Goal: Task Accomplishment & Management: Complete application form

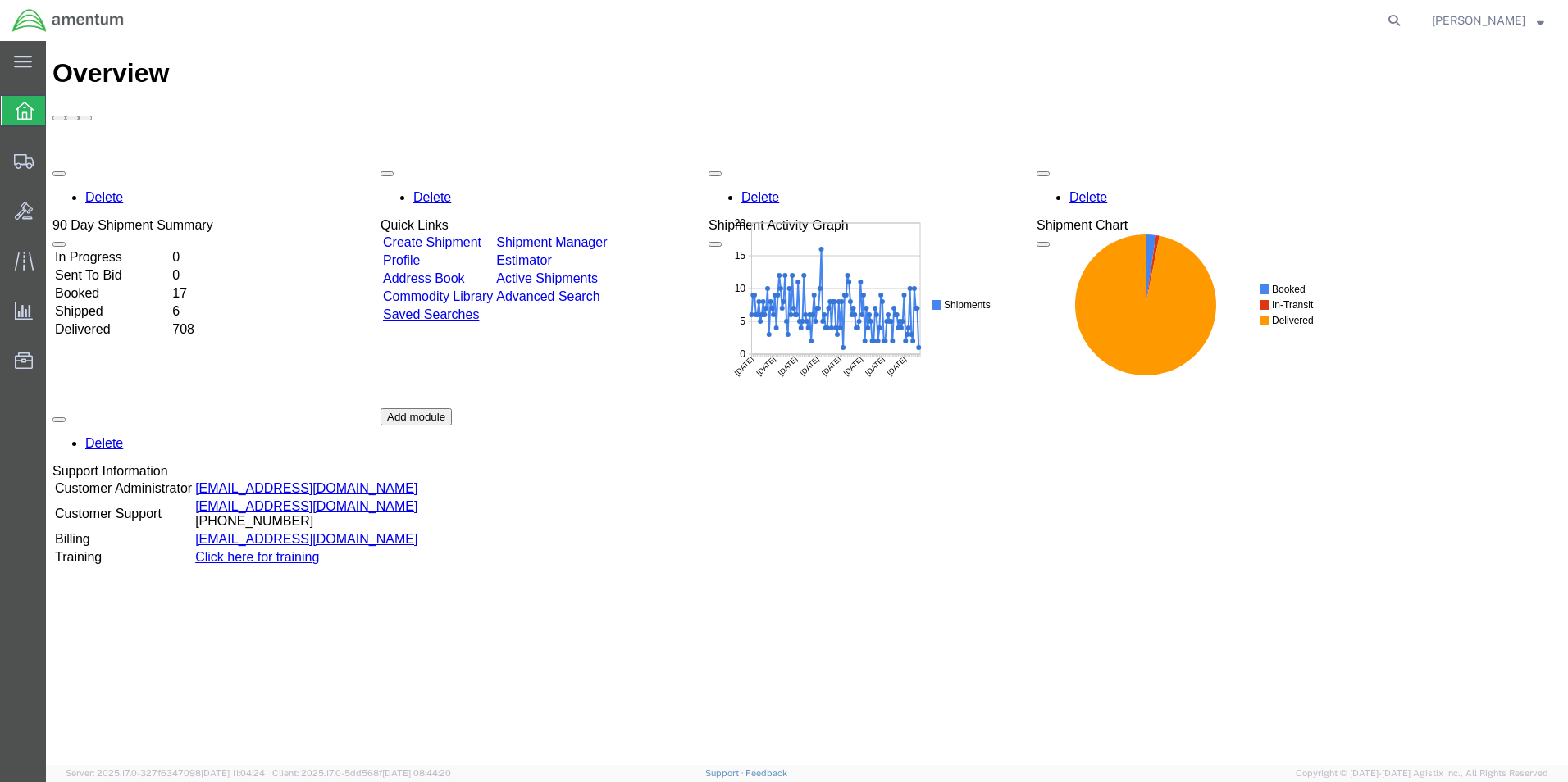
click at [456, 235] on link "Create Shipment" at bounding box center [432, 242] width 98 height 14
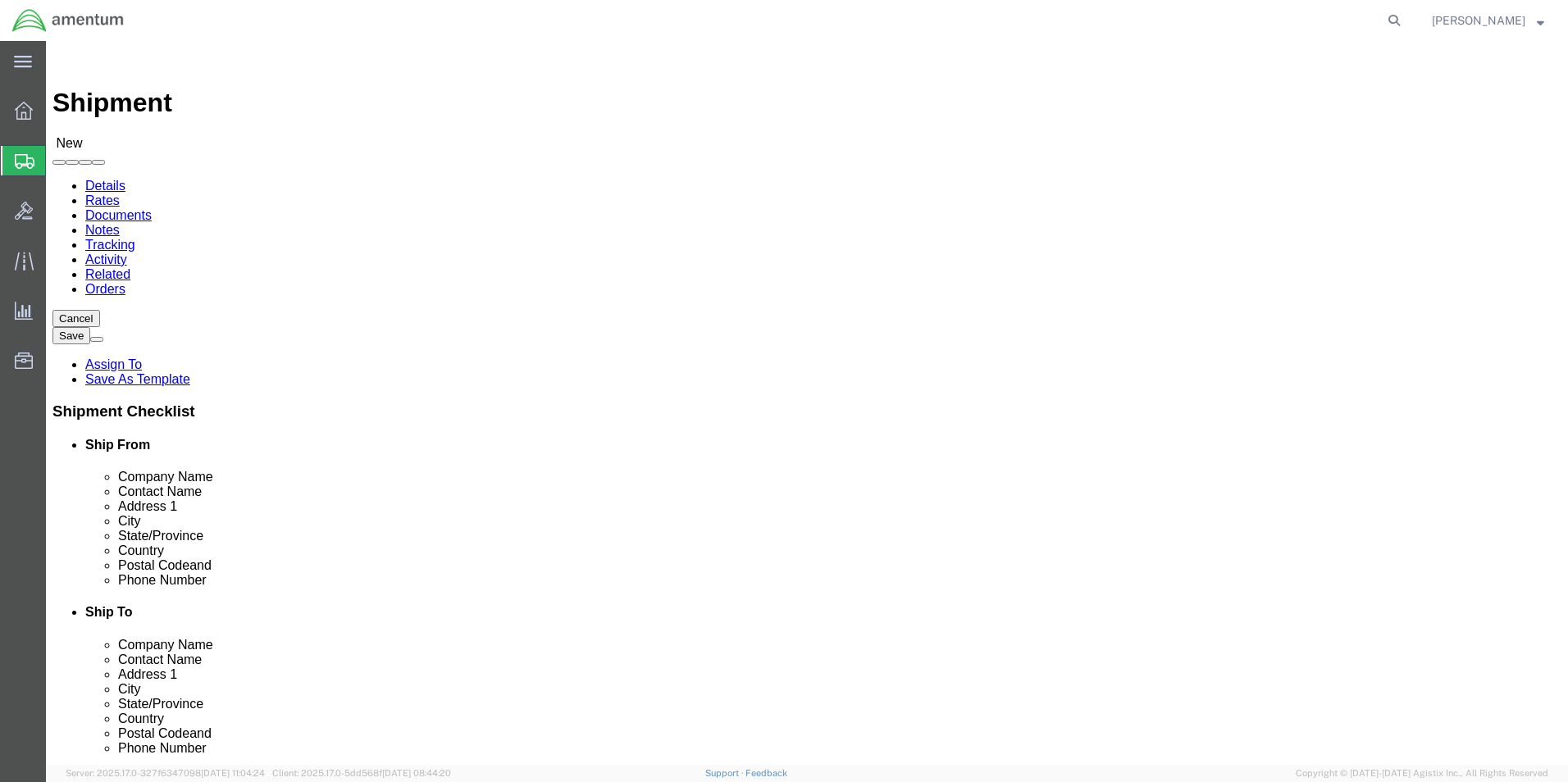
select select
type input "WSA"
select select "49914"
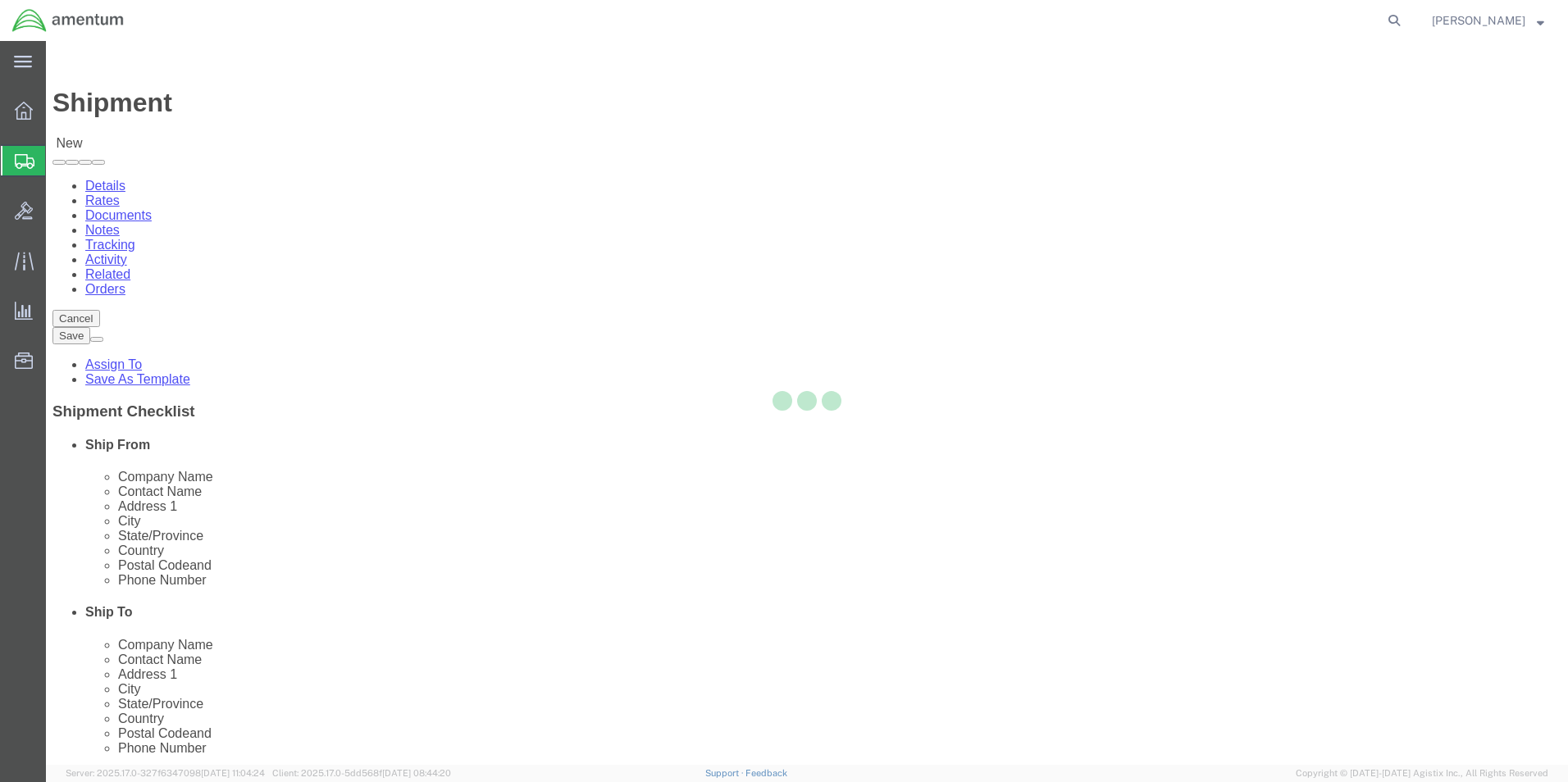
type input "Amentum Services, Inc"
type input "[PERSON_NAME]"
type input "[STREET_ADDRESS]"
type input "San [PERSON_NAME]"
type input "76904"
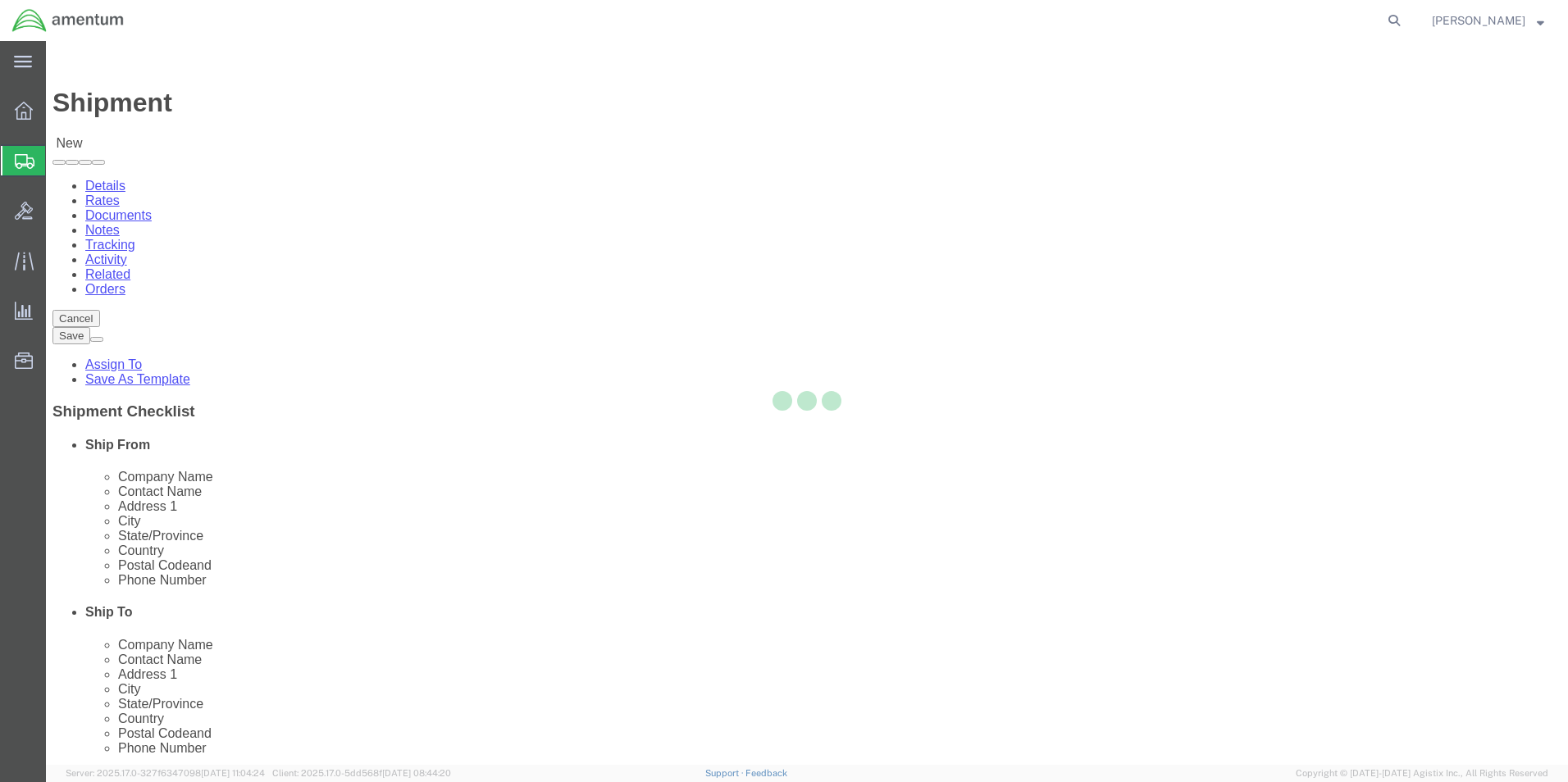
type input "[PHONE_NUMBER]"
type input "[PERSON_NAME][EMAIL_ADDRESS][PERSON_NAME][DOMAIN_NAME]"
checkbox input "true"
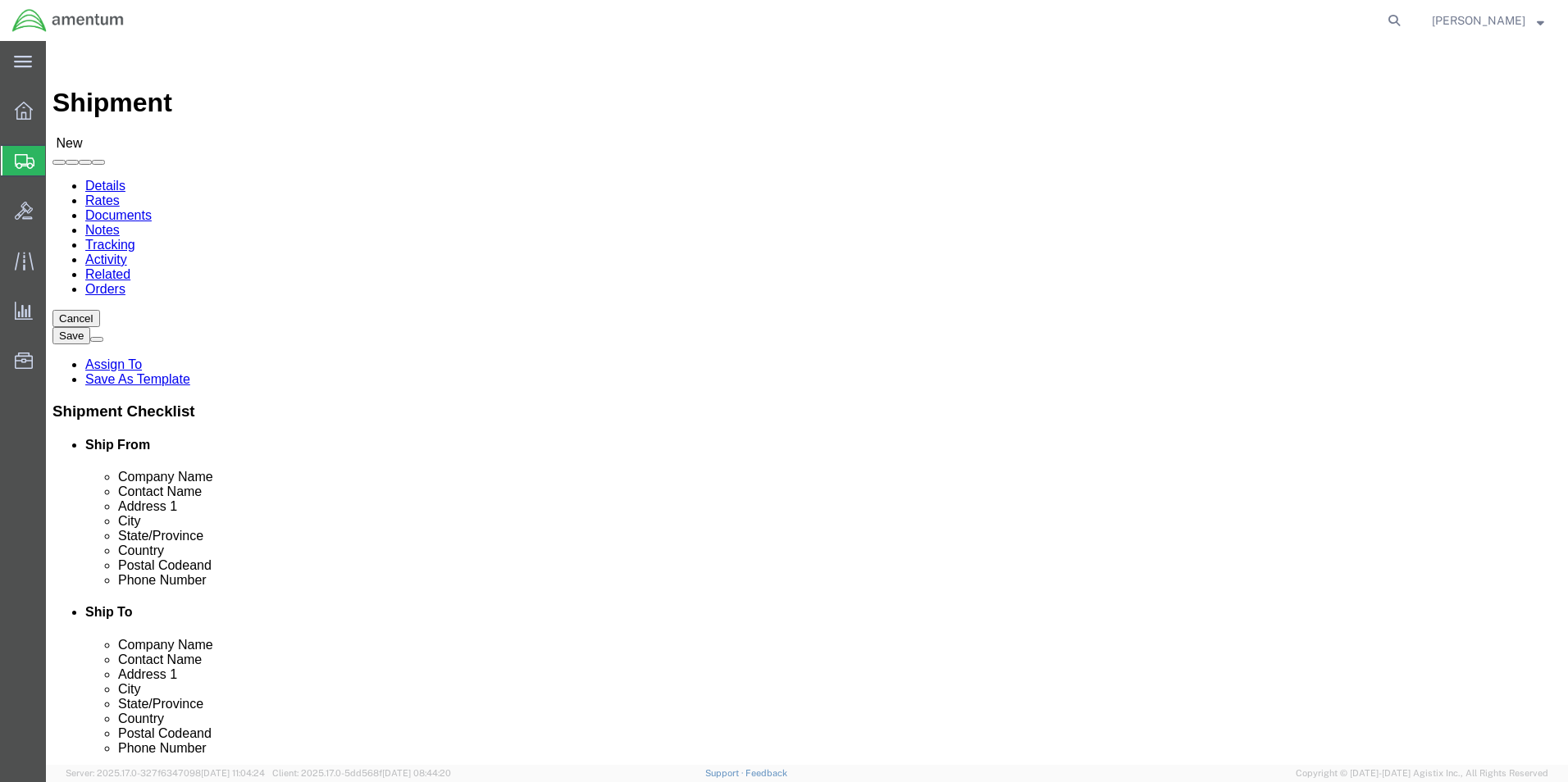
select select "[GEOGRAPHIC_DATA]"
click input "text"
type input "NCR"
select select "49925"
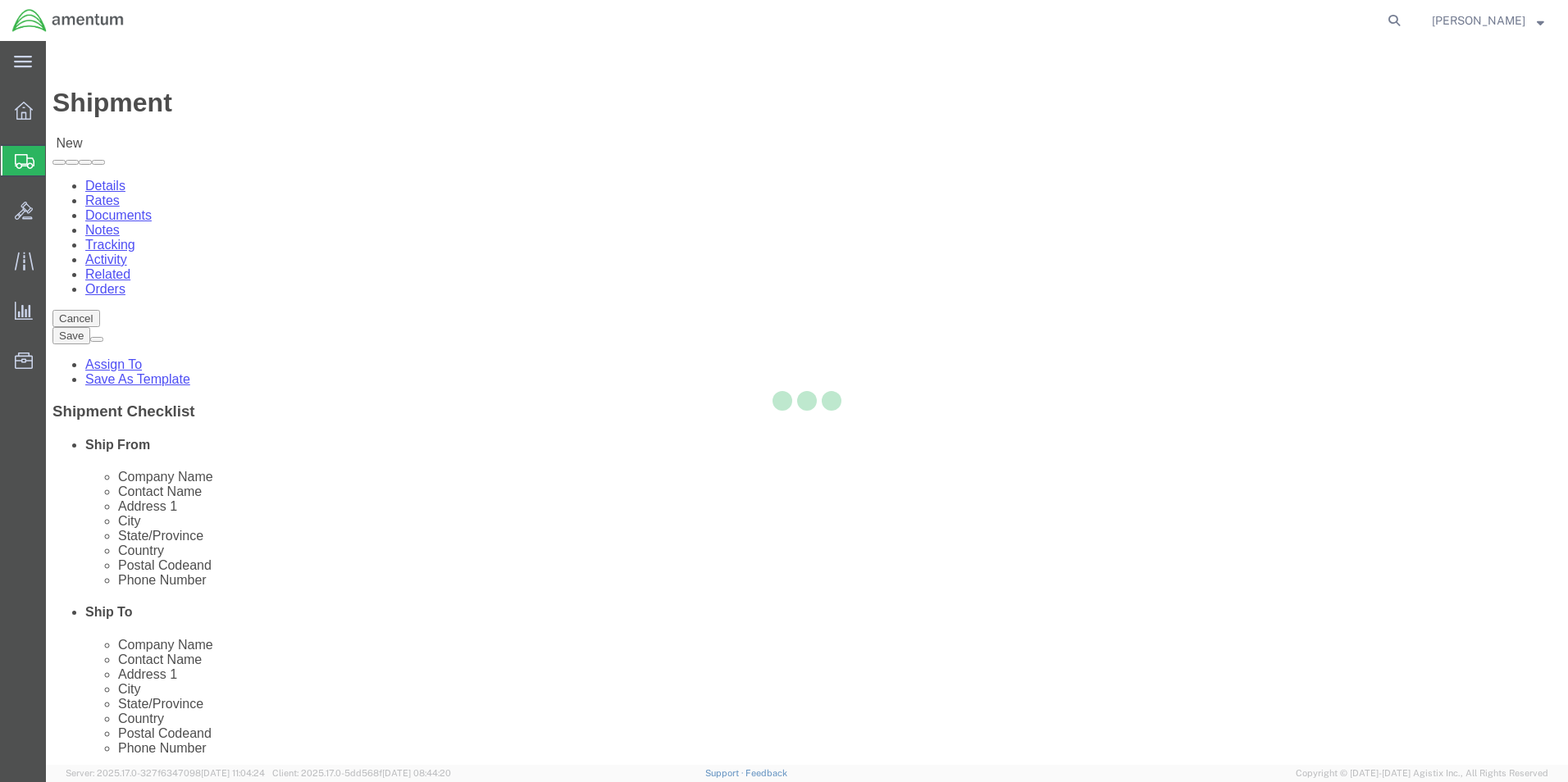
type input "Amentum Services, Inc"
type input "[PERSON_NAME]"
type input "[STREET_ADDRESS]"
type input "Manassas"
type input "20110"
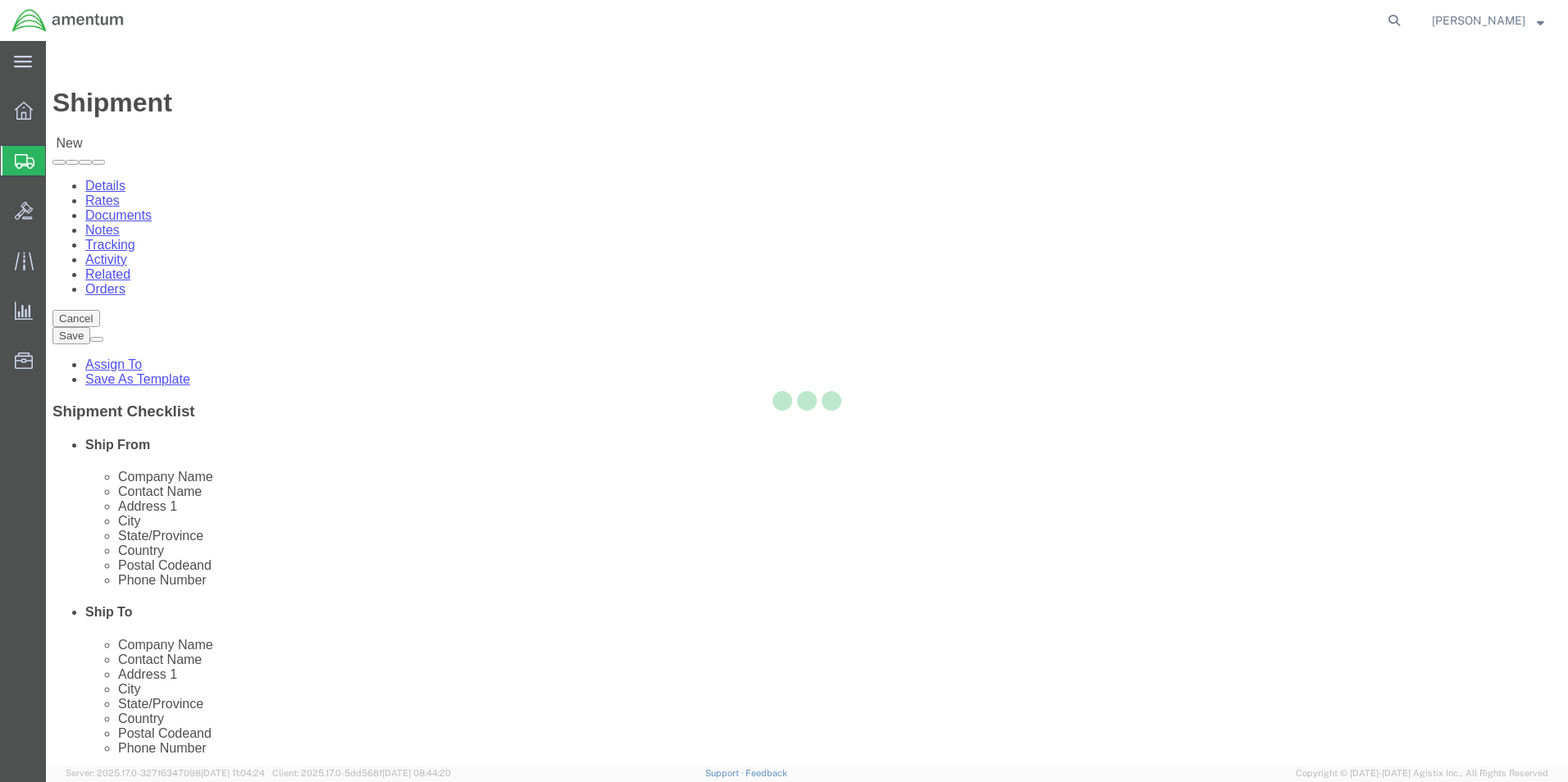
type input "[PHONE_NUMBER]"
type input "236"
type input "[PERSON_NAME][EMAIL_ADDRESS][PERSON_NAME][DOMAIN_NAME]"
checkbox input "true"
select select "VA"
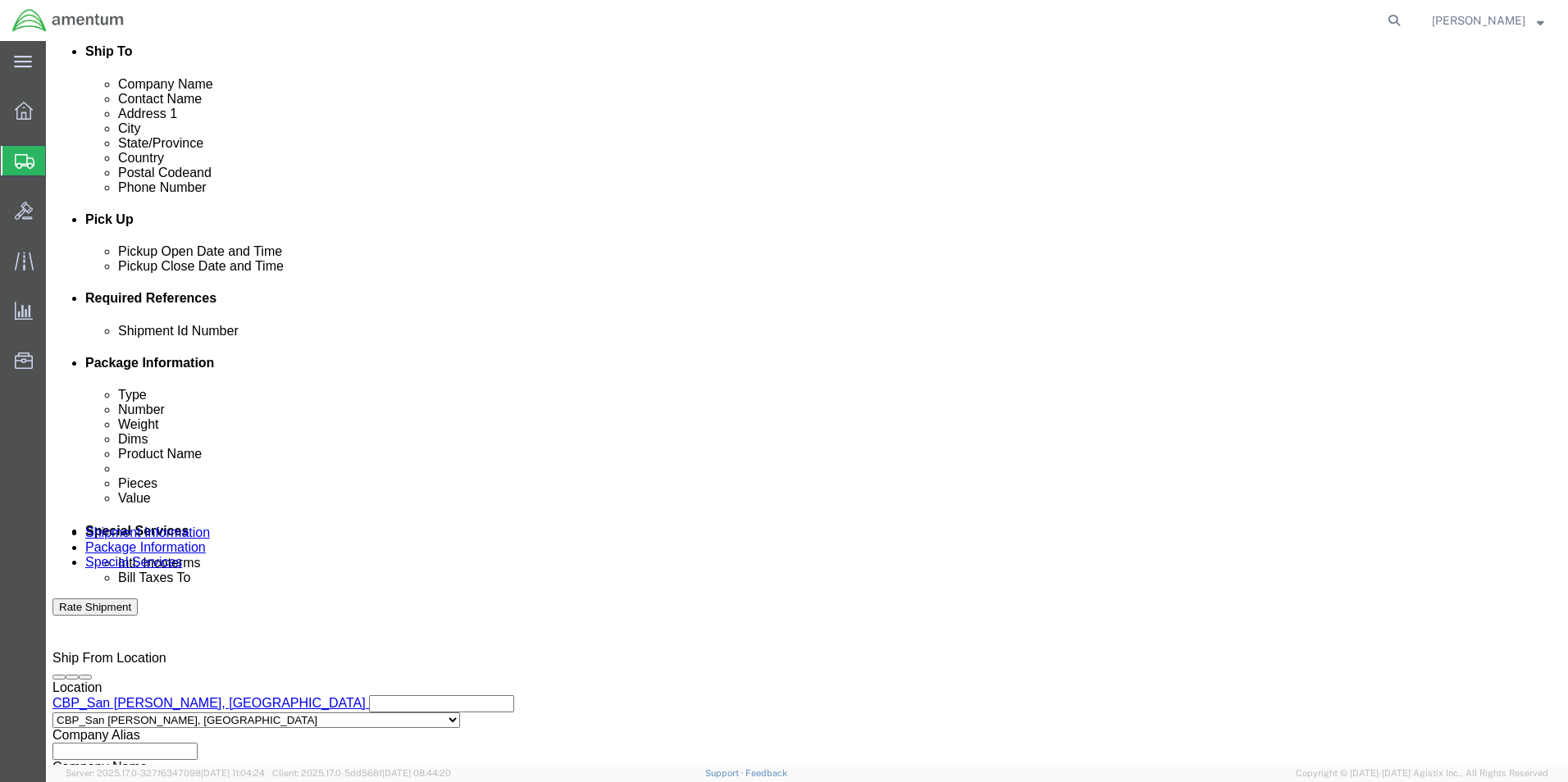
scroll to position [574, 0]
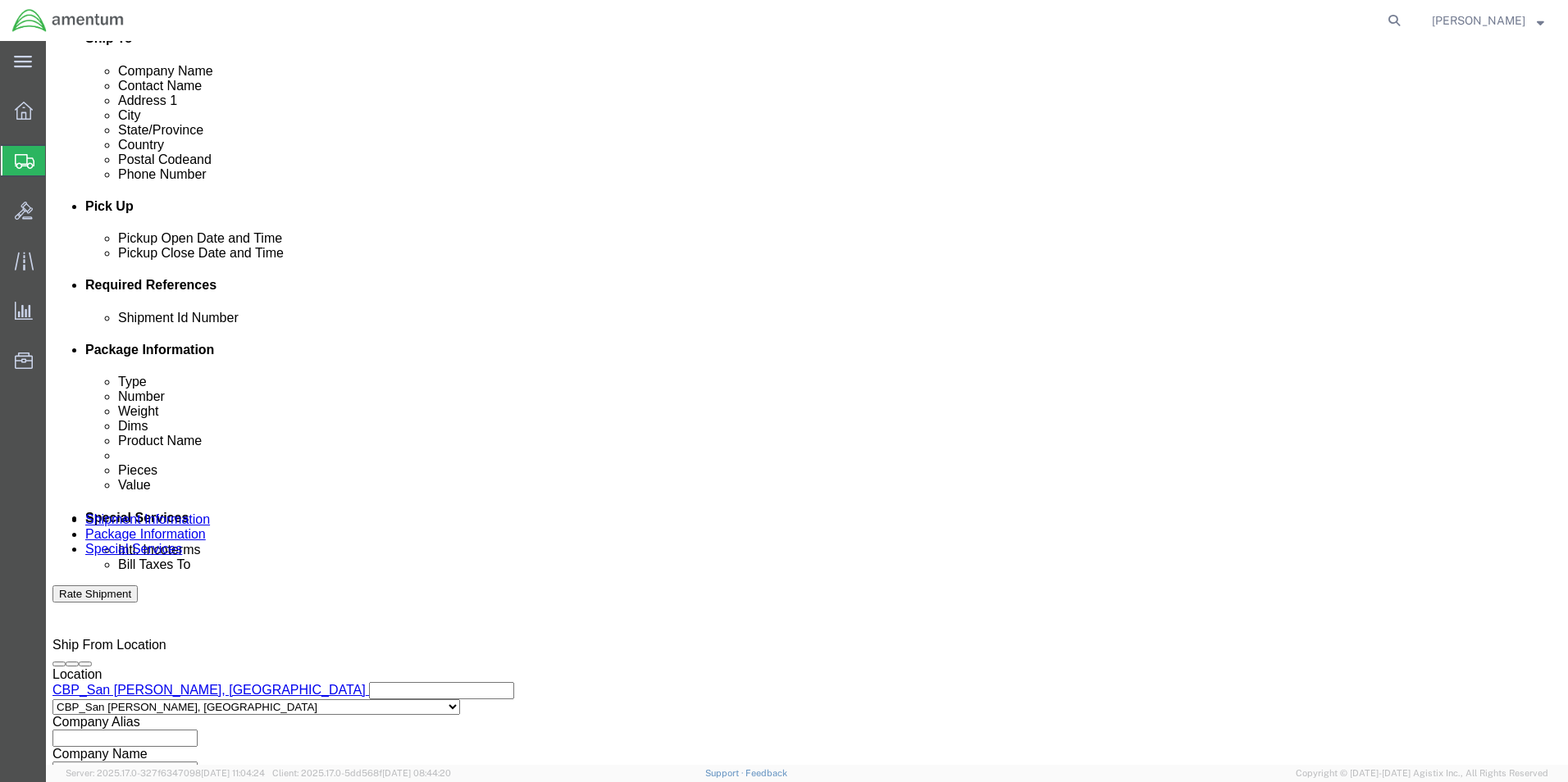
drag, startPoint x: 1105, startPoint y: 380, endPoint x: 1056, endPoint y: 388, distance: 49.6
click button "Add reference"
click select "Select Account Type Activity ID Airline Appointment Number ASN Batch Request # …"
select select "CUSTREF"
click select "Select Account Type Activity ID Airline Appointment Number ASN Batch Request # …"
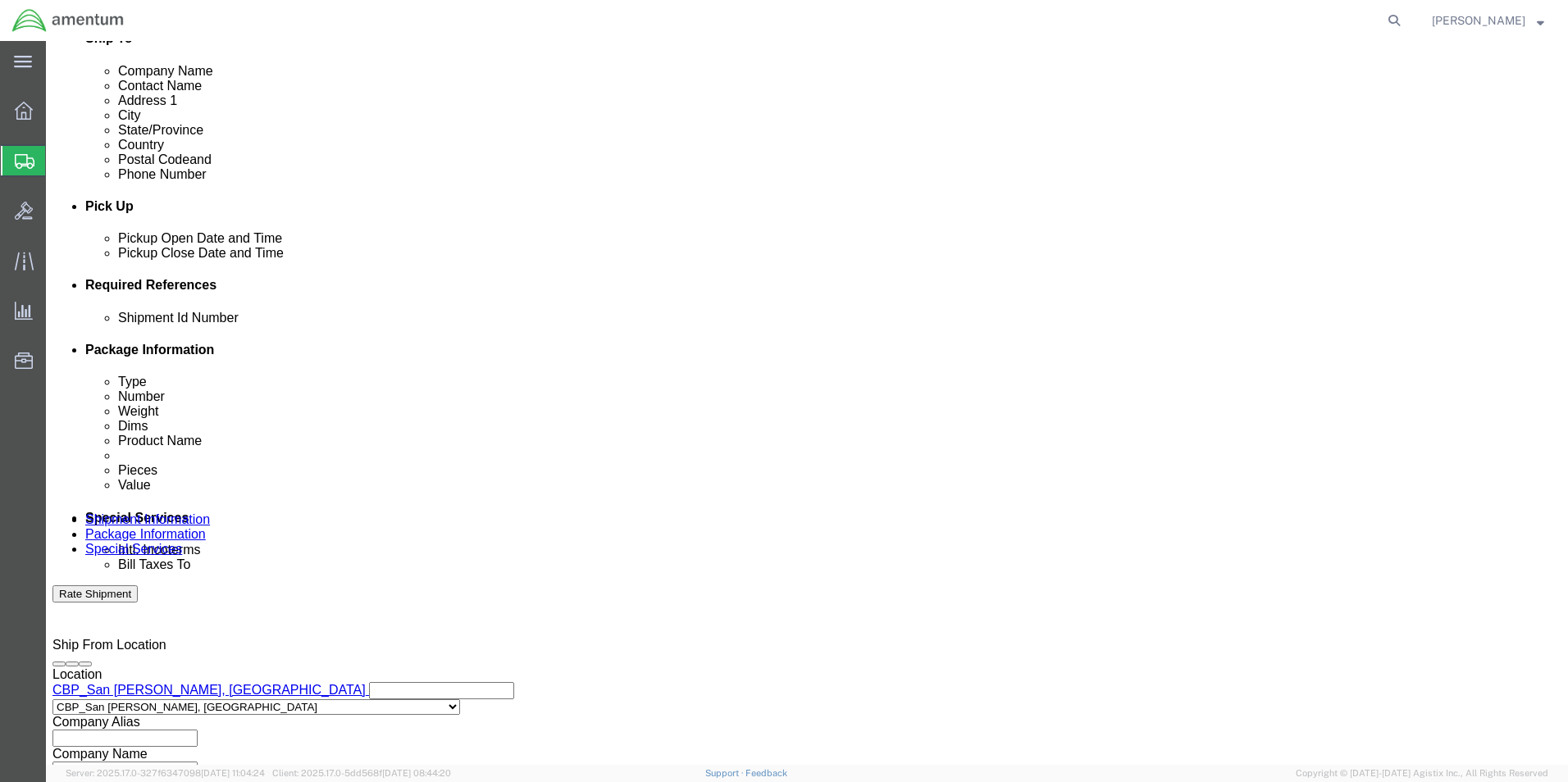
drag, startPoint x: 633, startPoint y: 436, endPoint x: 642, endPoint y: 432, distance: 9.8
click input "text"
click input "USAGER 325583"
type input "USAGE 325583"
drag, startPoint x: 1108, startPoint y: 380, endPoint x: 1096, endPoint y: 398, distance: 21.6
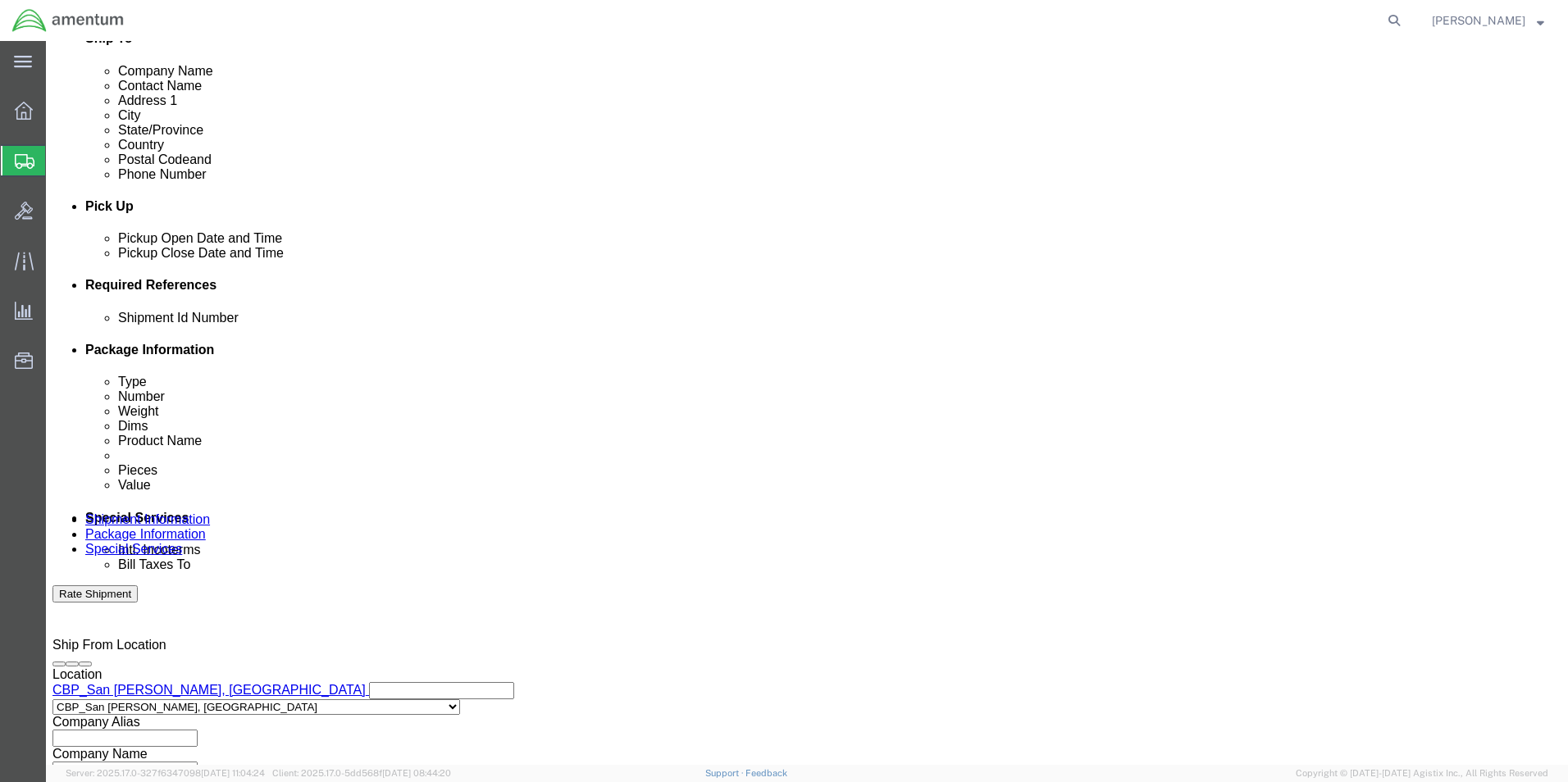
click button "Add reference"
drag, startPoint x: 959, startPoint y: 433, endPoint x: 948, endPoint y: 427, distance: 12.5
click select "Select Account Type Activity ID Airline Appointment Number ASN Batch Request # …"
select select "DOCN"
click select "Select Account Type Activity ID Airline Appointment Number ASN Batch Request # …"
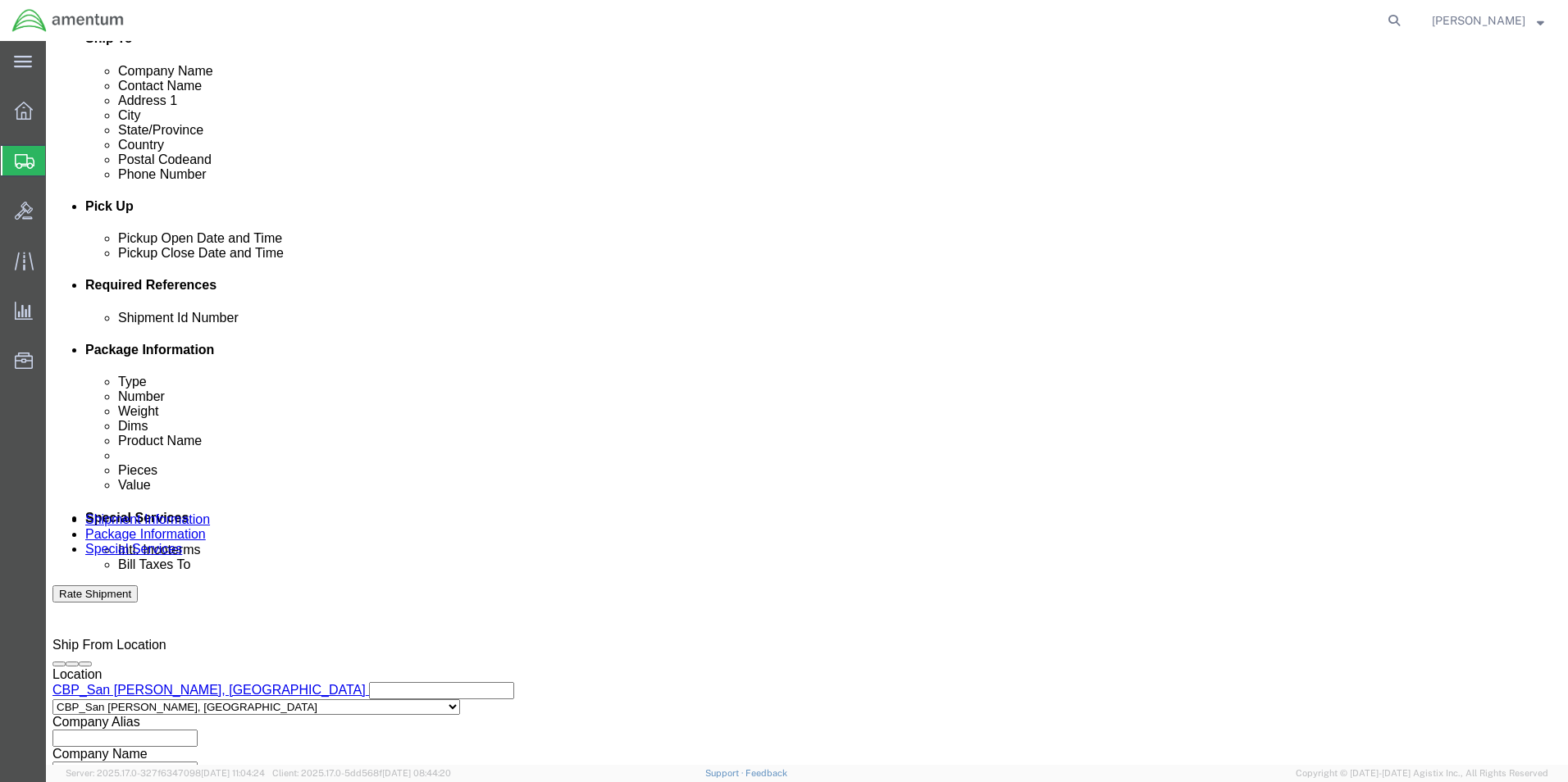
click input "text"
type input "CBP"
click button "Add reference"
click select "Select Account Type Activity ID Airline Appointment Number ASN Batch Request # …"
select select "PROJNUM"
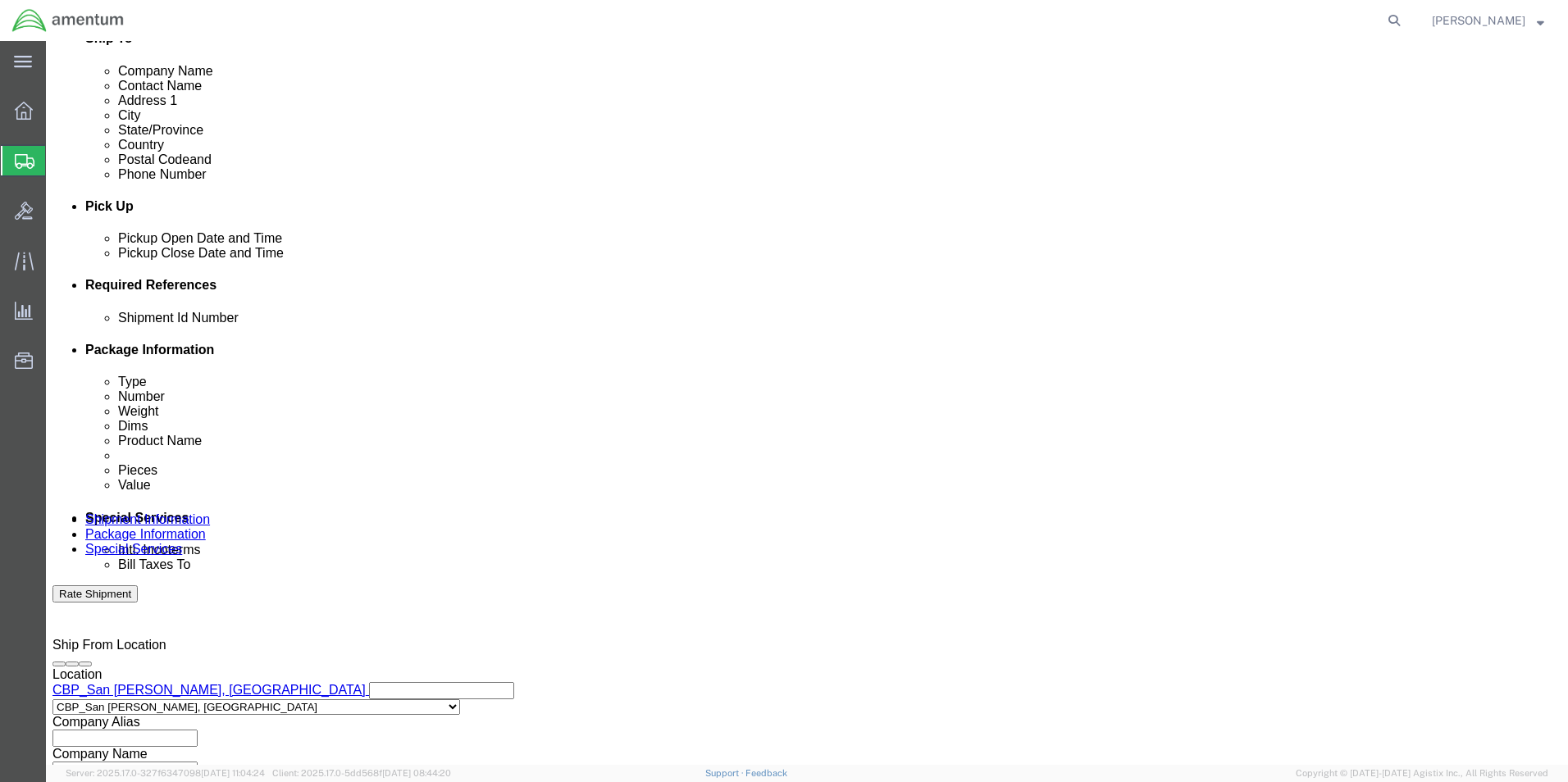
click select "Select Account Type Activity ID Airline Appointment Number ASN Batch Request # …"
drag, startPoint x: 287, startPoint y: 467, endPoint x: 317, endPoint y: 444, distance: 37.8
click input "text"
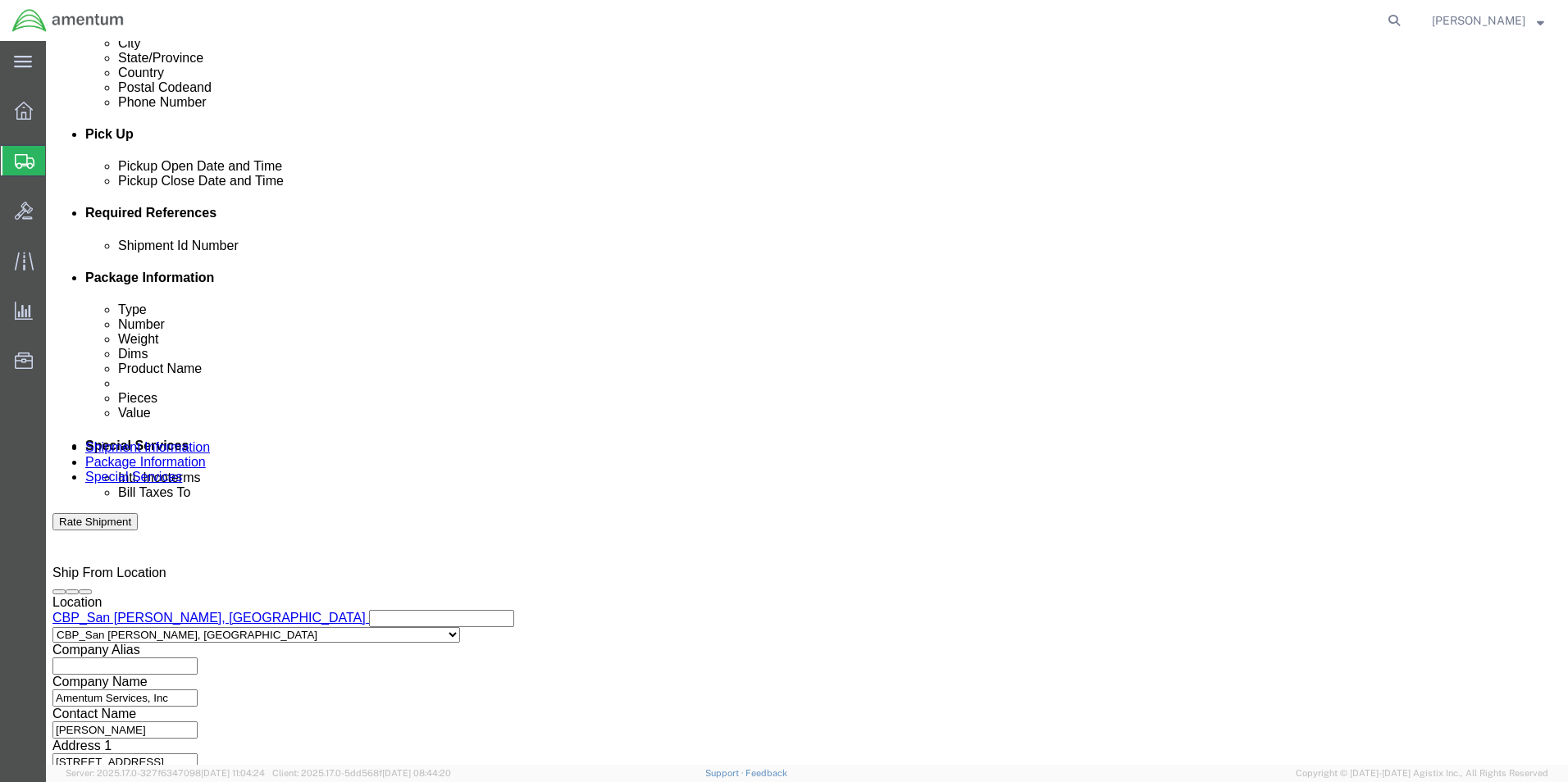
scroll to position [715, 0]
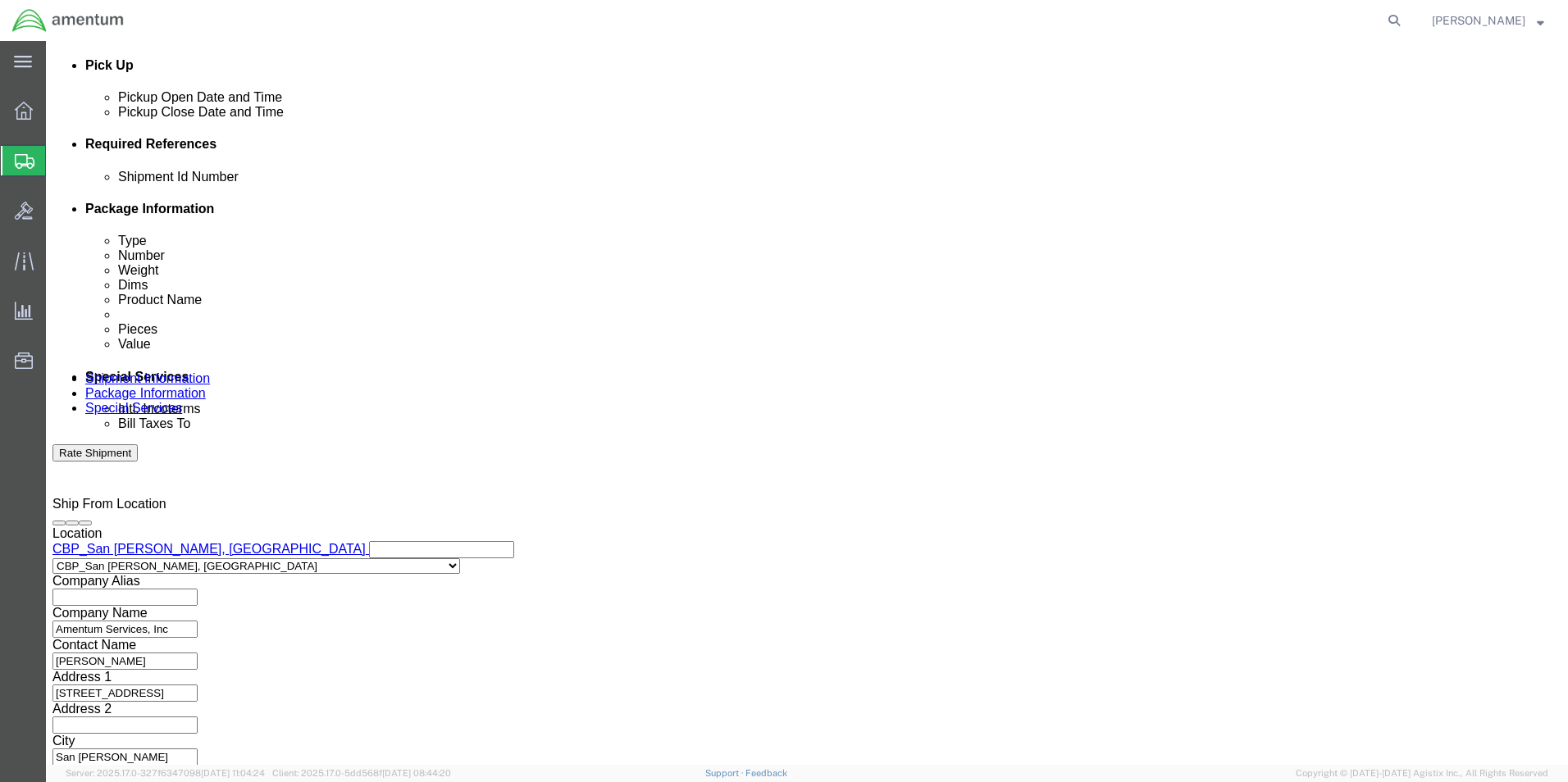
type input "6118.03.03.219.000.WSA.0000"
click button "Continue"
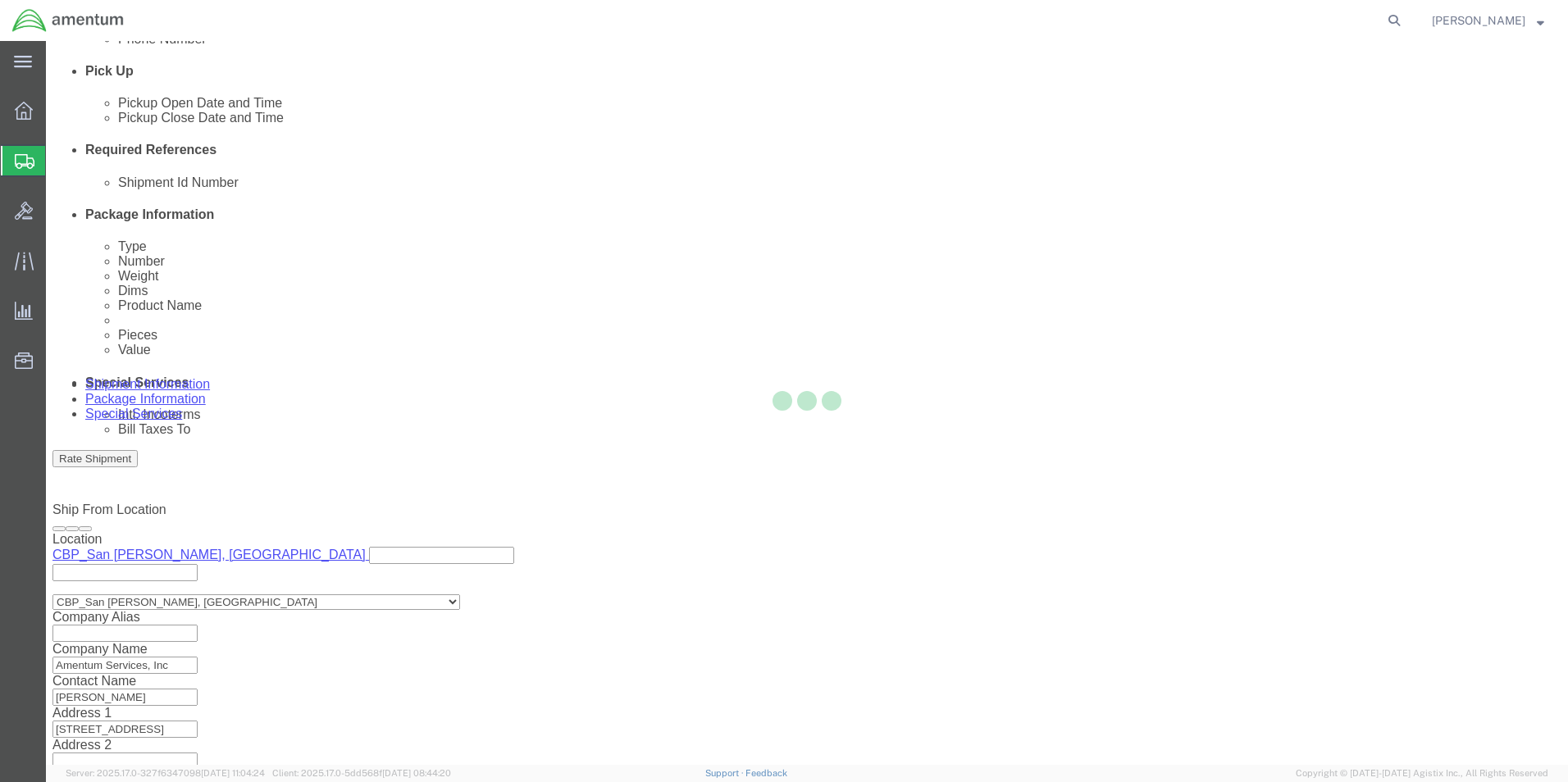
select select "CBOX"
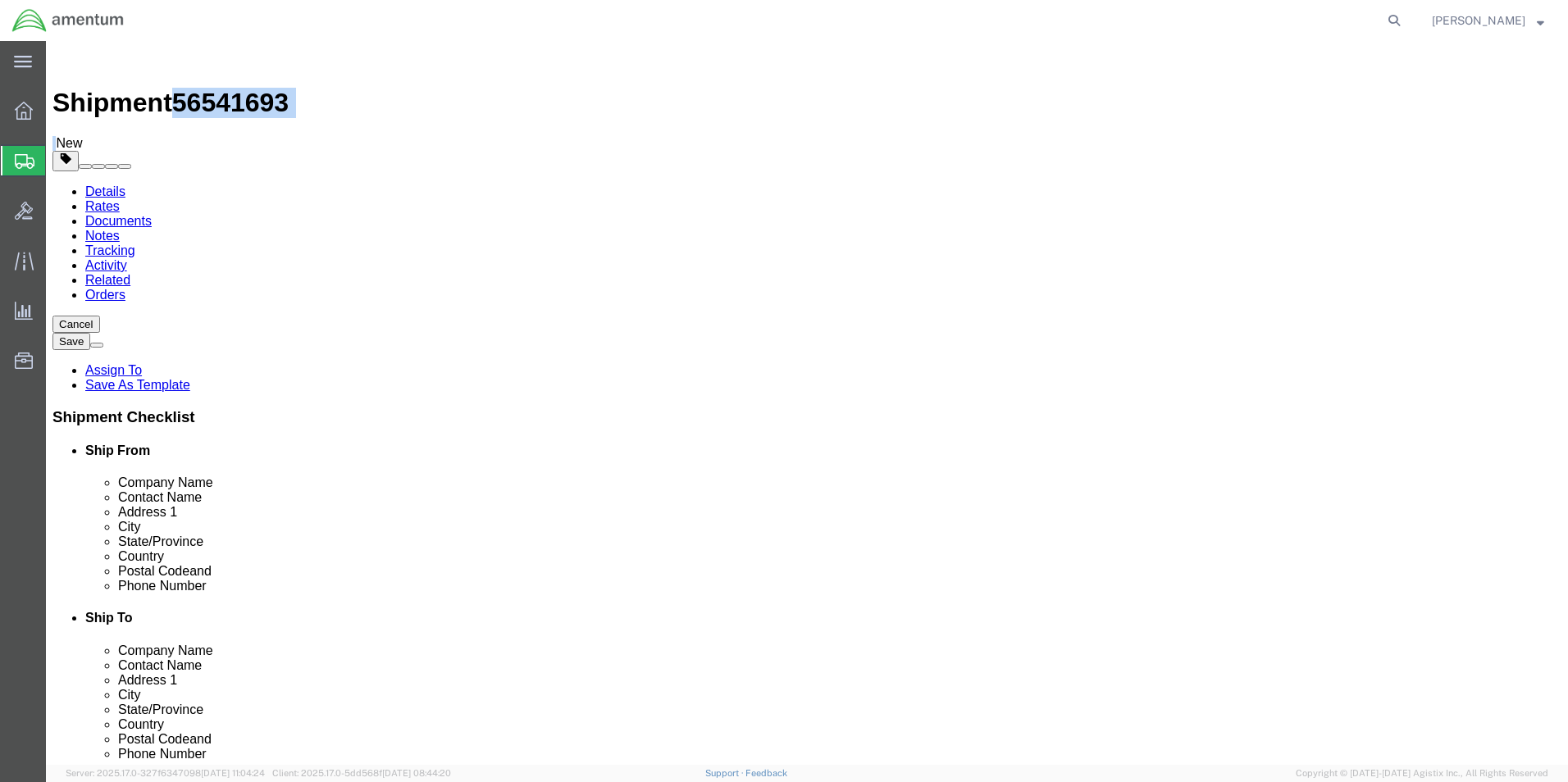
drag, startPoint x: 139, startPoint y: 21, endPoint x: 235, endPoint y: 25, distance: 96.1
click div "Shipment 56541693 New"
copy div "56541693"
click link "Shipment Information"
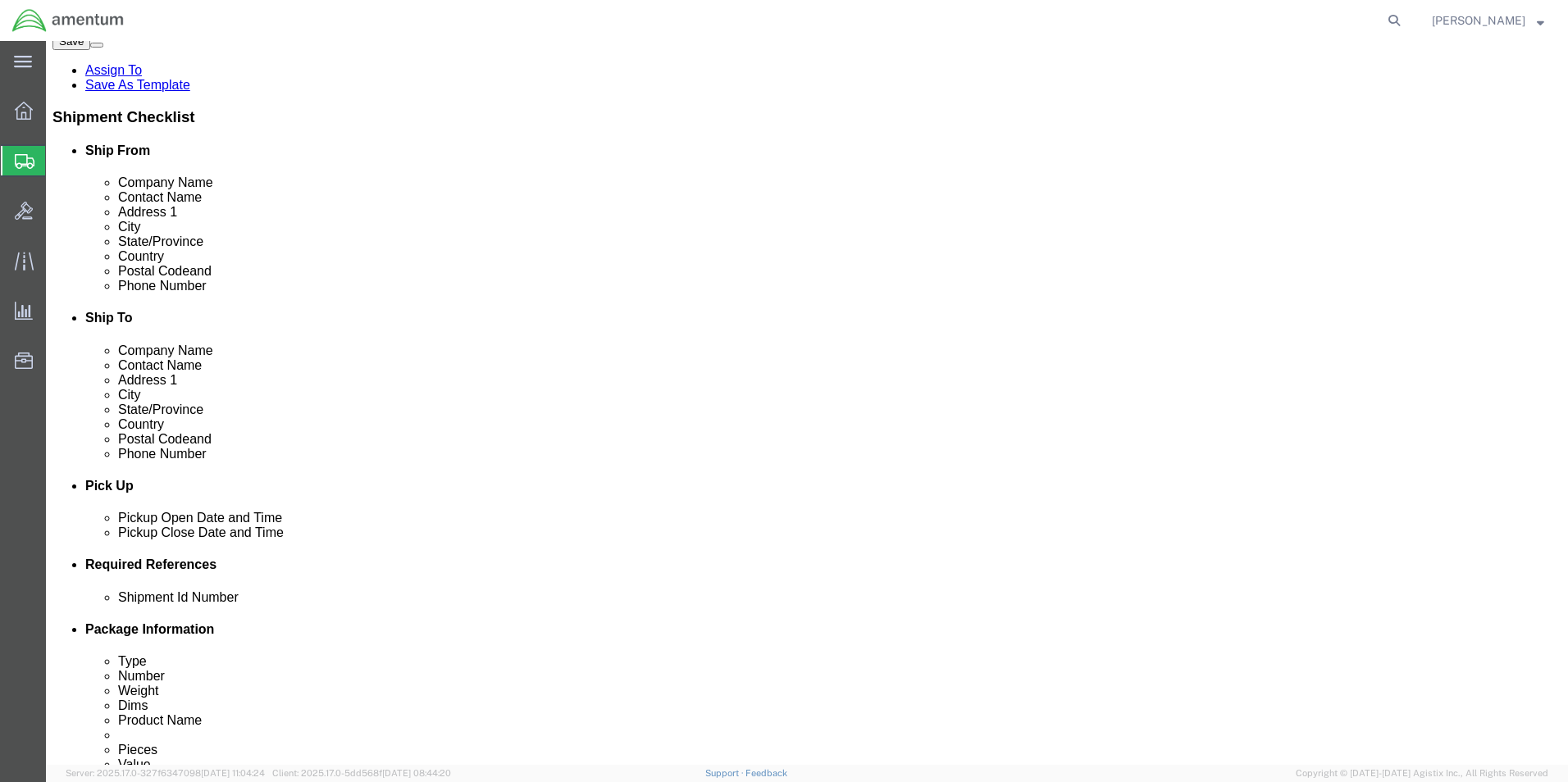
scroll to position [410, 0]
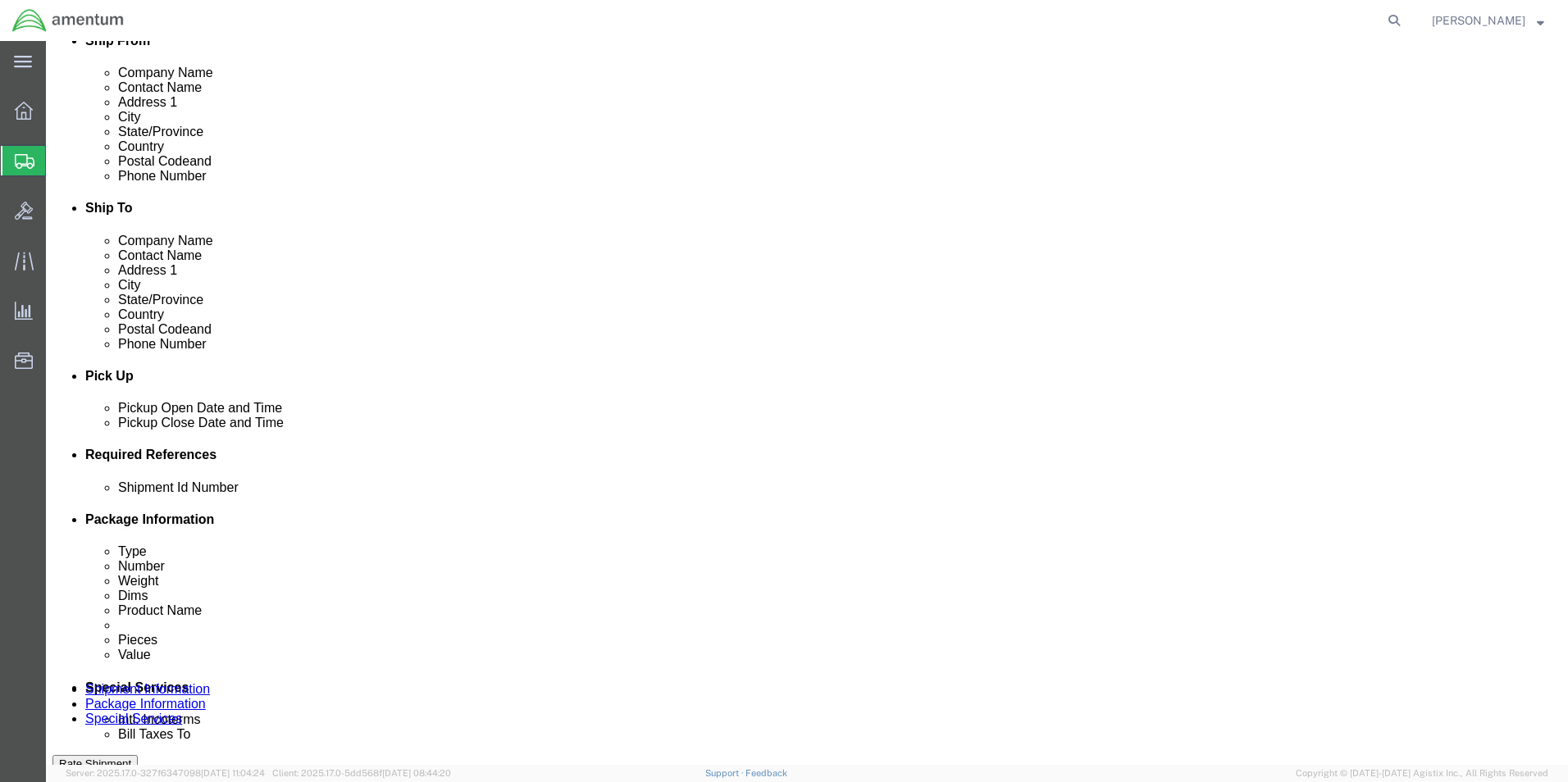
click input "text"
paste input "56541693"
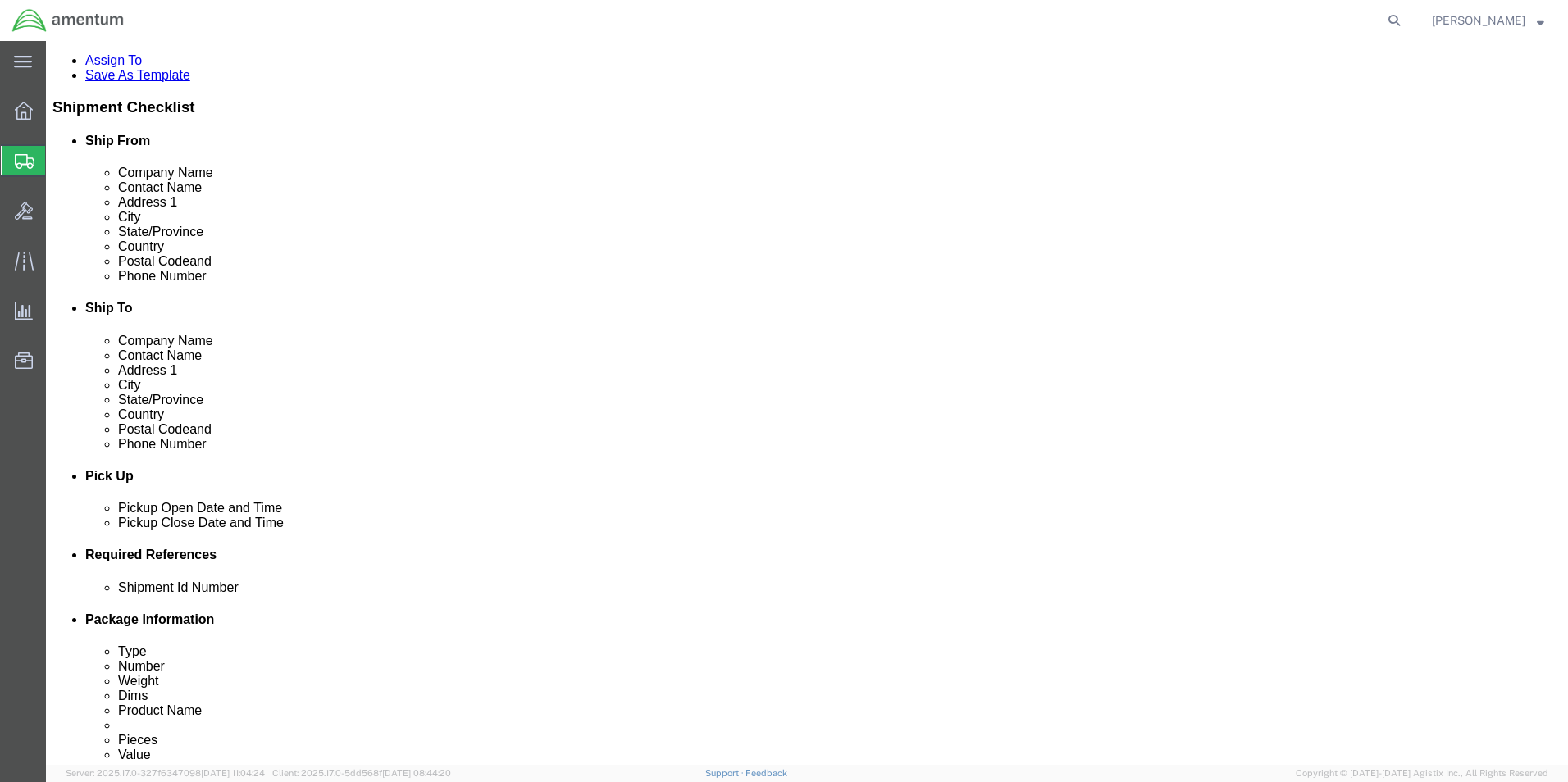
scroll to position [0, 0]
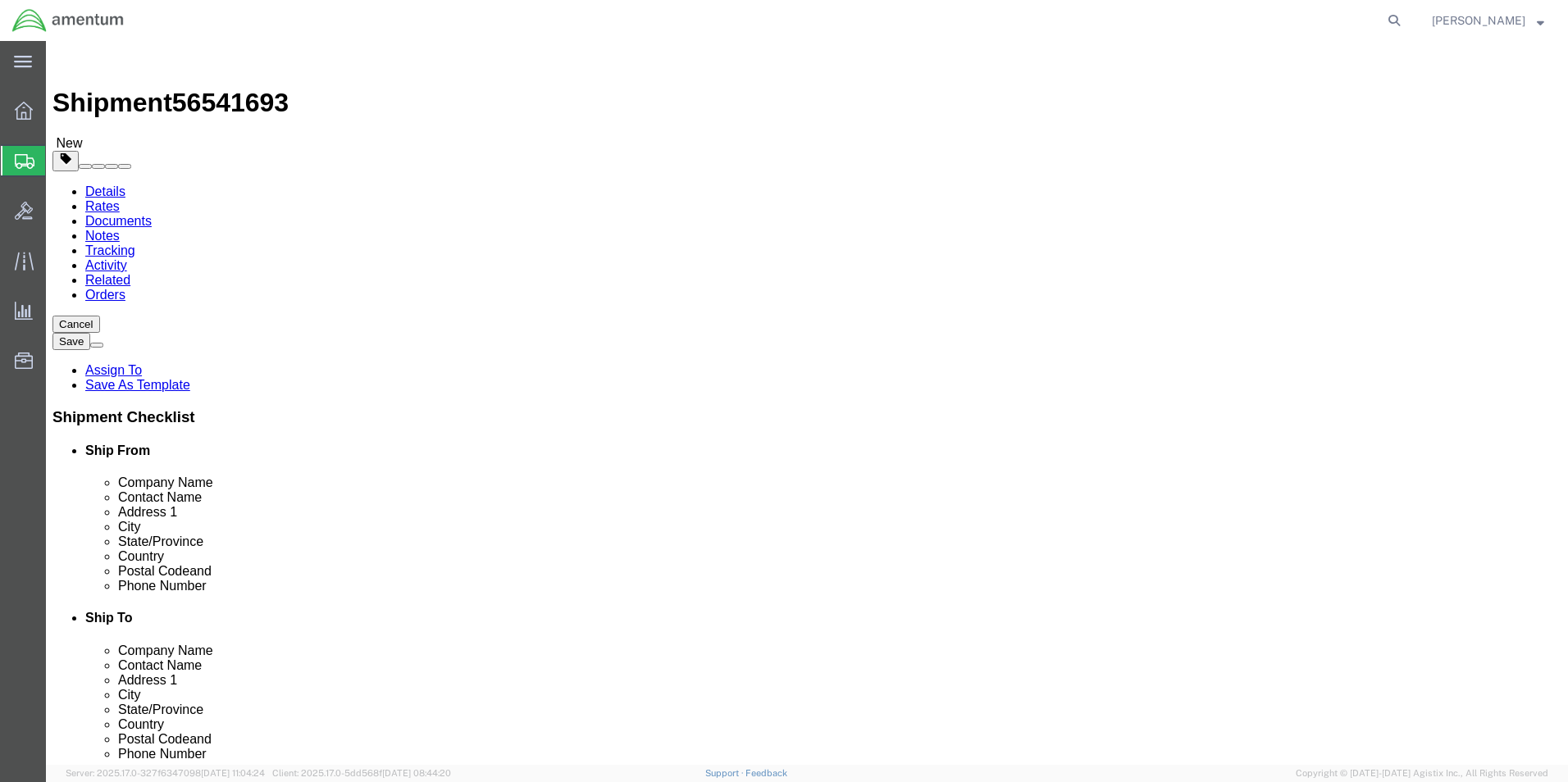
type input "56541693"
click icon
click input "text"
type input "23"
type input "13"
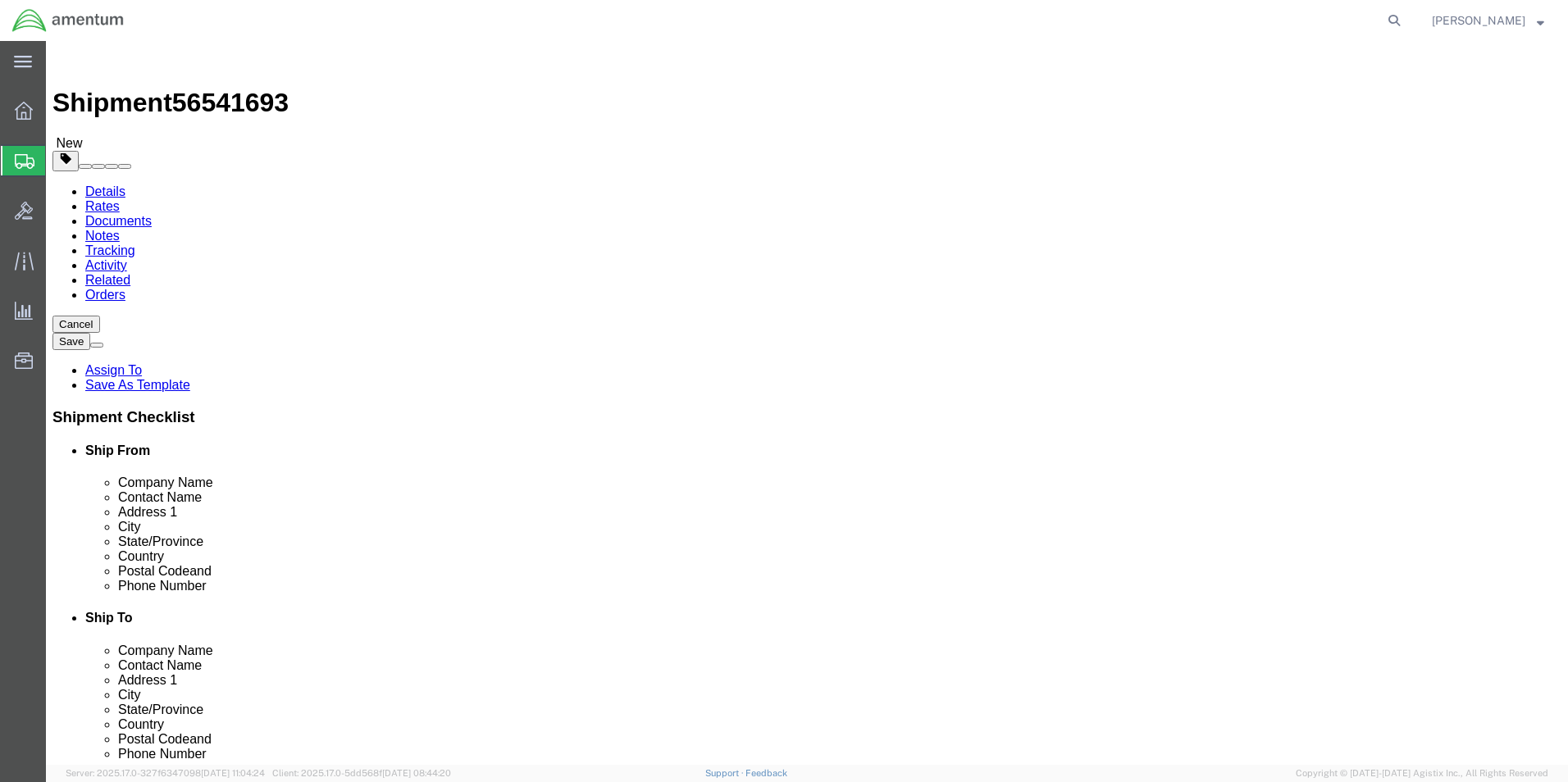
type input "11"
click input "0.00"
type input "0"
type input "13.00"
click link "Add Content"
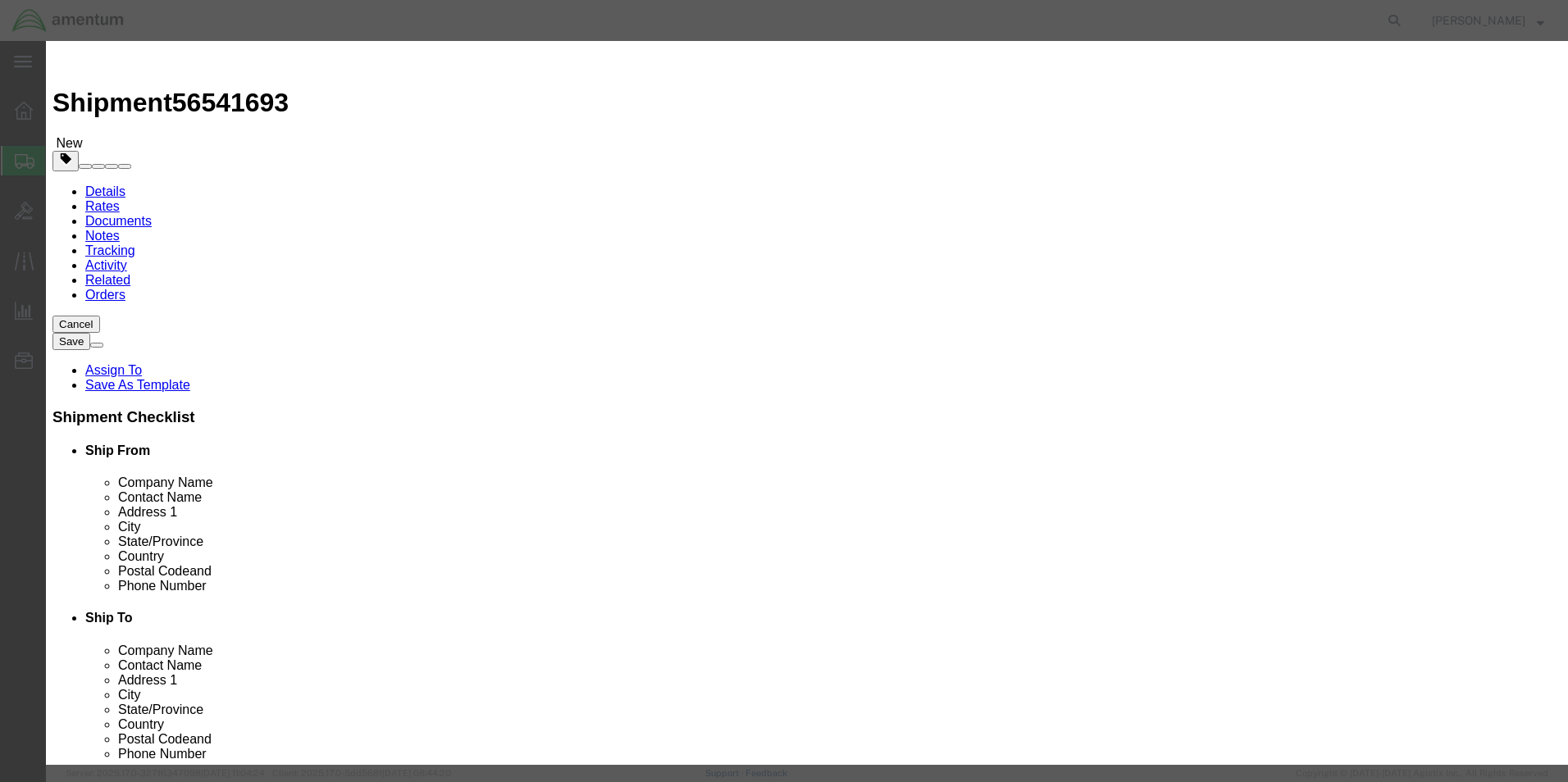
drag, startPoint x: 602, startPoint y: 168, endPoint x: 556, endPoint y: 127, distance: 61.6
click input "text"
type input "[PHONE_NUMBER]"
click td "Name: ED551A,EADI/EHSI DISPL"
select select "USD"
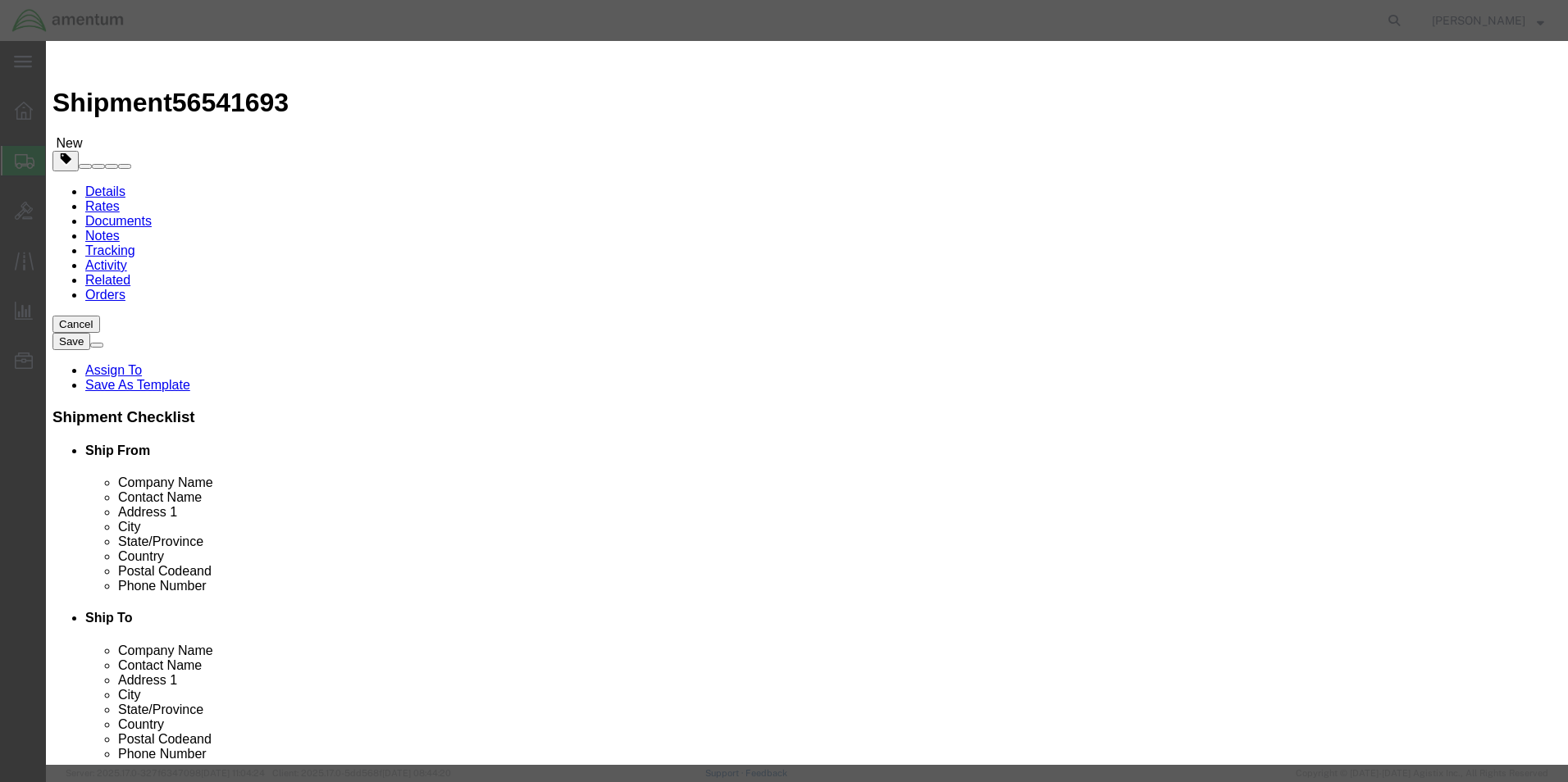
type input "ED551A,EADI/EHSI DISPL"
type input "[PHONE_NUMBER]"
type input "ED551A,EADI/EHSI DISPL"
drag, startPoint x: 513, startPoint y: 154, endPoint x: 523, endPoint y: 153, distance: 10.0
click input "text"
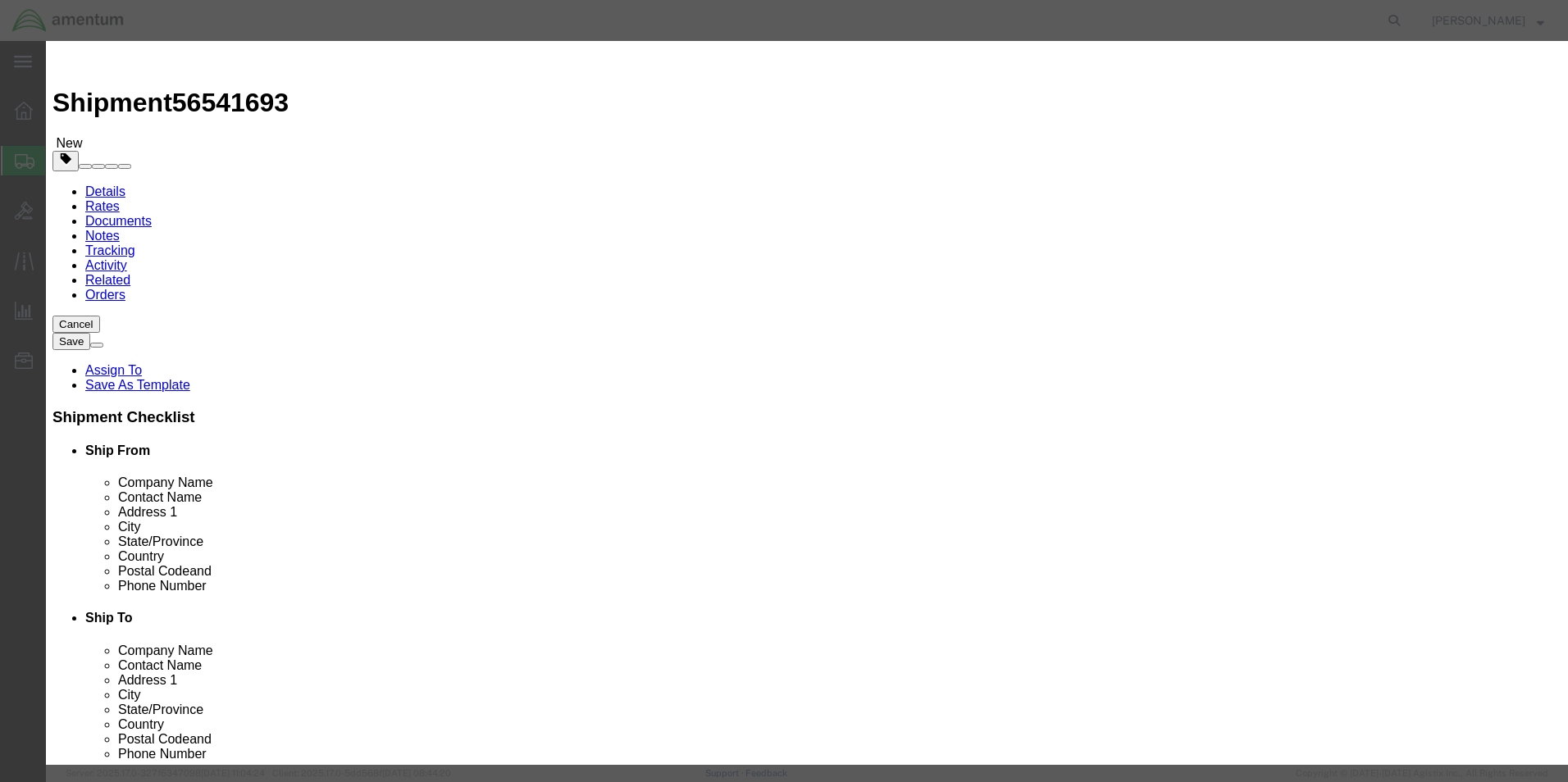
type input "1"
type input "10.00"
click button "Save & Close"
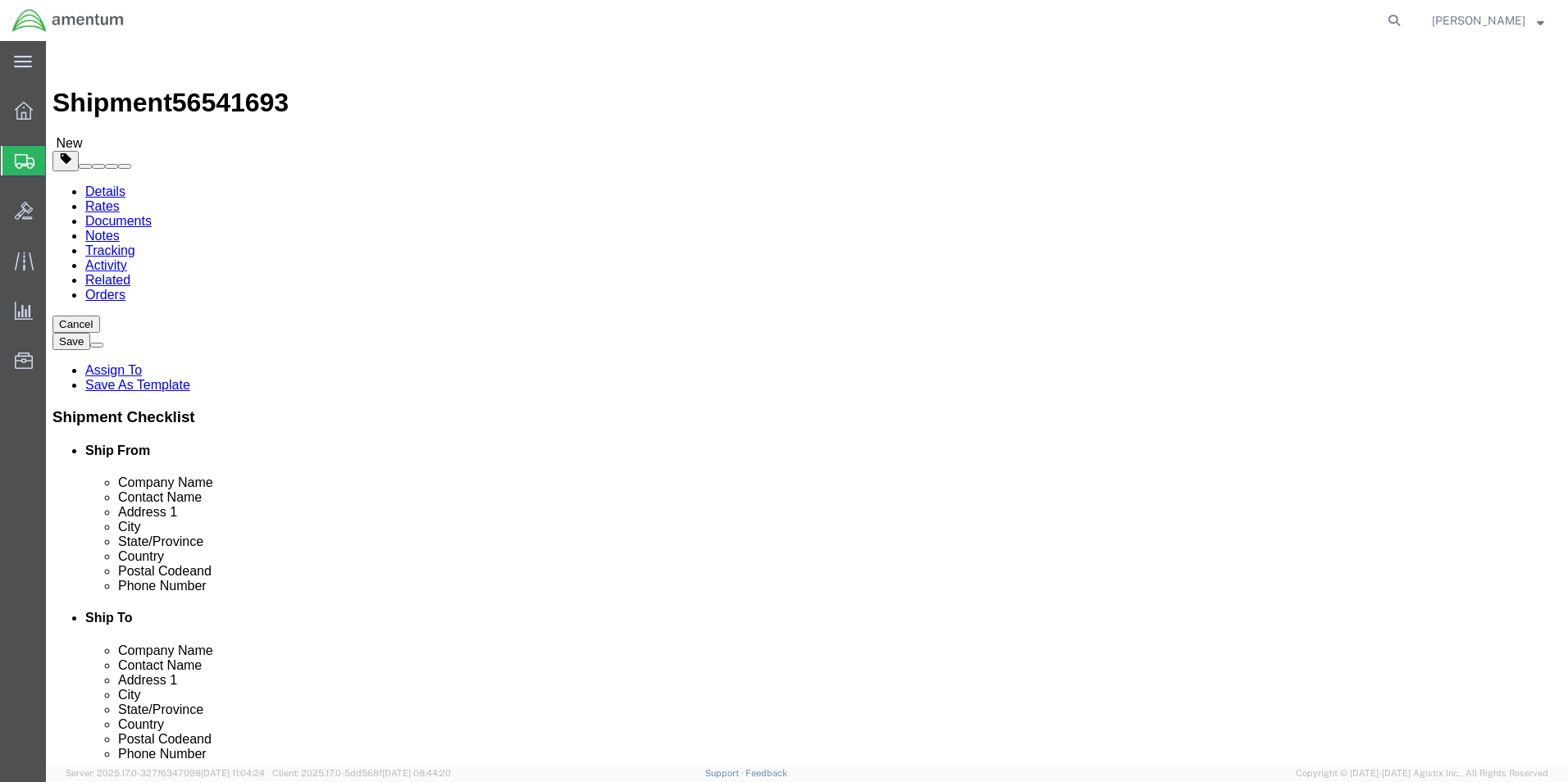
click button "Rate Shipment"
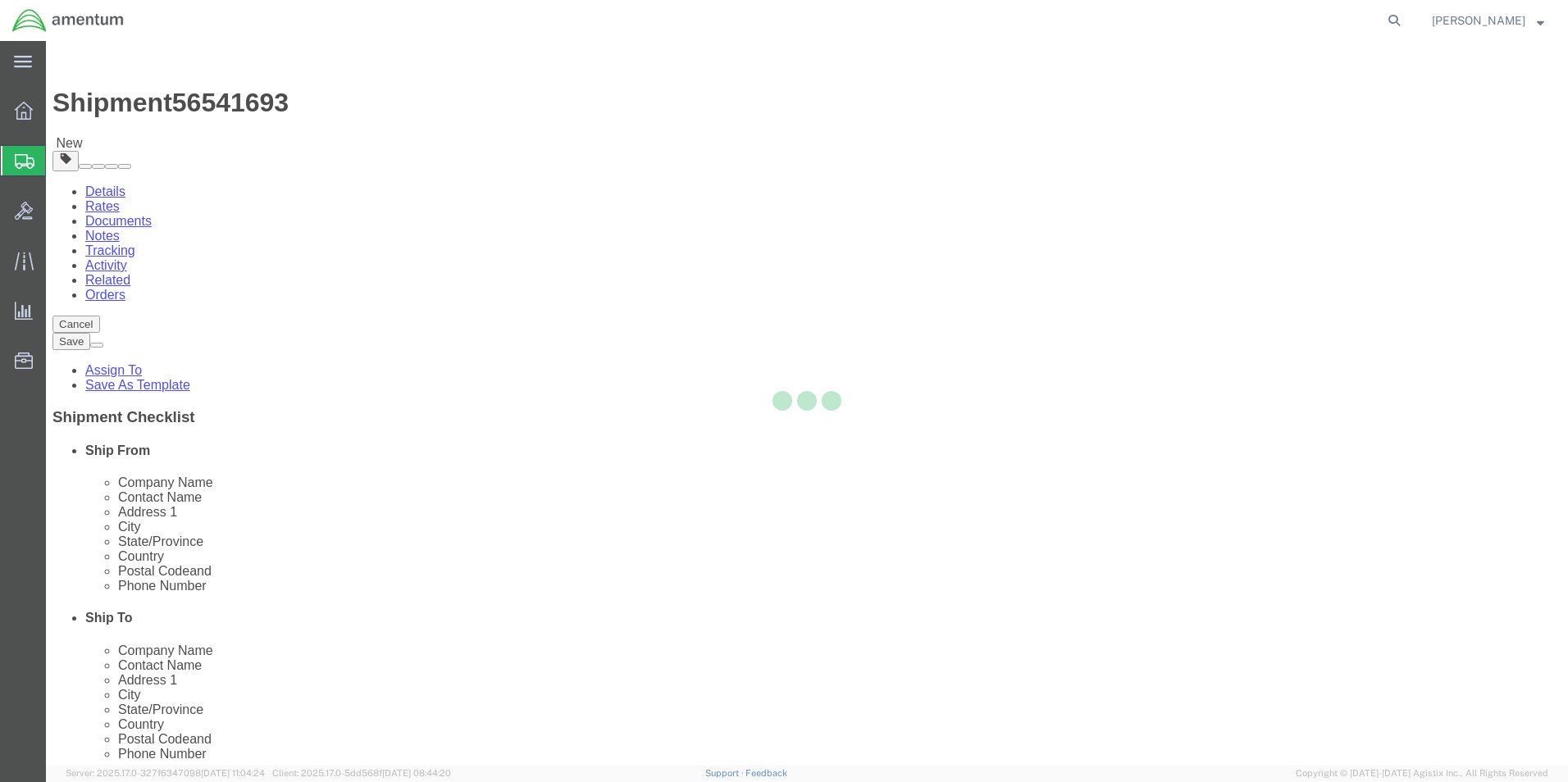
select select "49914"
select select "49925"
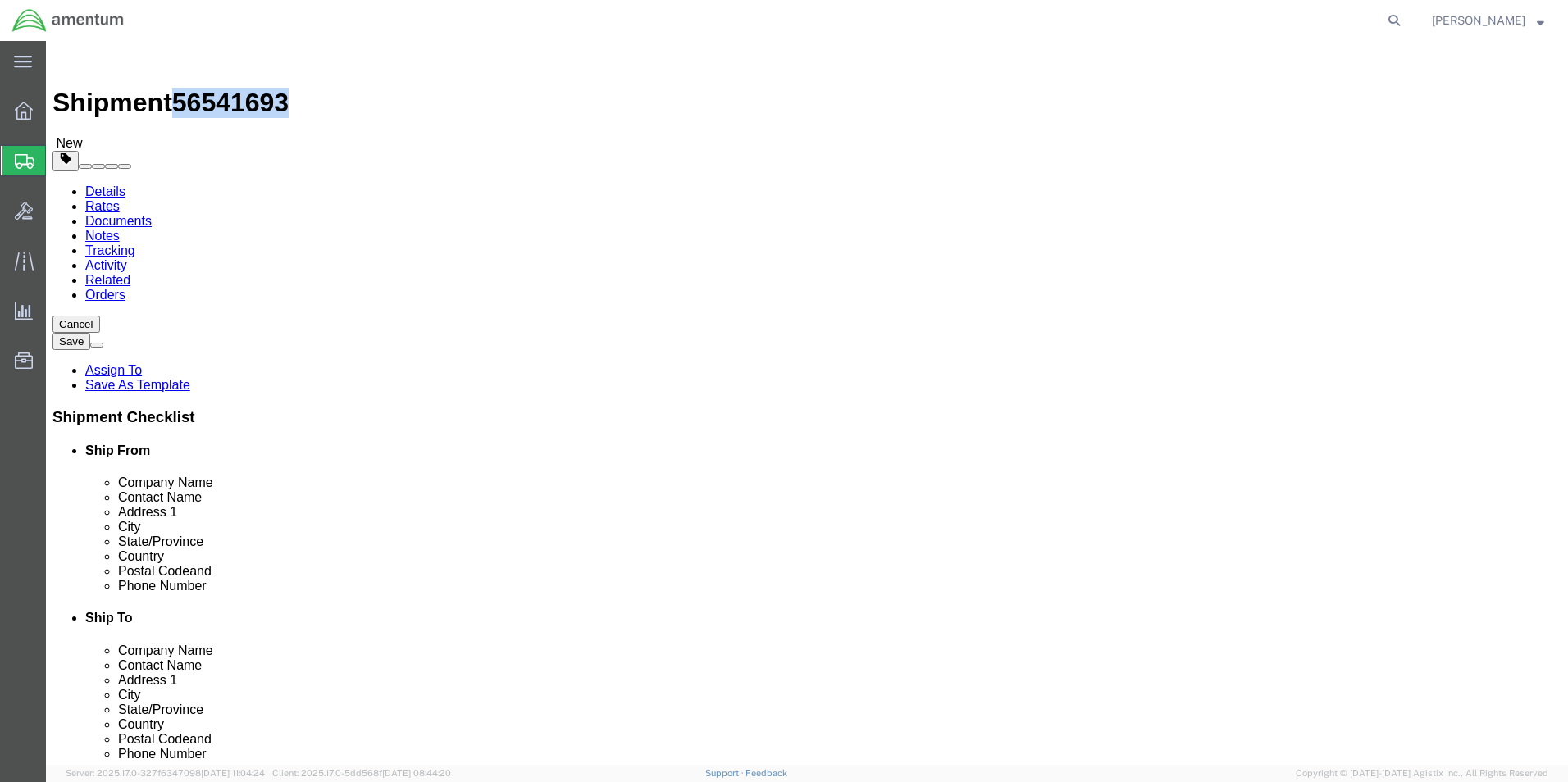
drag, startPoint x: 135, startPoint y: 21, endPoint x: 225, endPoint y: 35, distance: 91.1
click div "Shipment 56541693 New"
copy span "56541693"
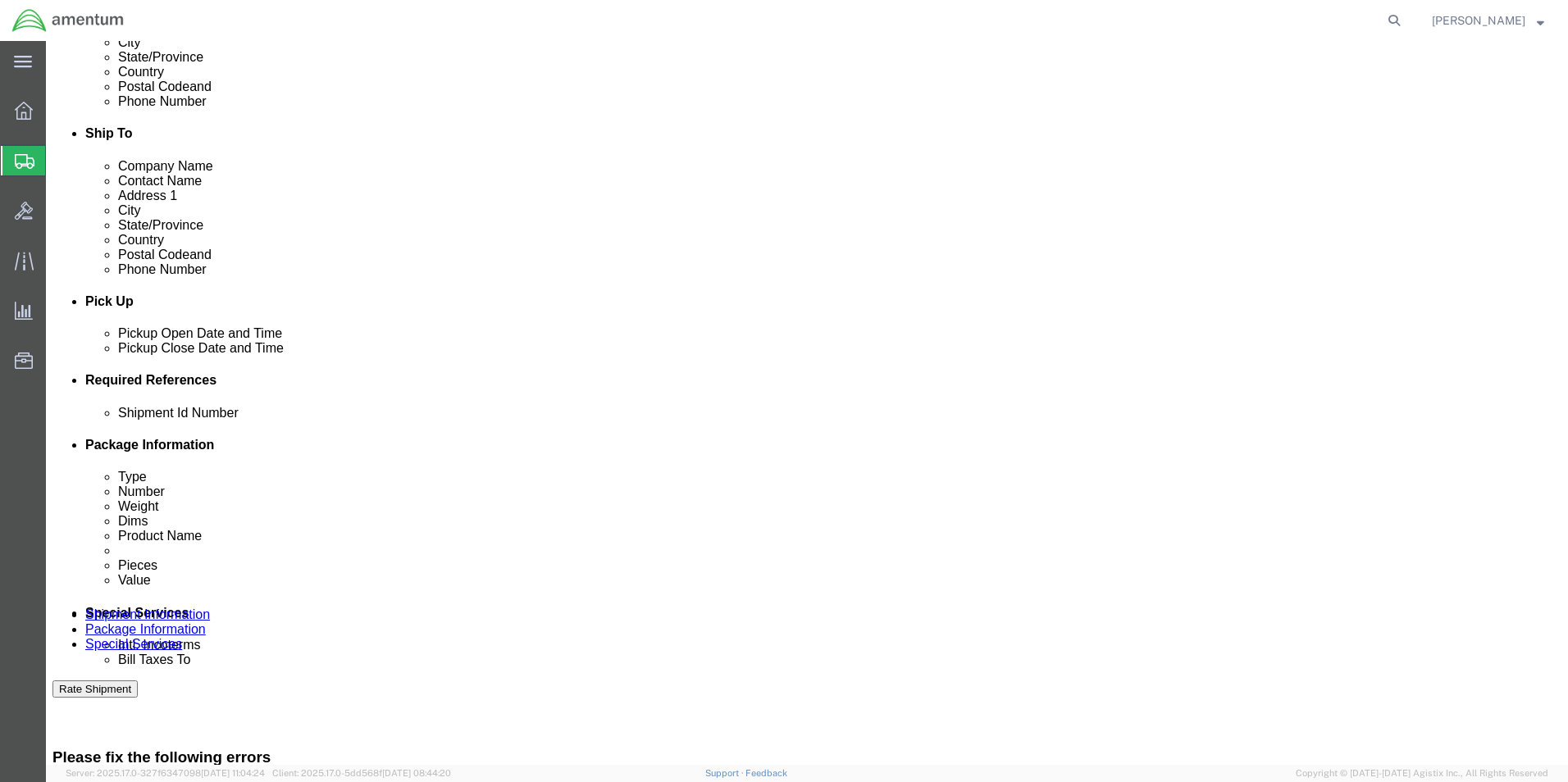
scroll to position [492, 0]
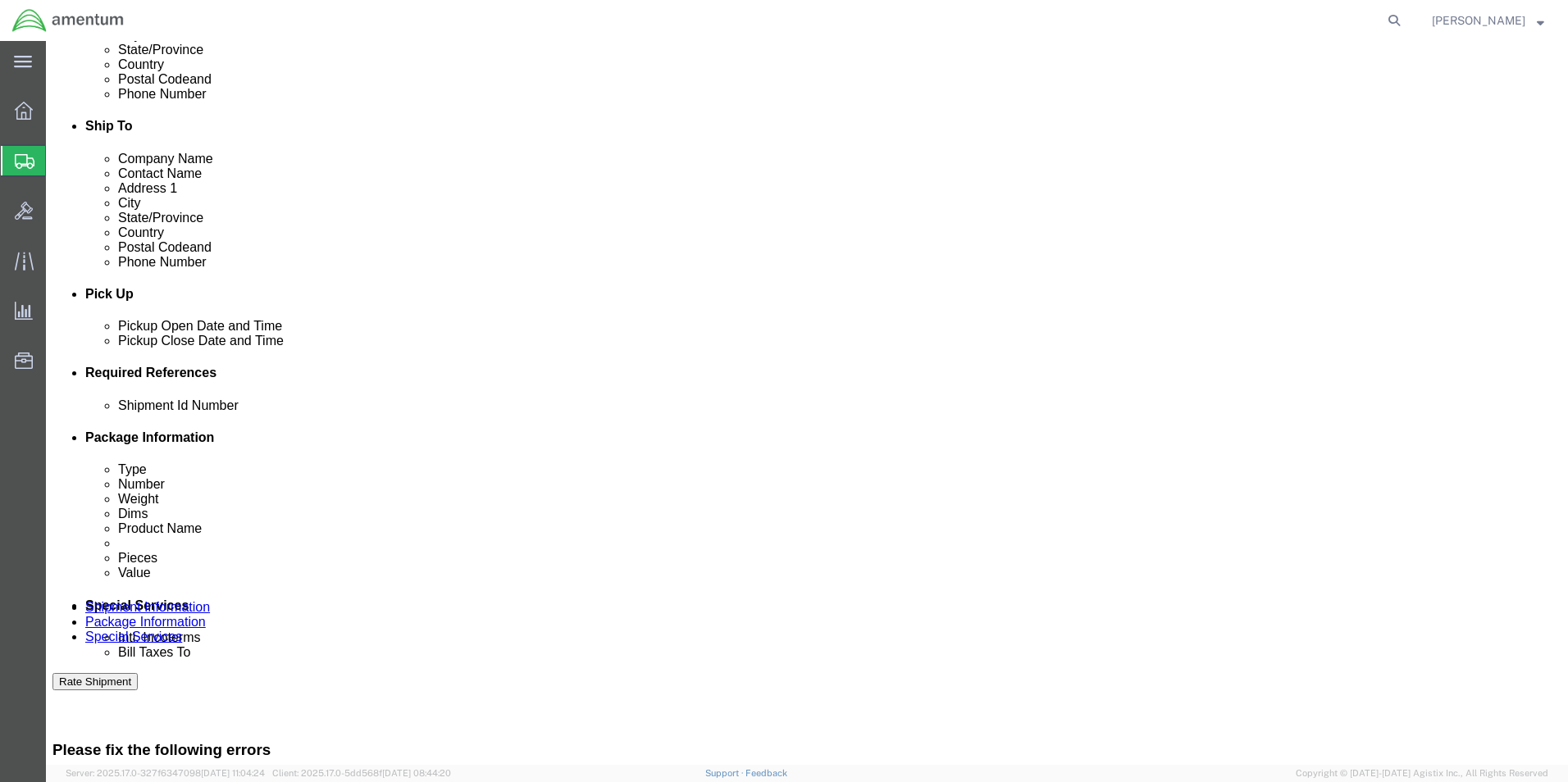
click input "text"
type input "CBP"
click icon "button"
drag, startPoint x: 277, startPoint y: 582, endPoint x: 79, endPoint y: 562, distance: 199.0
click div "Shipment Id Number 56541693 Department CBP Select Account Type Activity ID Airl…"
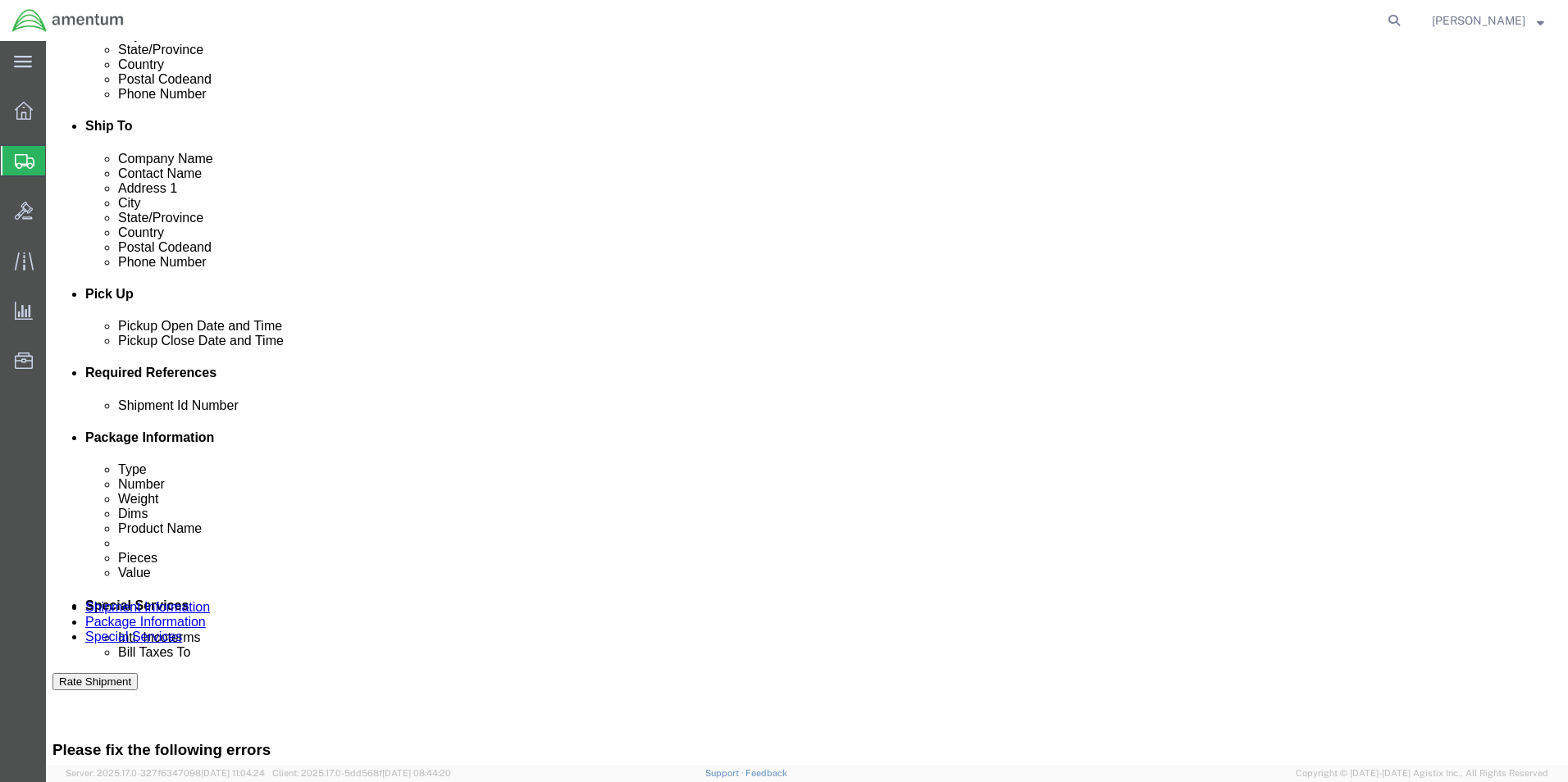
type input "56541693"
click button "Rate Shipment"
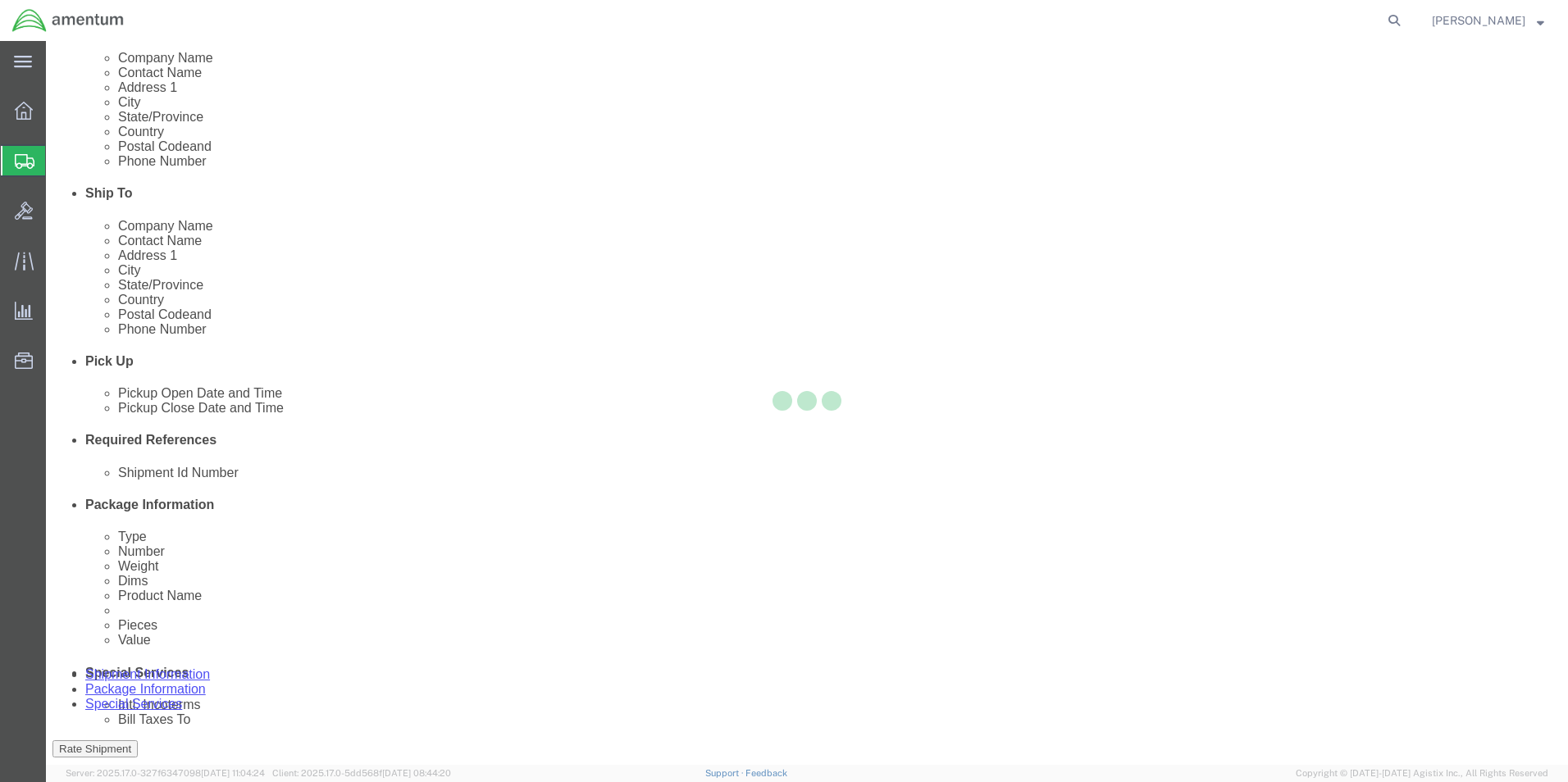
select select "49914"
select select "49925"
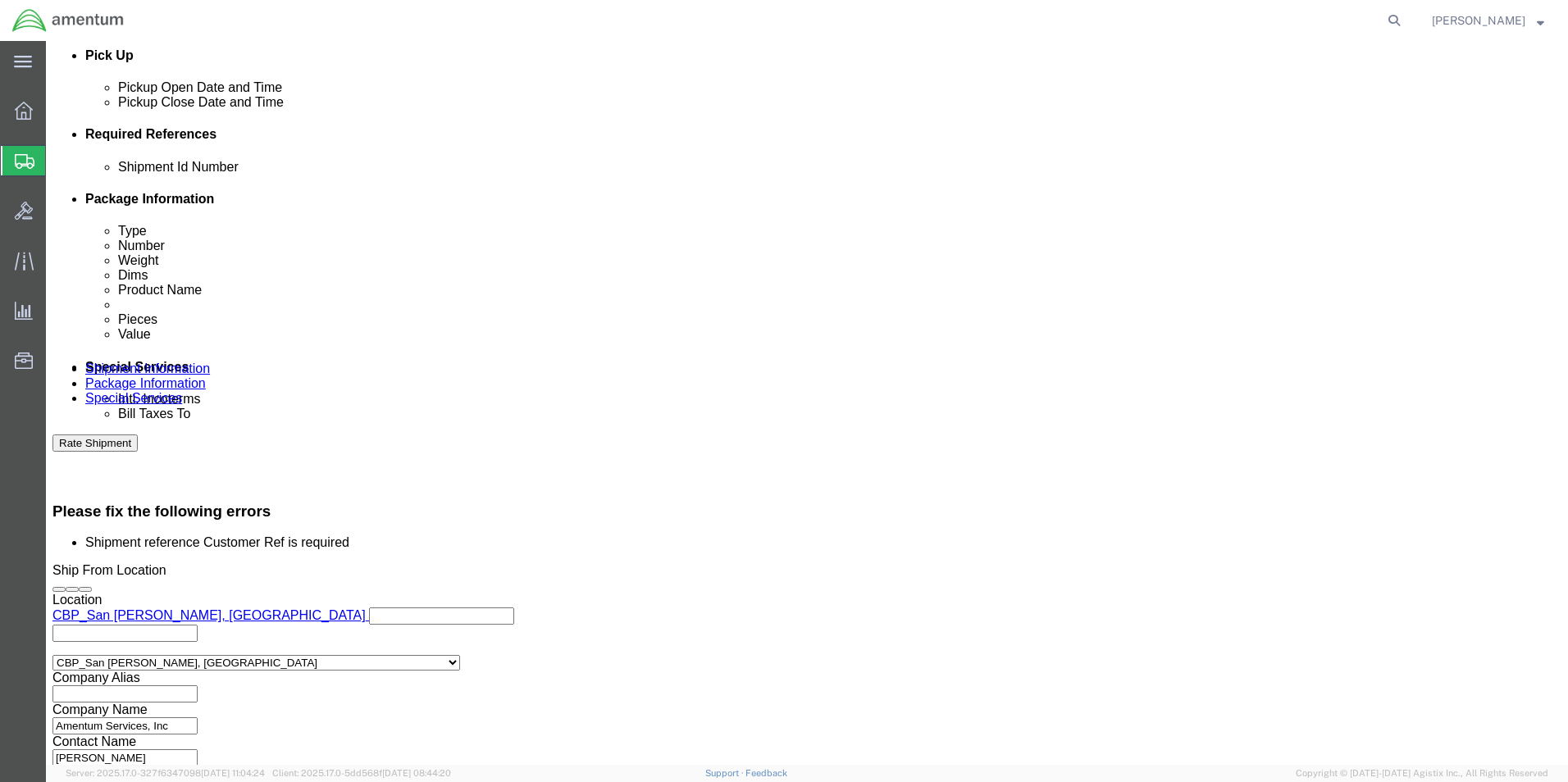
scroll to position [752, 0]
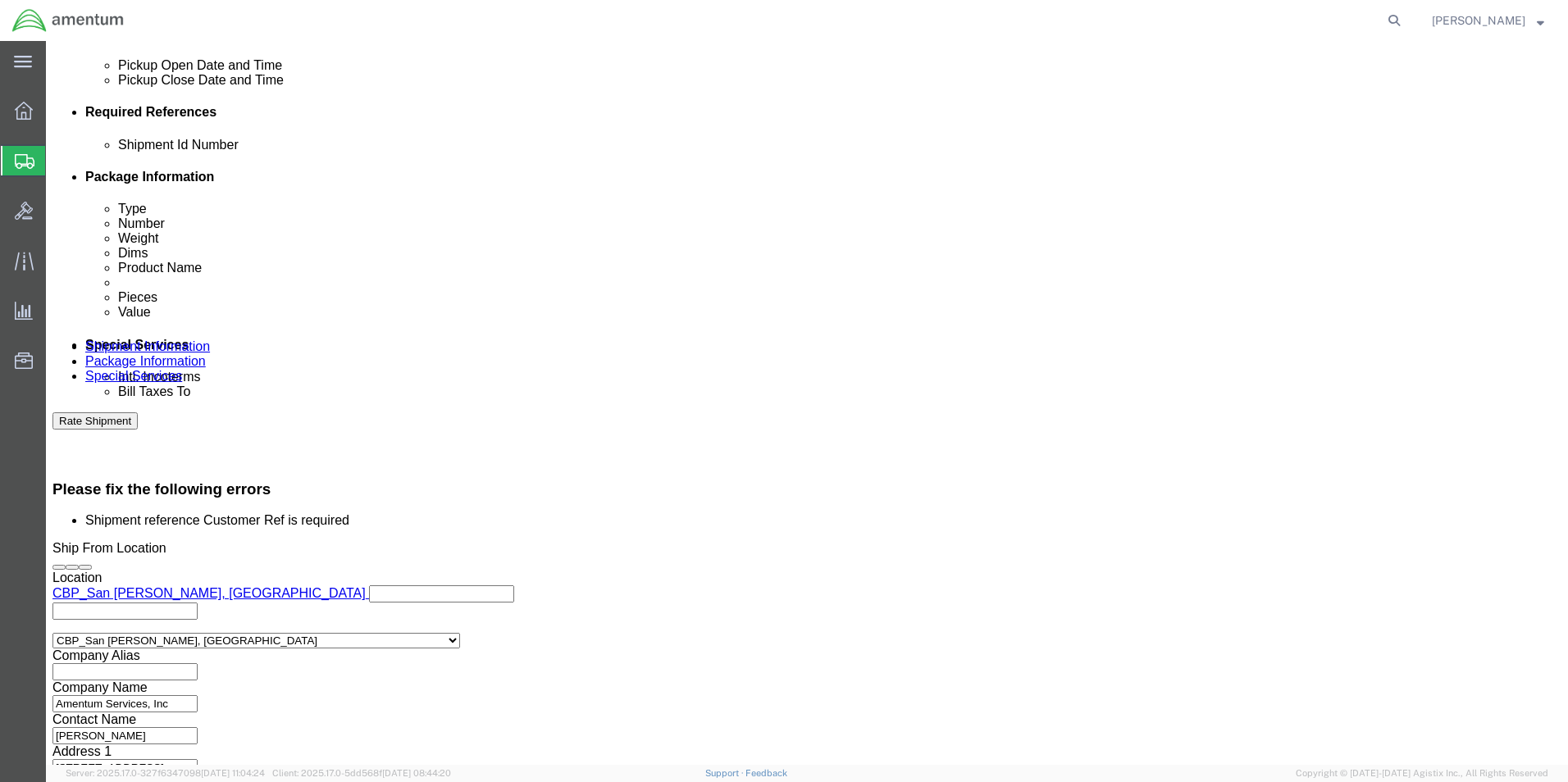
drag, startPoint x: 284, startPoint y: 320, endPoint x: 150, endPoint y: 323, distance: 134.0
click div "Shipment Id Number 56541693"
click input "56541693"
type input "56541693"
click button "Rate Shipment"
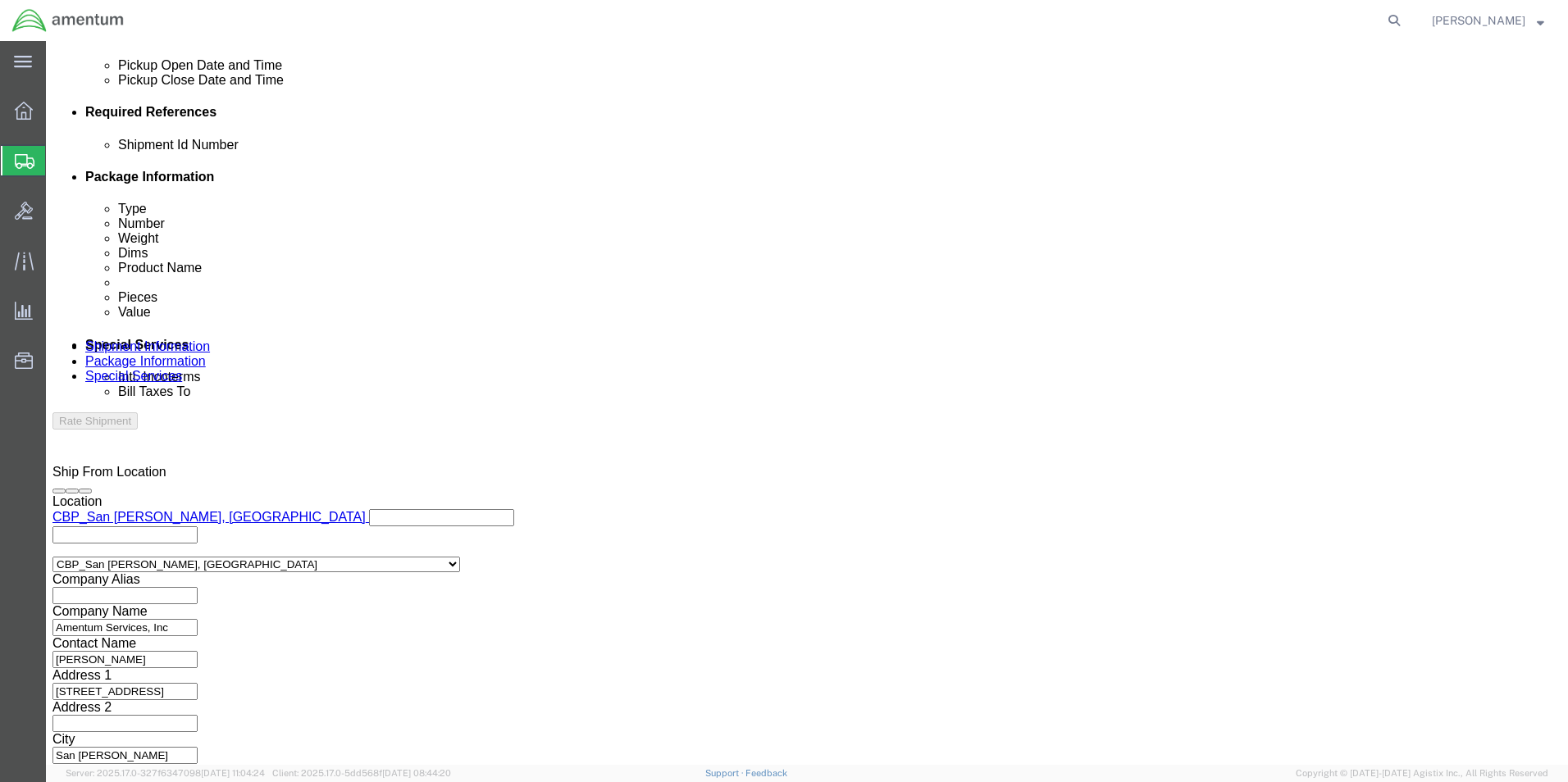
scroll to position [686, 0]
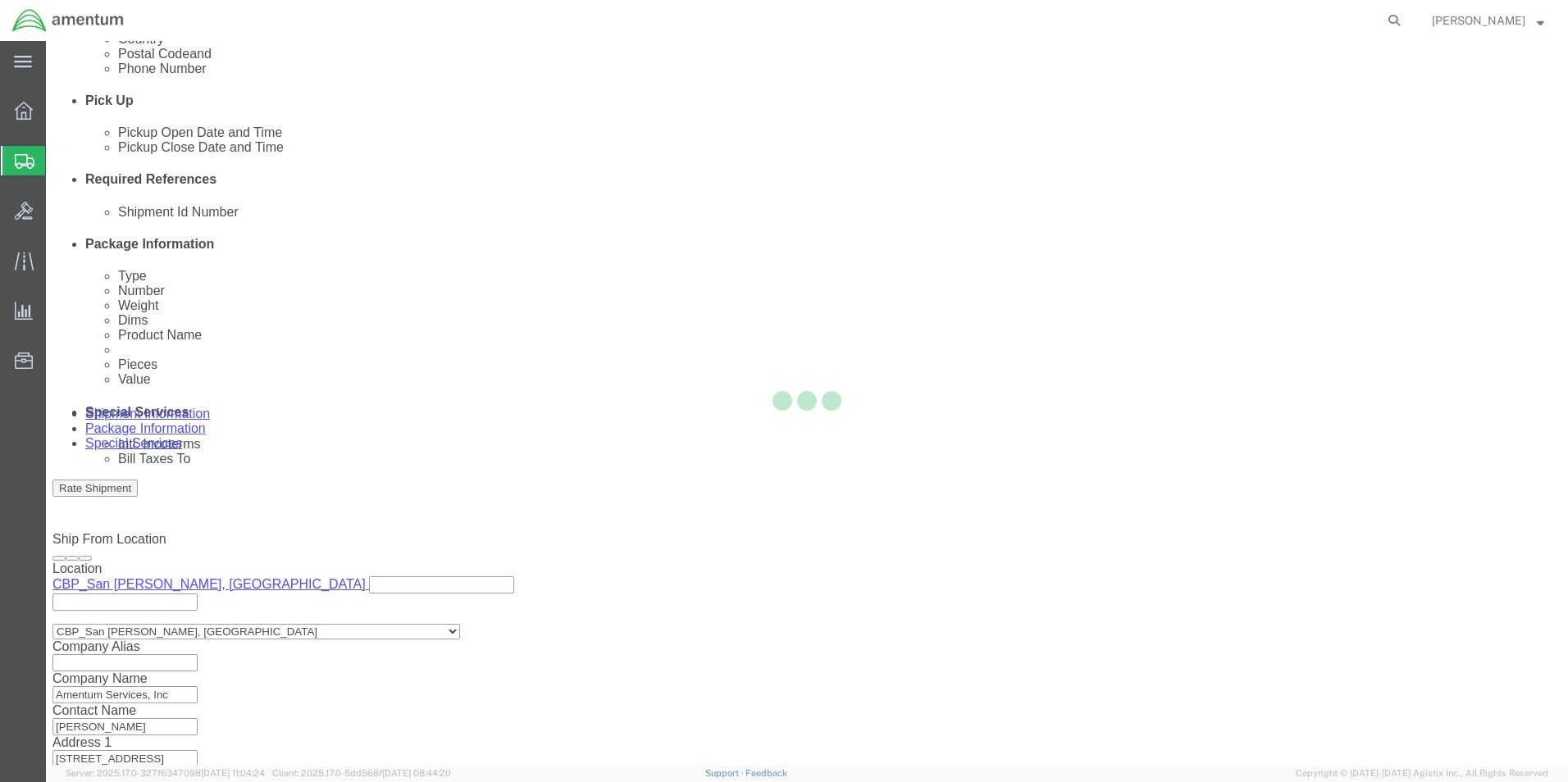
select select "49914"
select select "49925"
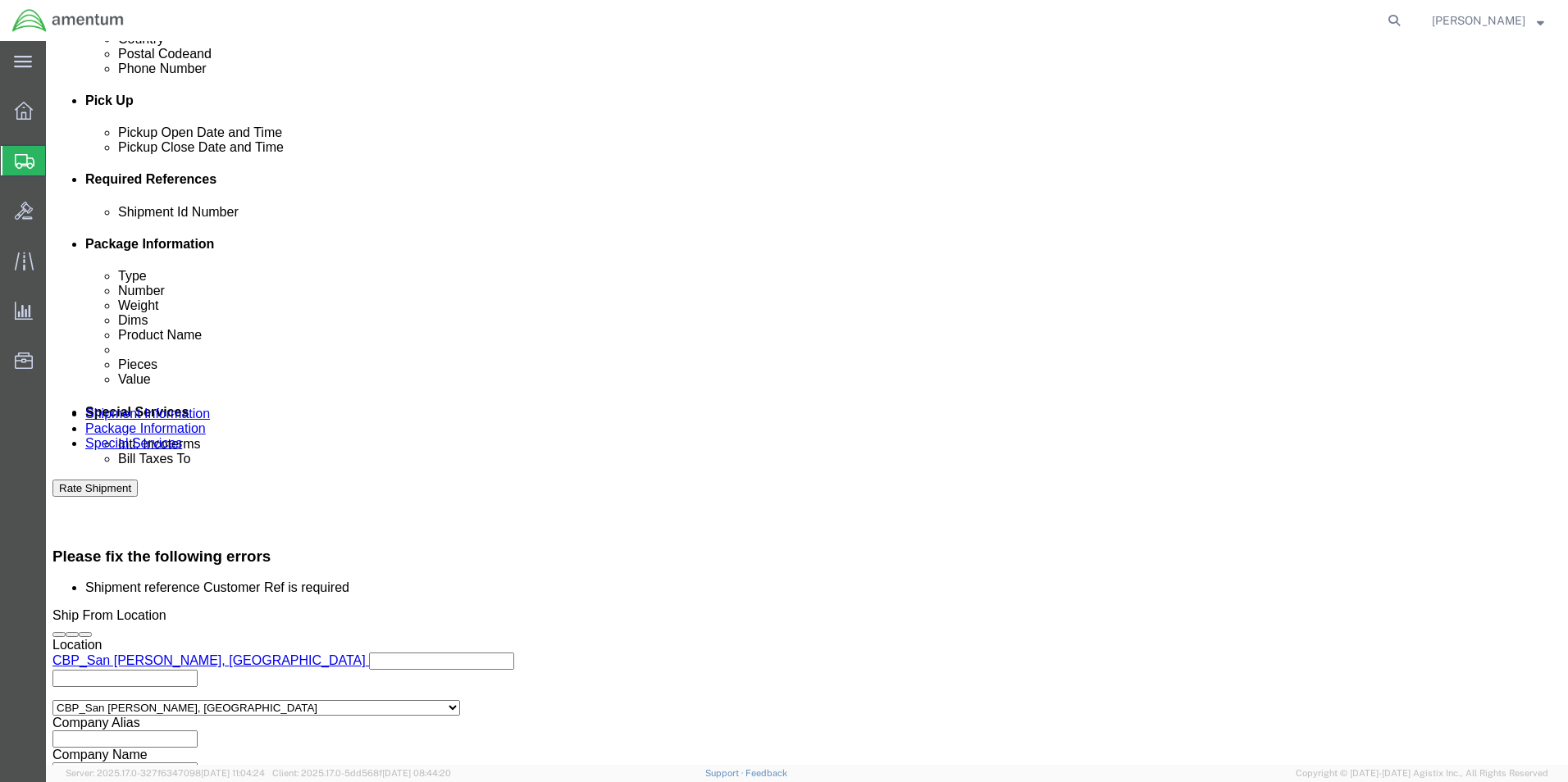
drag, startPoint x: 297, startPoint y: 393, endPoint x: 164, endPoint y: 378, distance: 133.8
click div "Shipment Id Number 56541693 Customer Ref Select Account Type Activity ID Airlin…"
click button "Add reference"
click select "Select Account Type Activity ID Airline Appointment Number ASN Batch Request # …"
select select "SHIPMENTIDNUM"
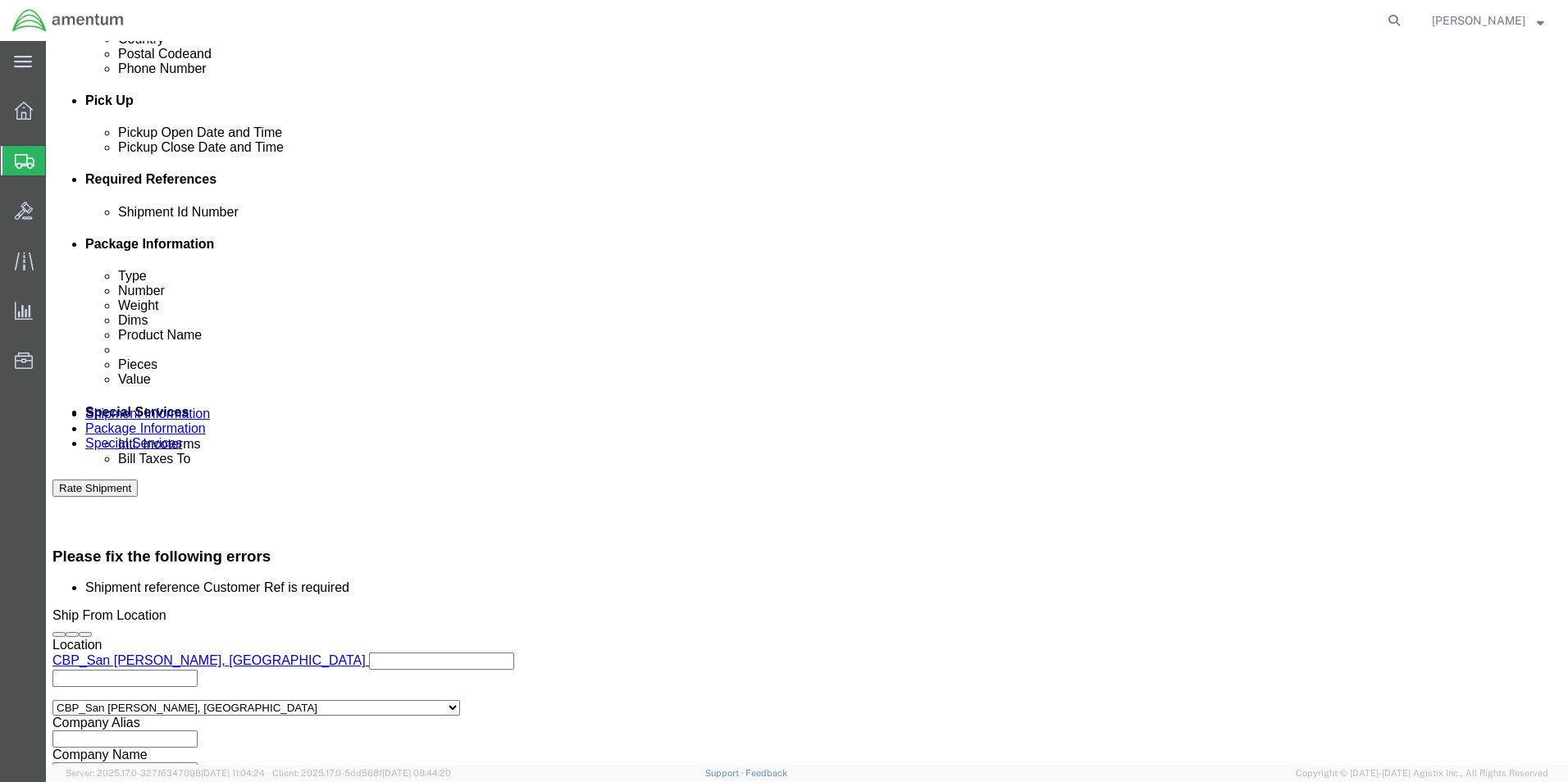
click select "Select Account Type Activity ID Airline Appointment Number ASN Batch Request # …"
click input "text"
type input "56541693"
click button "Rate Shipment"
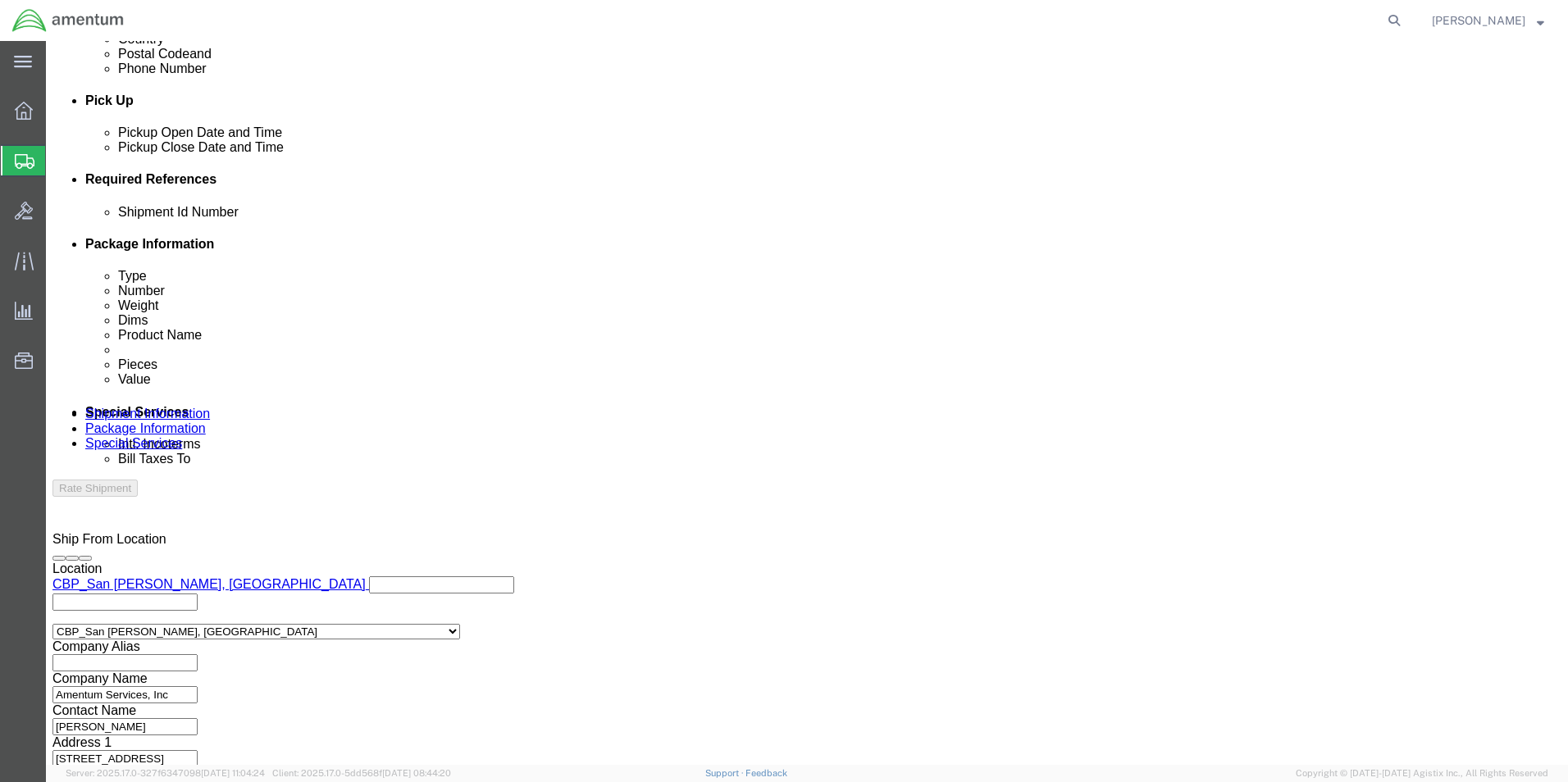
scroll to position [618, 0]
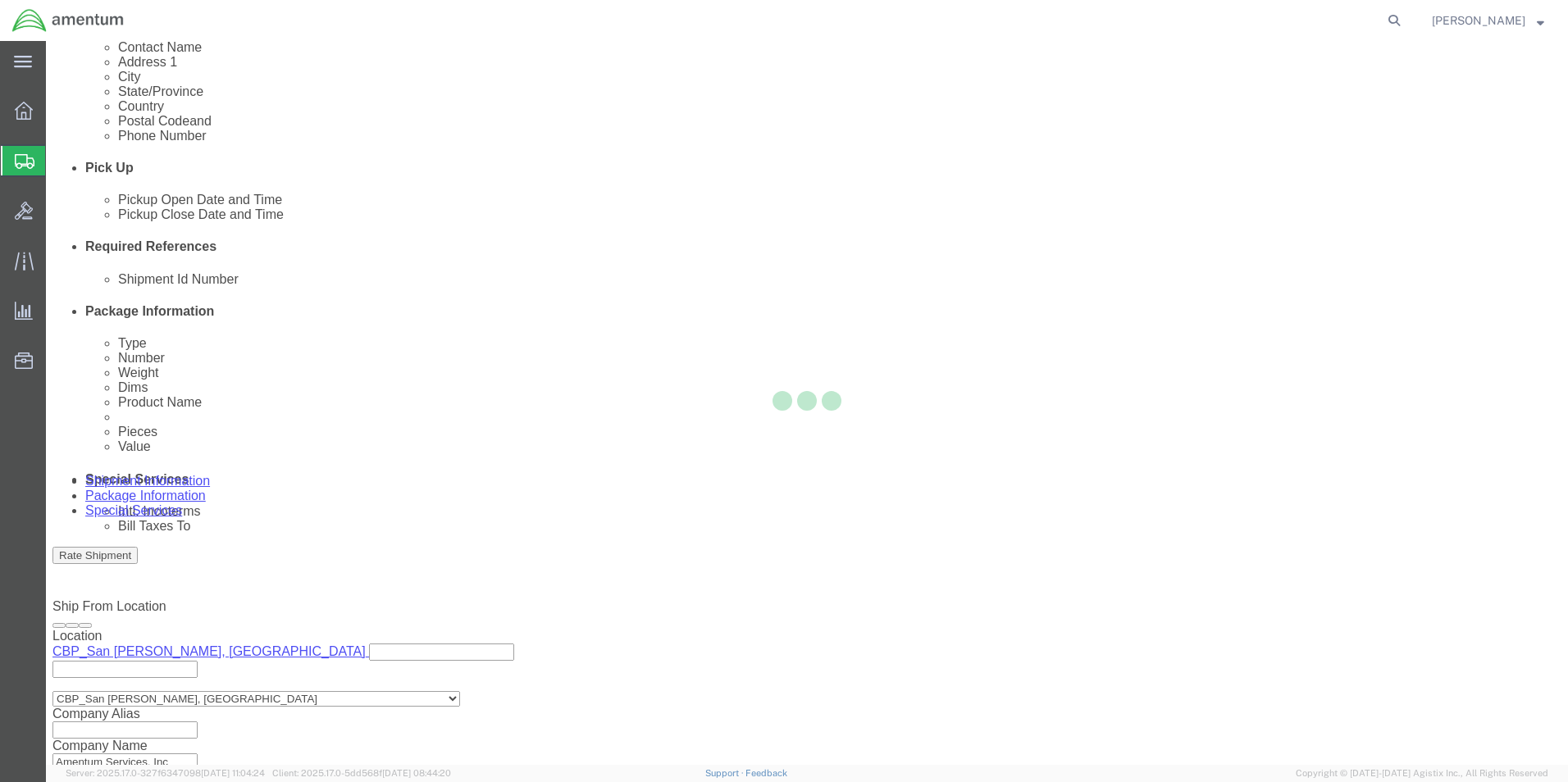
select select "49914"
select select "49925"
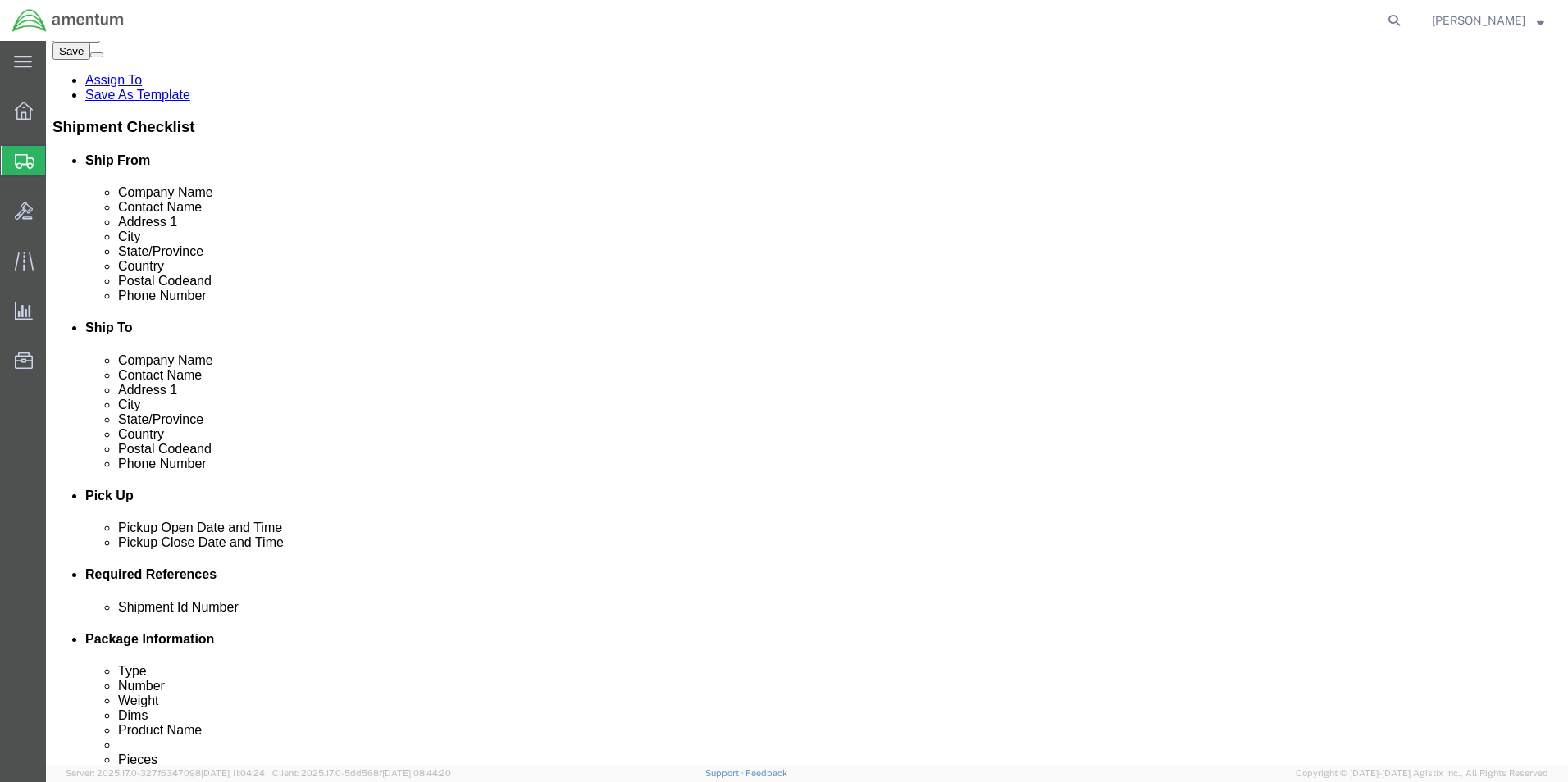
scroll to position [0, 0]
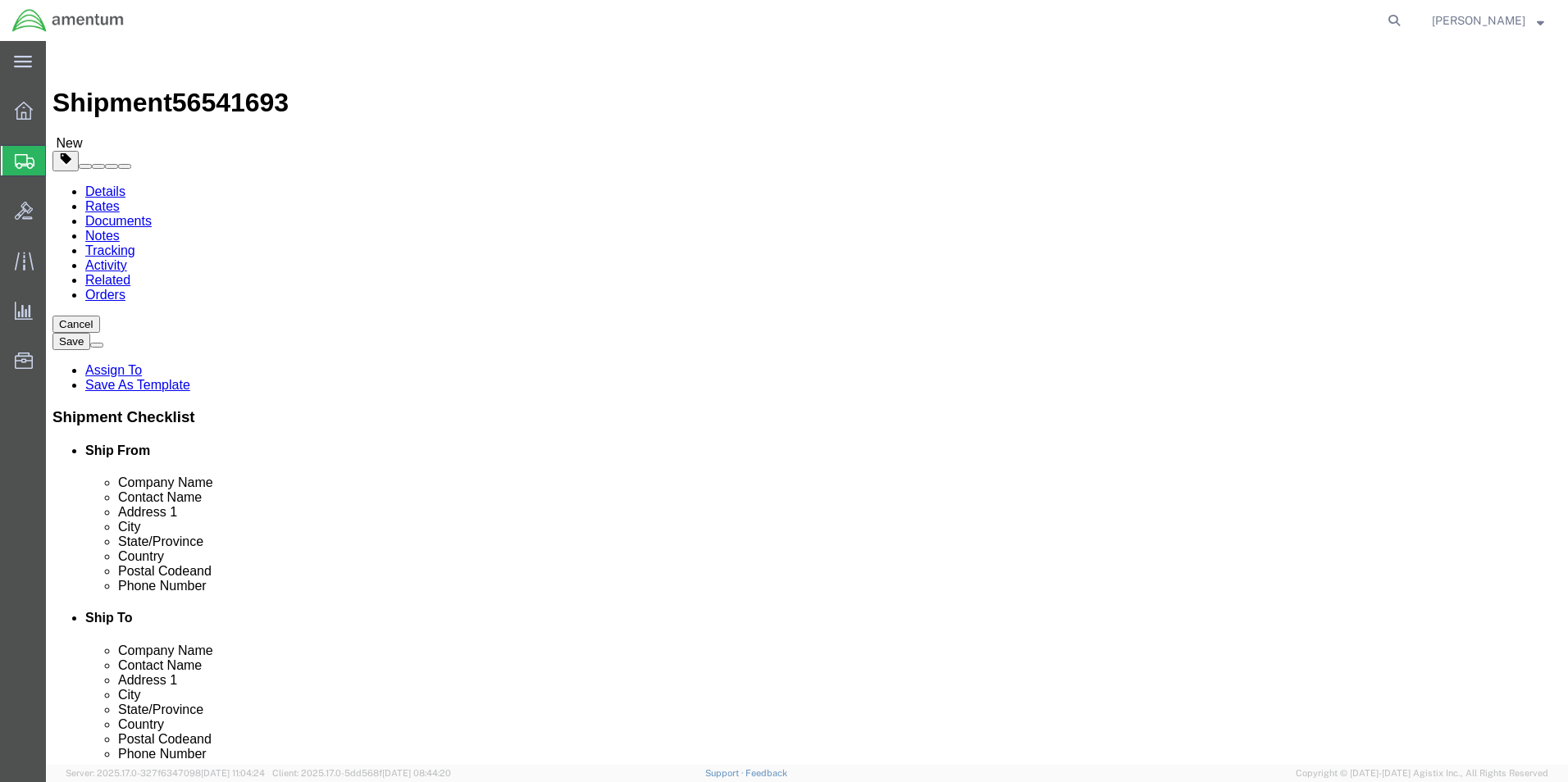
click button "Cancel"
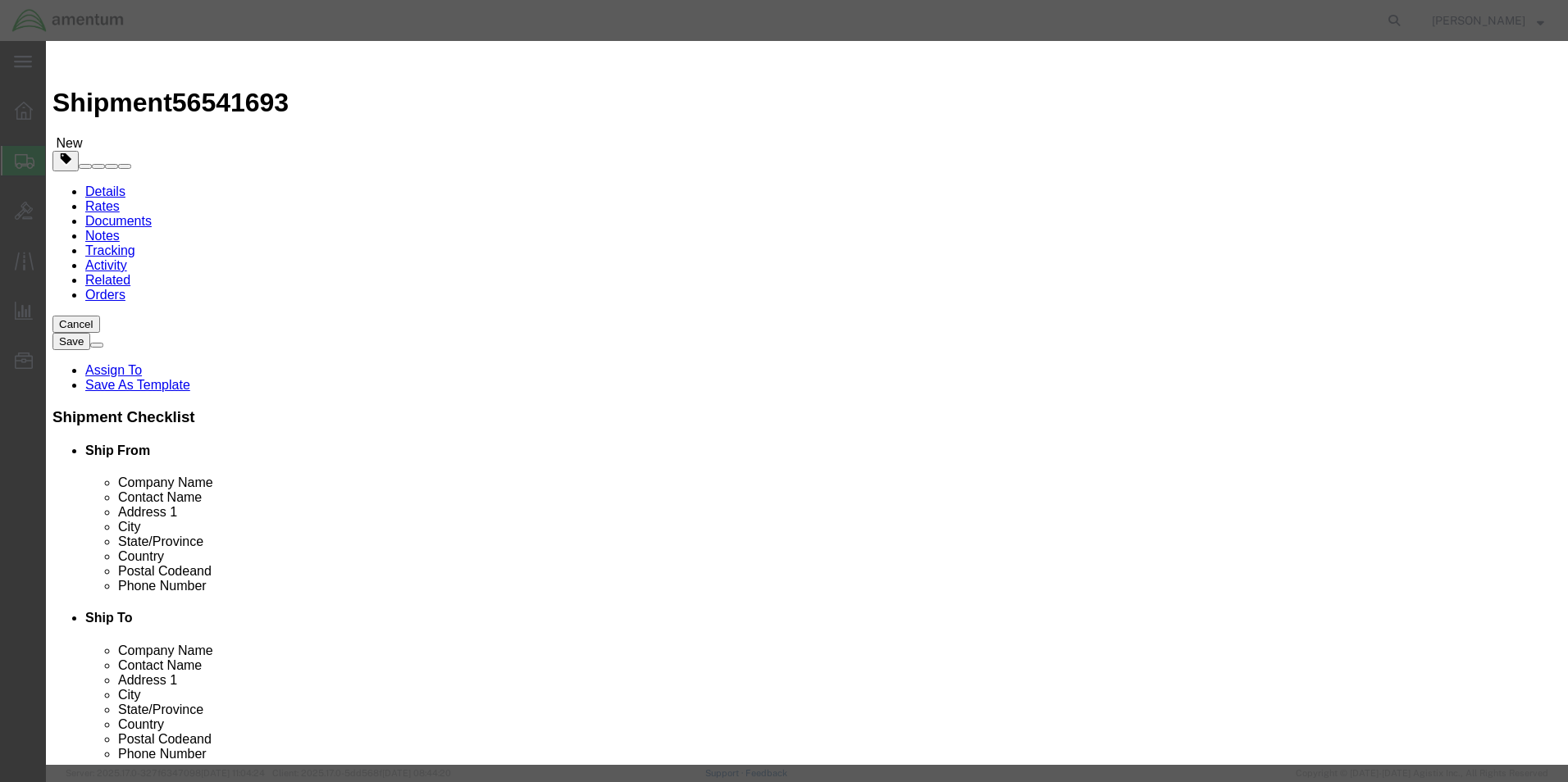
click button "Yes"
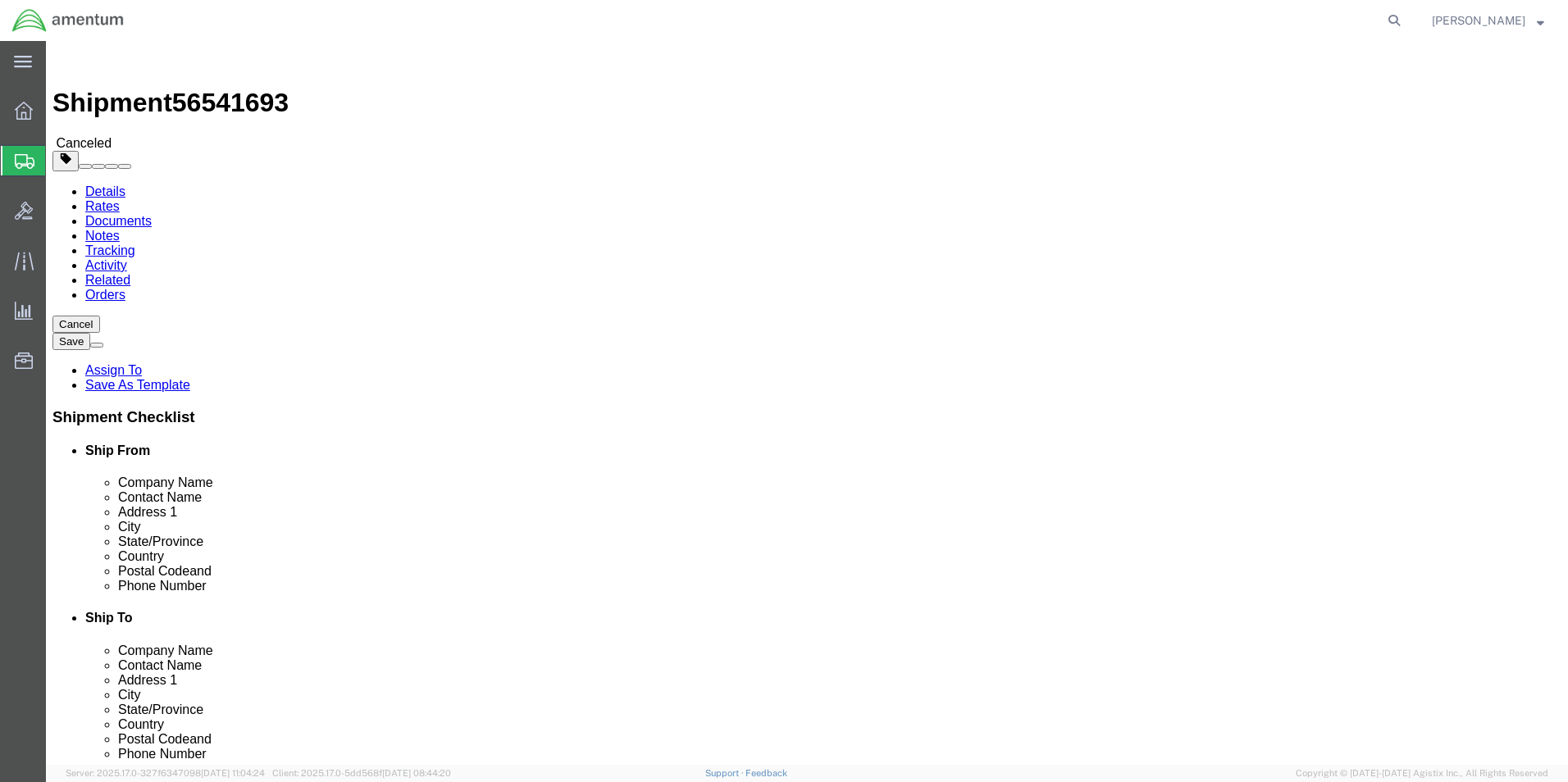
click at [18, 161] on icon at bounding box center [24, 161] width 19 height 14
click at [0, 0] on span "Create Shipment" at bounding box center [0, 0] width 0 height 0
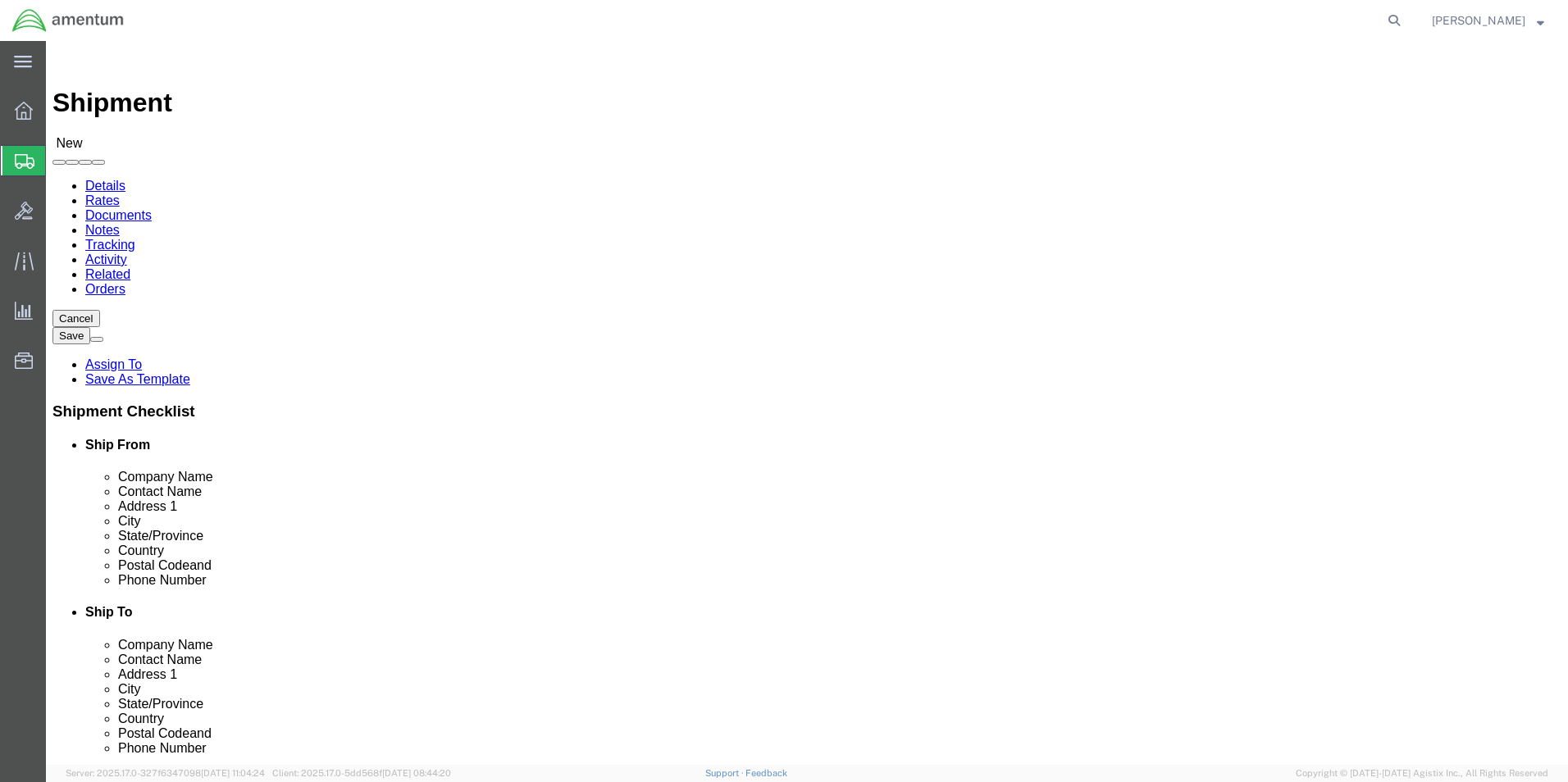
click input "text"
type input "WSA"
select select "49914"
select select "[GEOGRAPHIC_DATA]"
drag, startPoint x: 1151, startPoint y: 241, endPoint x: 1051, endPoint y: 263, distance: 102.4
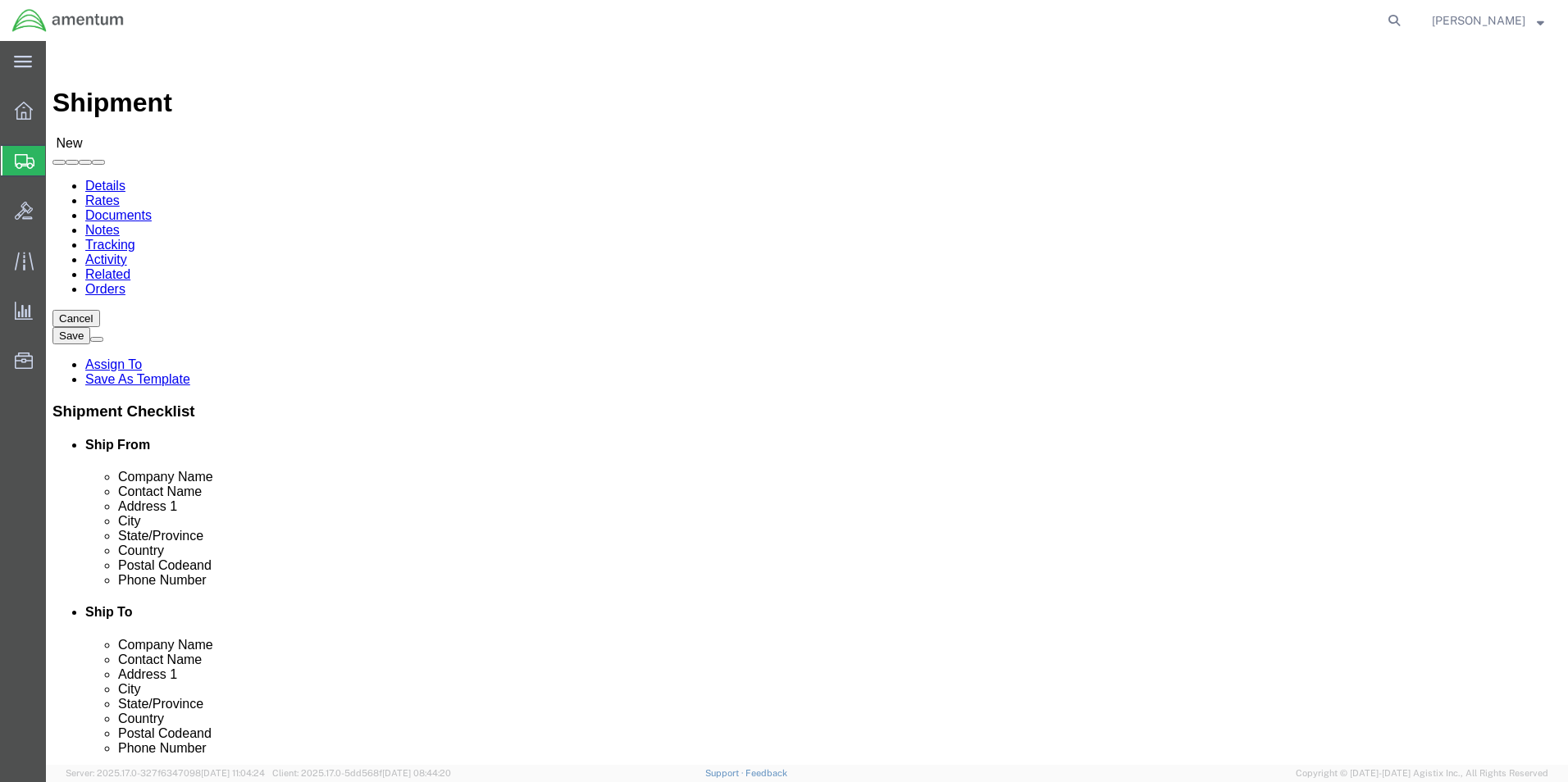
type input "NCR"
select select "49925"
select select "VA"
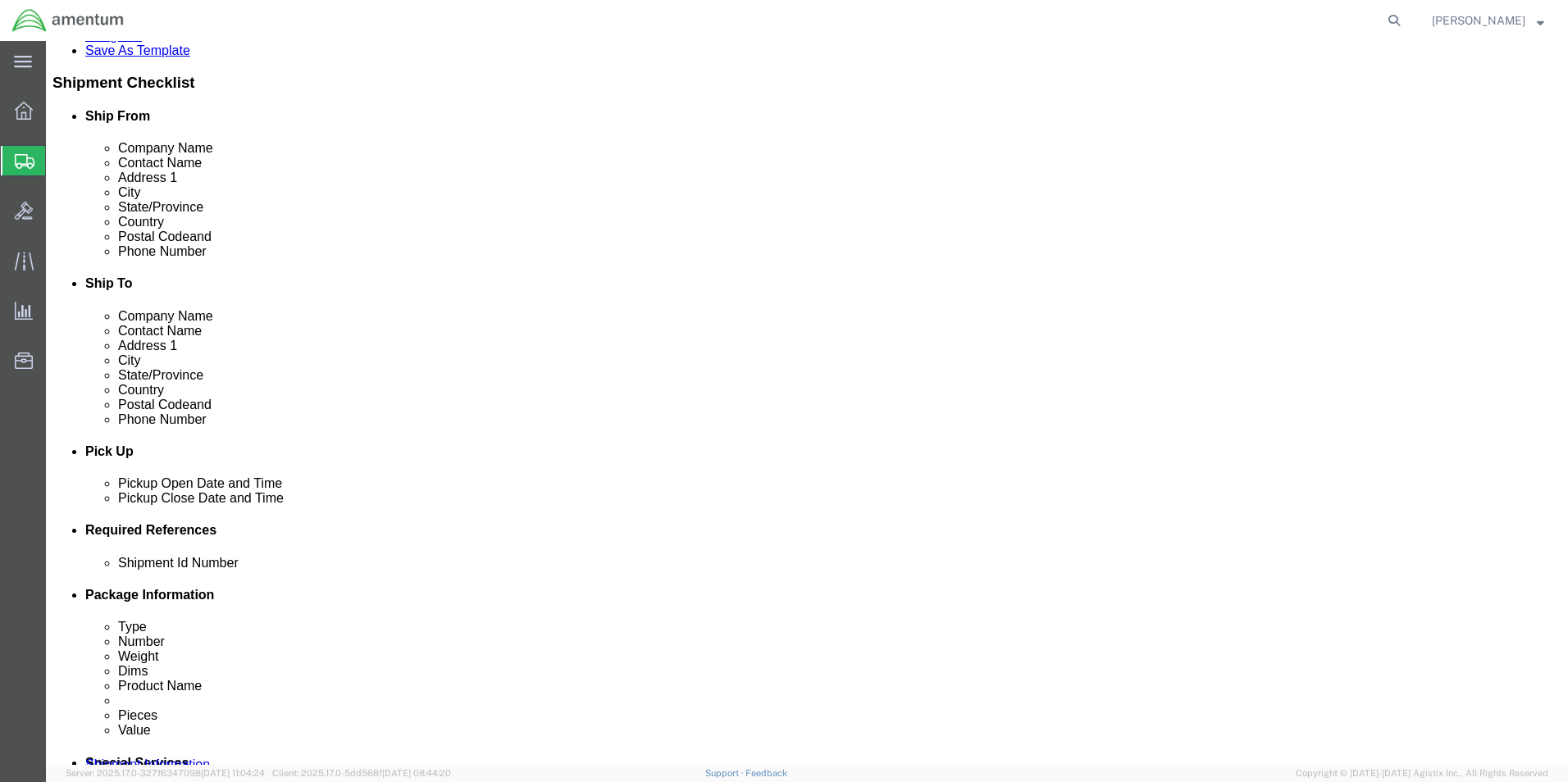
scroll to position [410, 0]
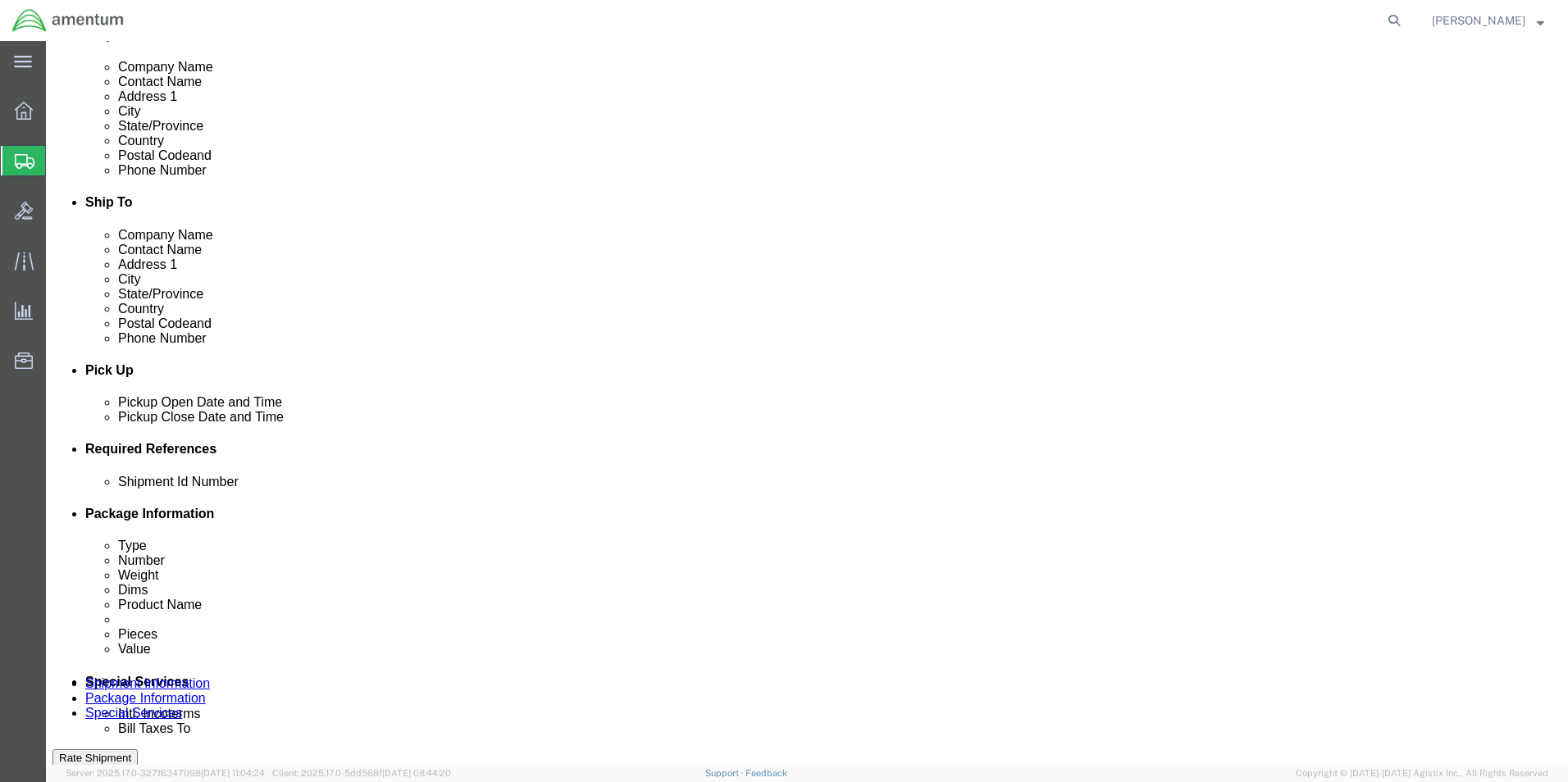
drag, startPoint x: 1091, startPoint y: 546, endPoint x: 857, endPoint y: 547, distance: 234.0
click button "Add reference"
drag, startPoint x: 574, startPoint y: 598, endPoint x: 567, endPoint y: 590, distance: 10.6
click select "Select Account Type Activity ID Airline Appointment Number ASN Batch Request # …"
select select "CUSTREF"
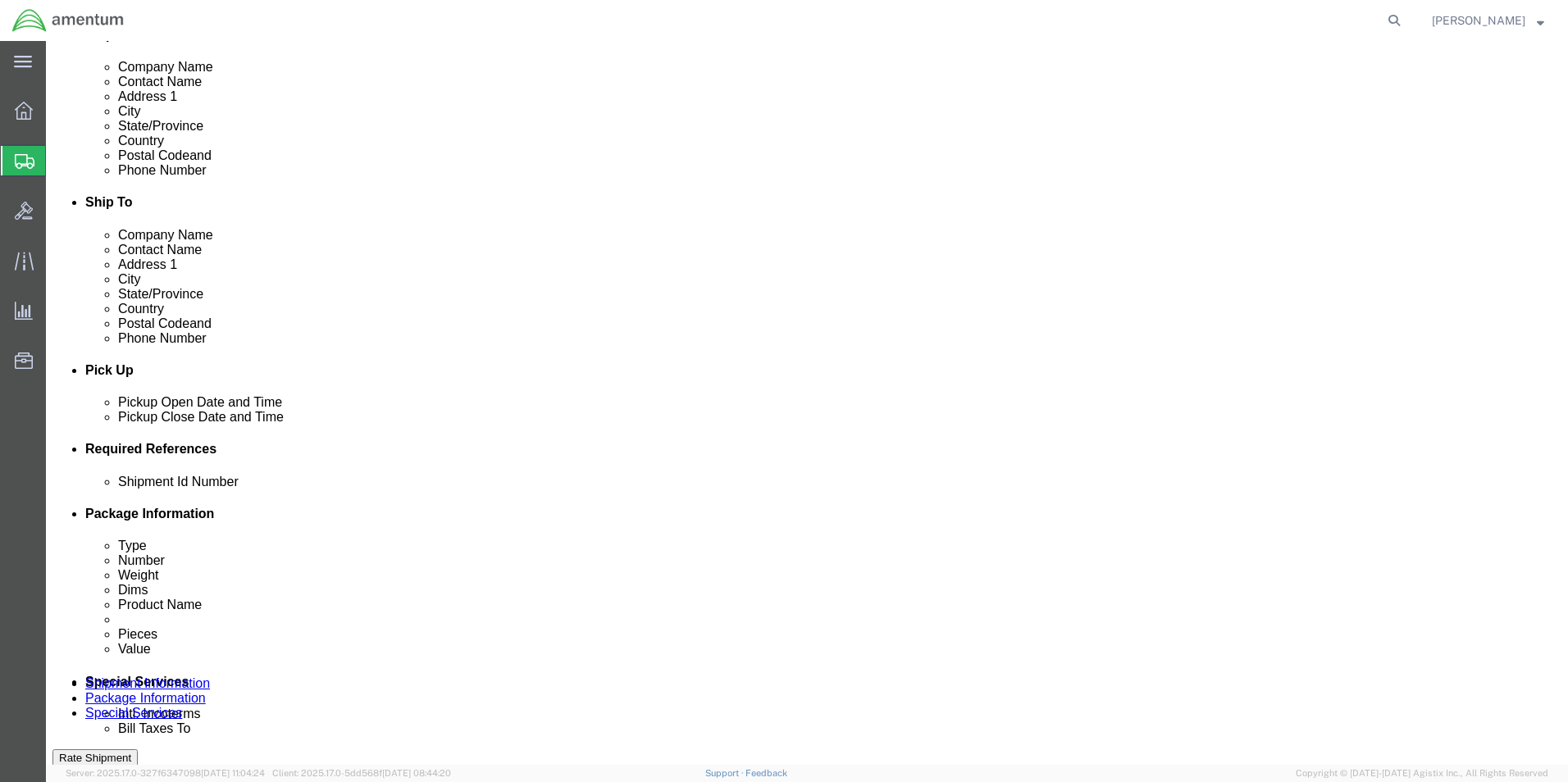
click select "Select Account Type Activity ID Airline Appointment Number ASN Batch Request # …"
drag, startPoint x: 644, startPoint y: 596, endPoint x: 667, endPoint y: 585, distance: 25.5
click input "text"
type input "USAGE 325583"
click button "Add reference"
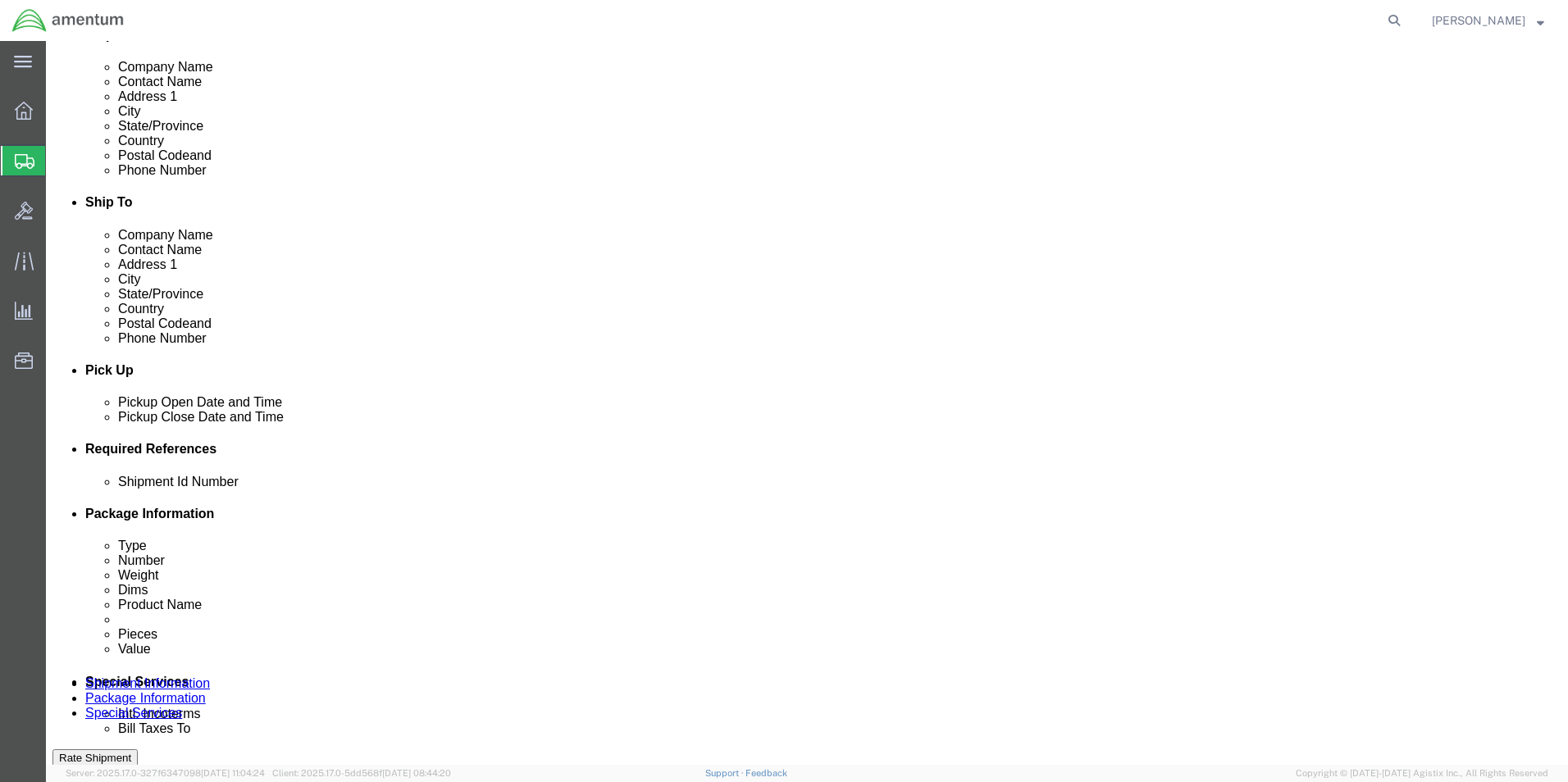
click select "Select Account Type Activity ID Airline Appointment Number ASN Batch Request # …"
select select "DEPT"
click select "Select Account Type Activity ID Airline Appointment Number ASN Batch Request # …"
click input "text"
type input "CBP"
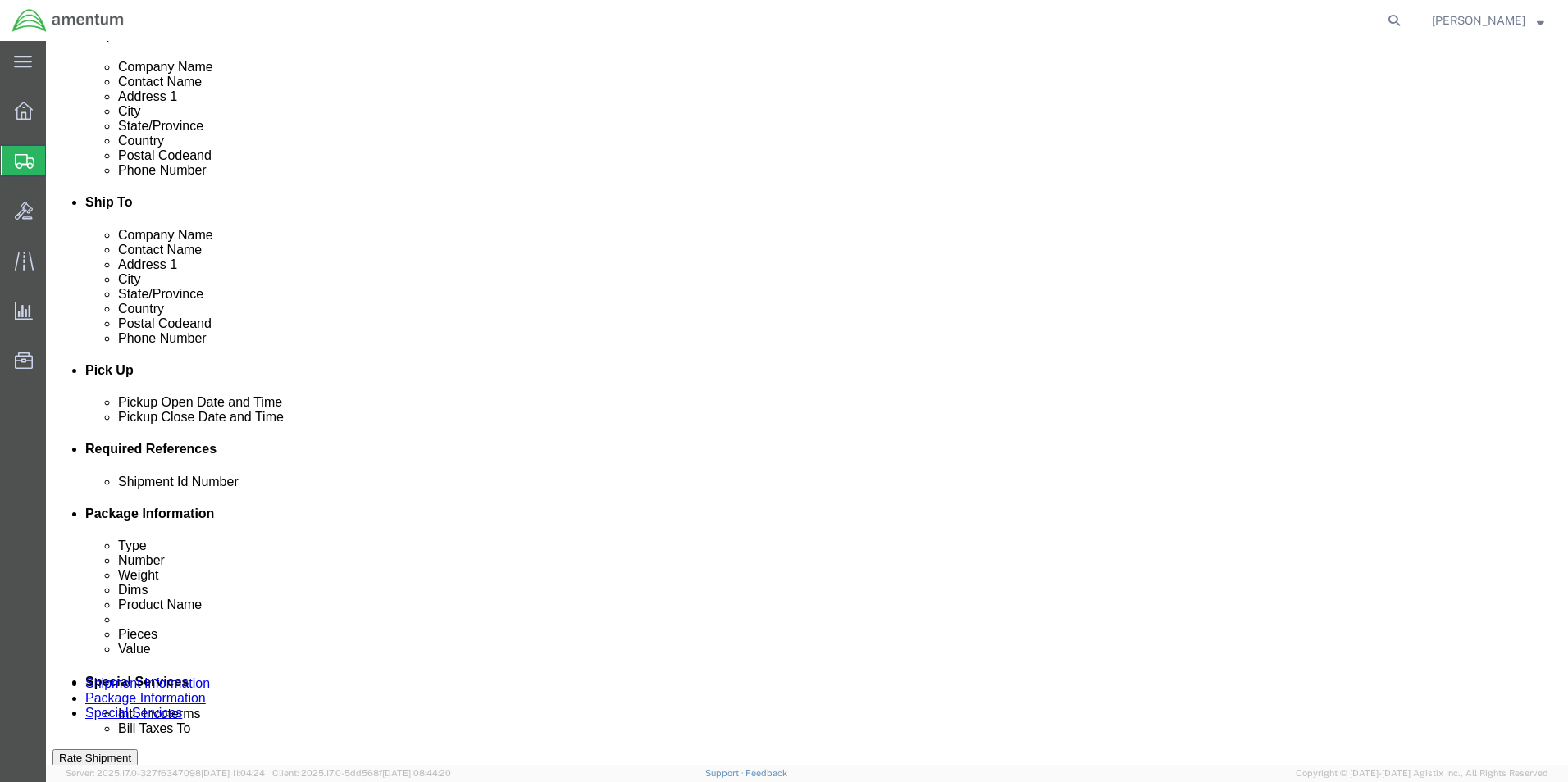
click button "Add reference"
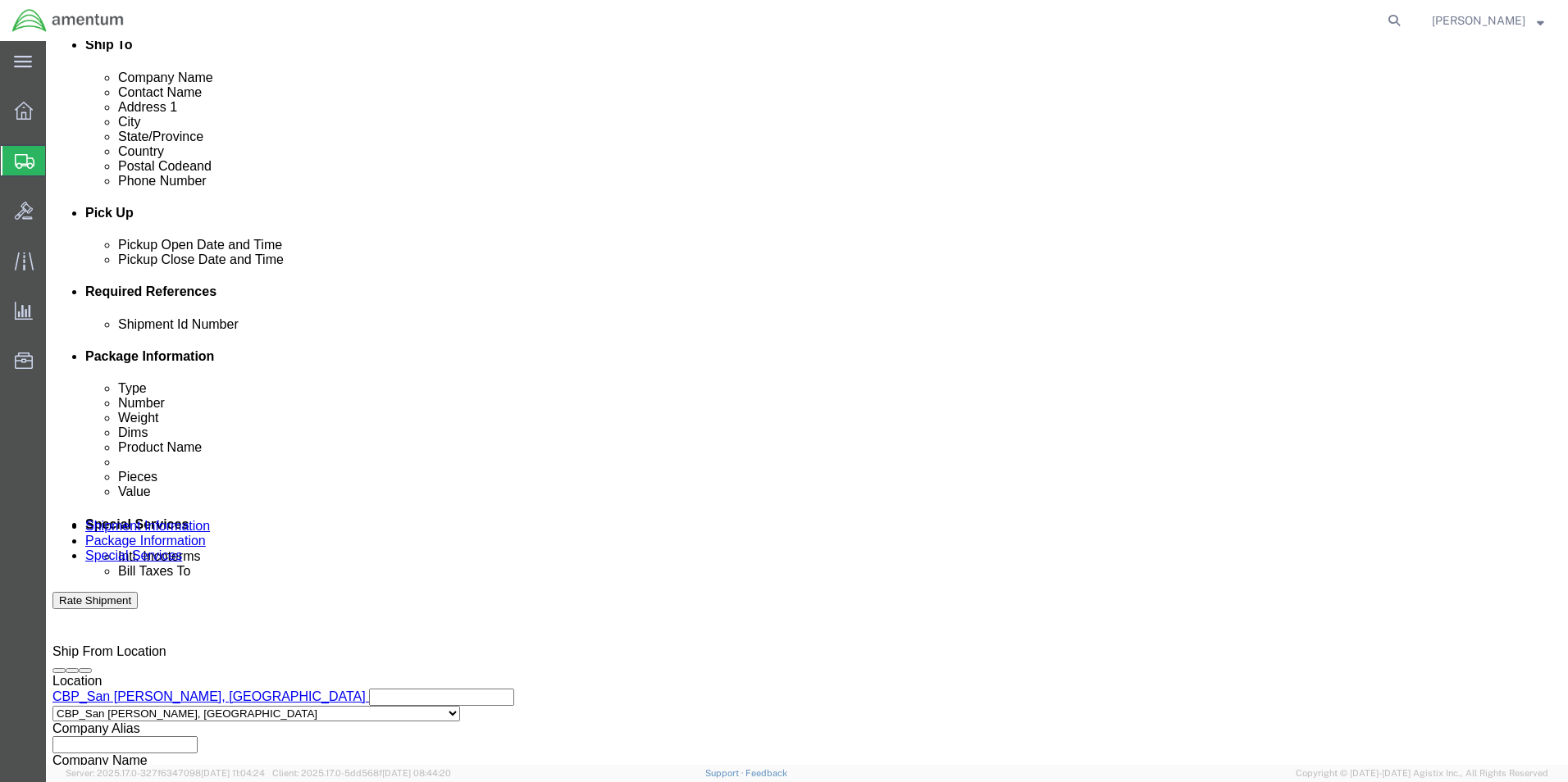
scroll to position [574, 0]
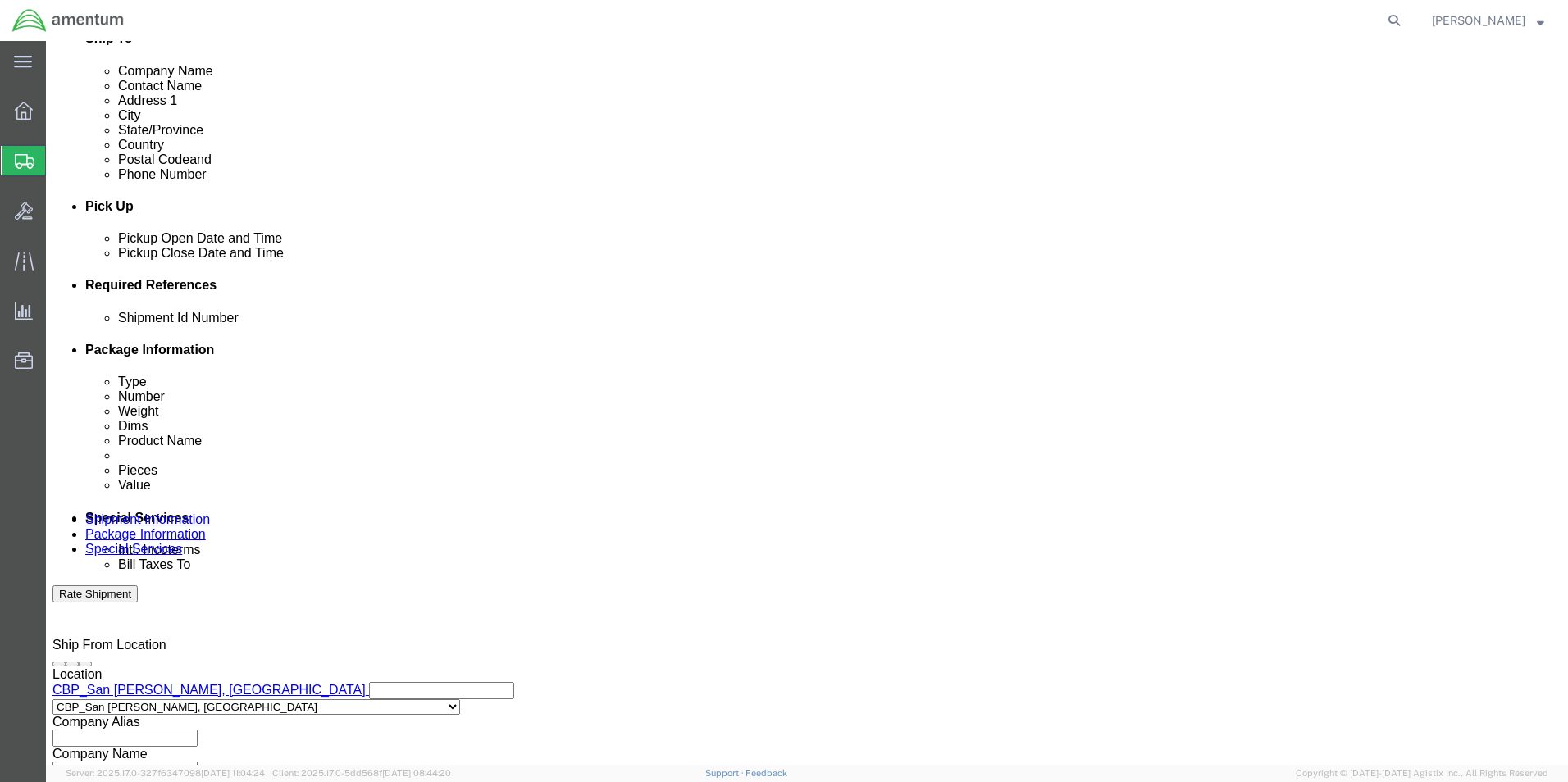
click select "Select Account Type Activity ID Airline Appointment Number ASN Batch Request # …"
select select "PROJNUM"
click select "Select Account Type Activity ID Airline Appointment Number ASN Batch Request # …"
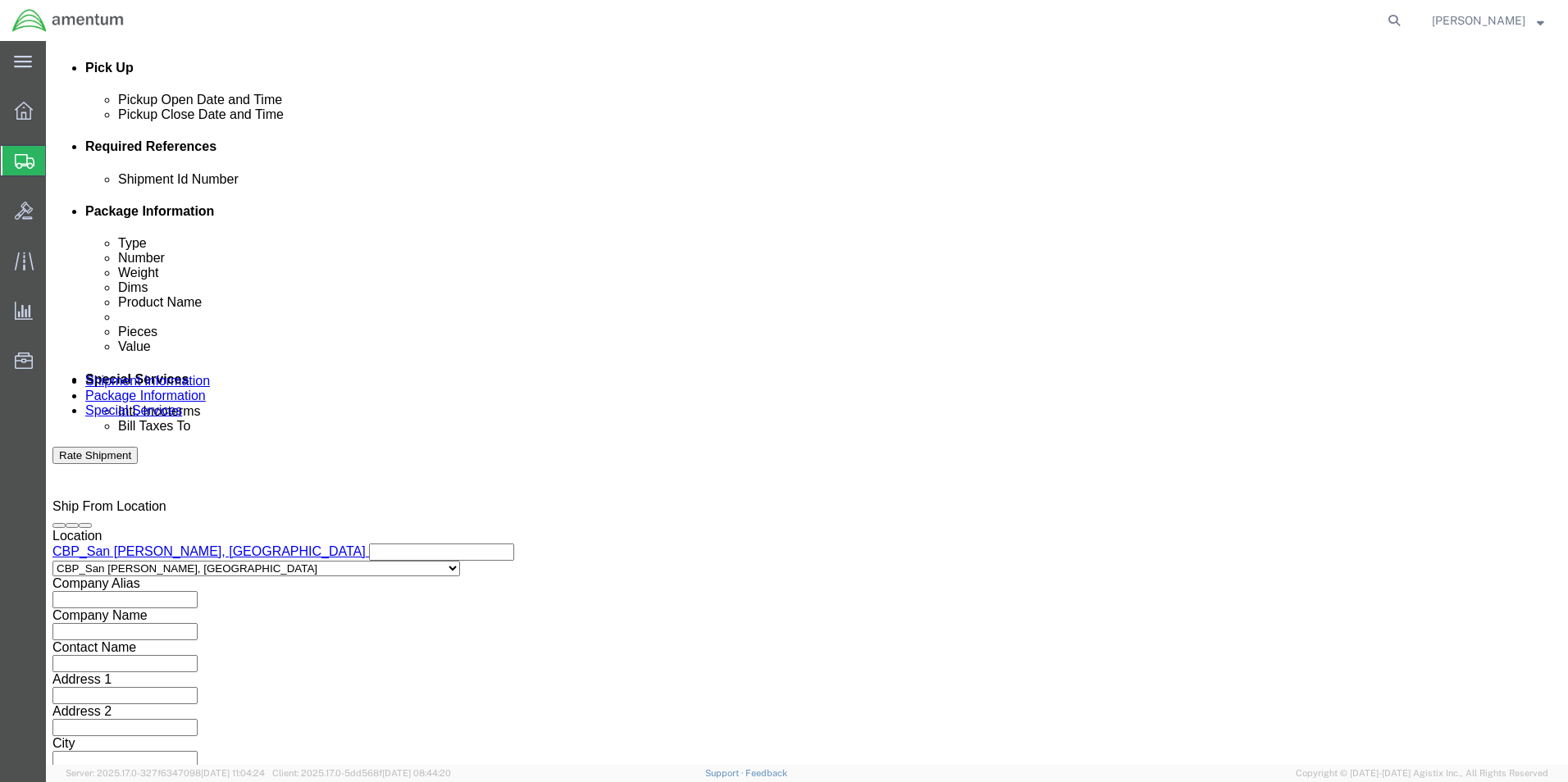
scroll to position [715, 0]
click button "Continue"
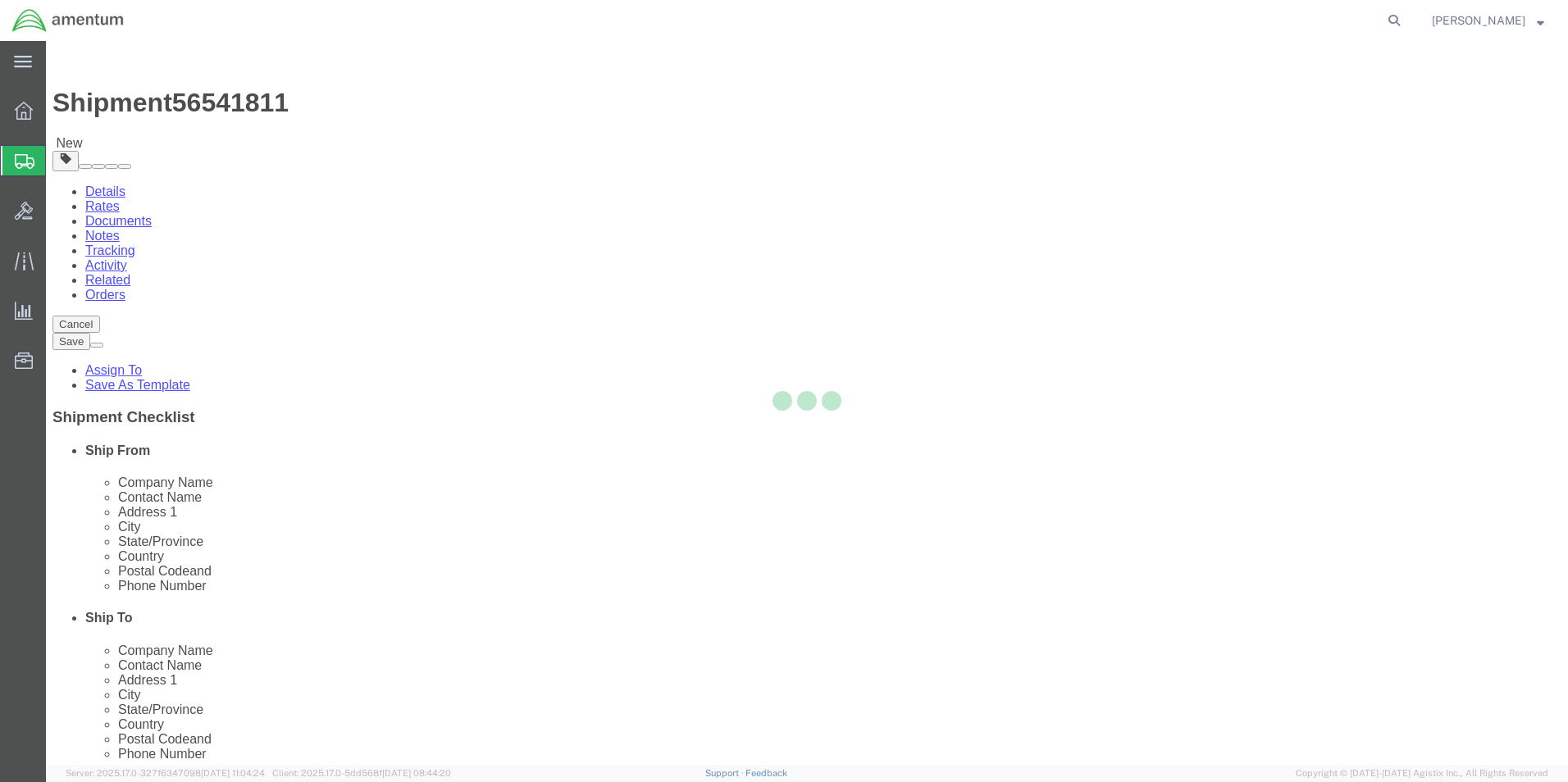
select select "CBOX"
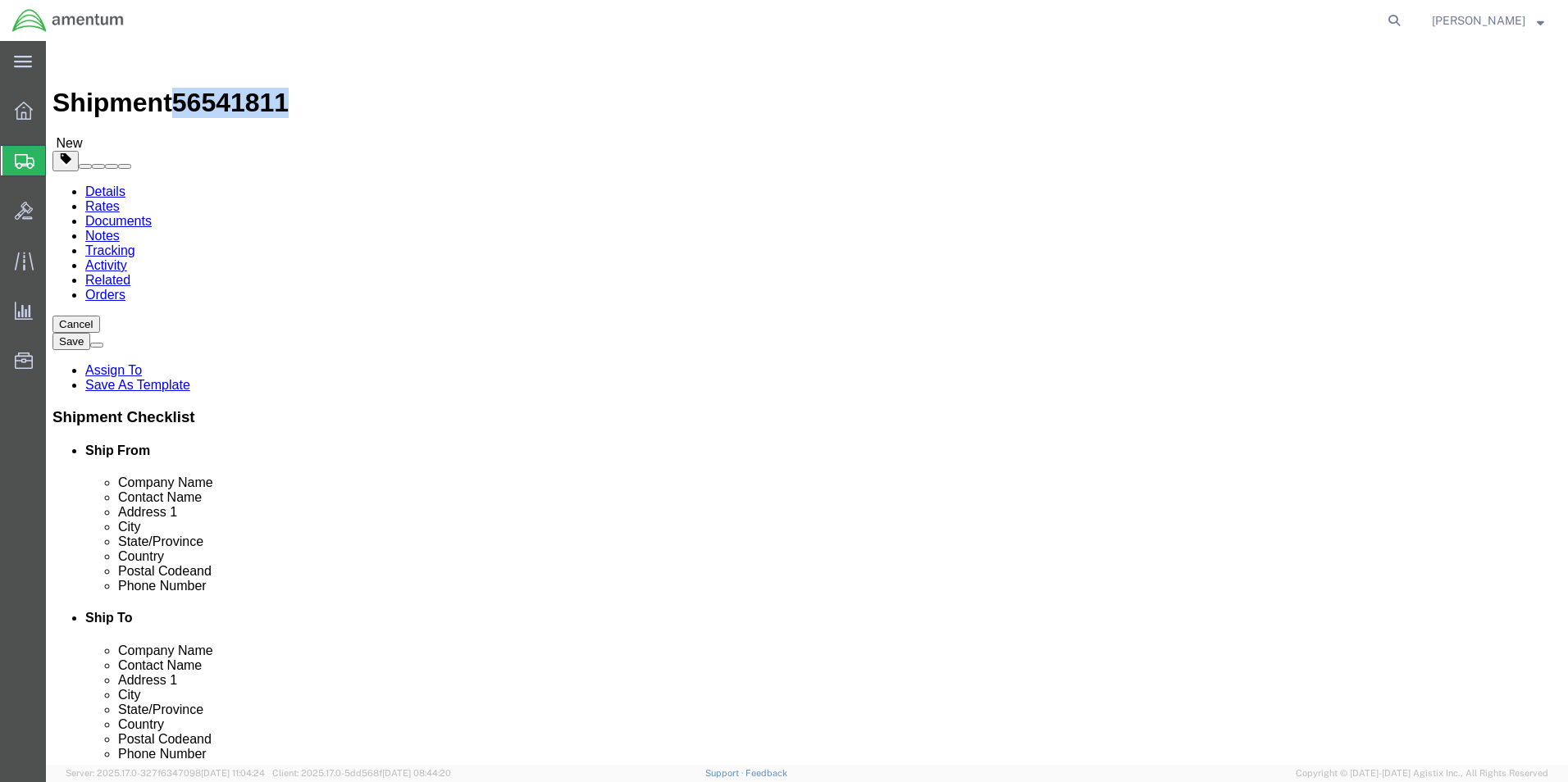
drag, startPoint x: 137, startPoint y: 17, endPoint x: 230, endPoint y: 19, distance: 93.0
click div "Shipment 56541811 New"
copy span "56541811"
drag, startPoint x: 66, startPoint y: 107, endPoint x: 72, endPoint y: 122, distance: 16.2
click icon
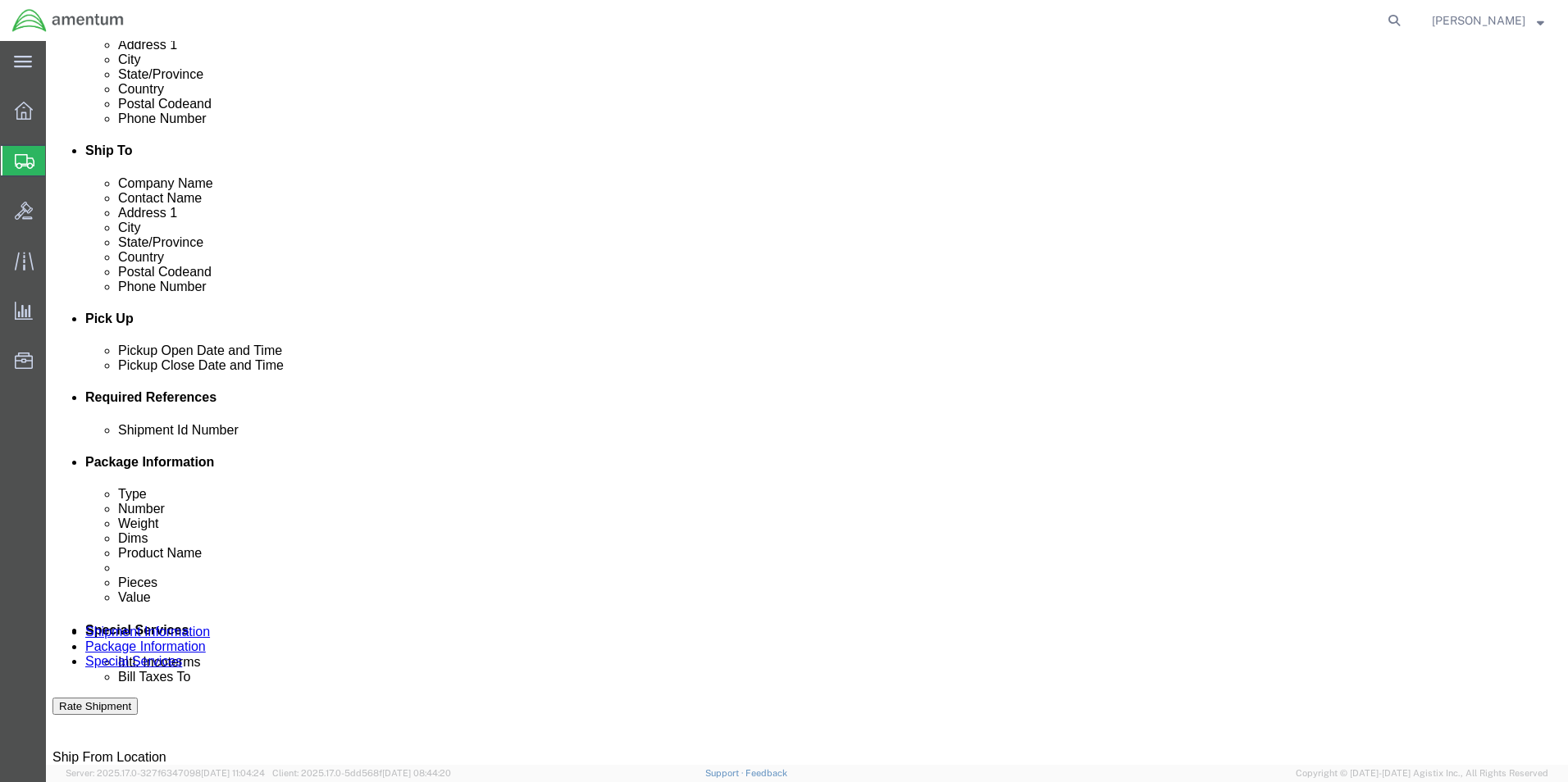
scroll to position [492, 0]
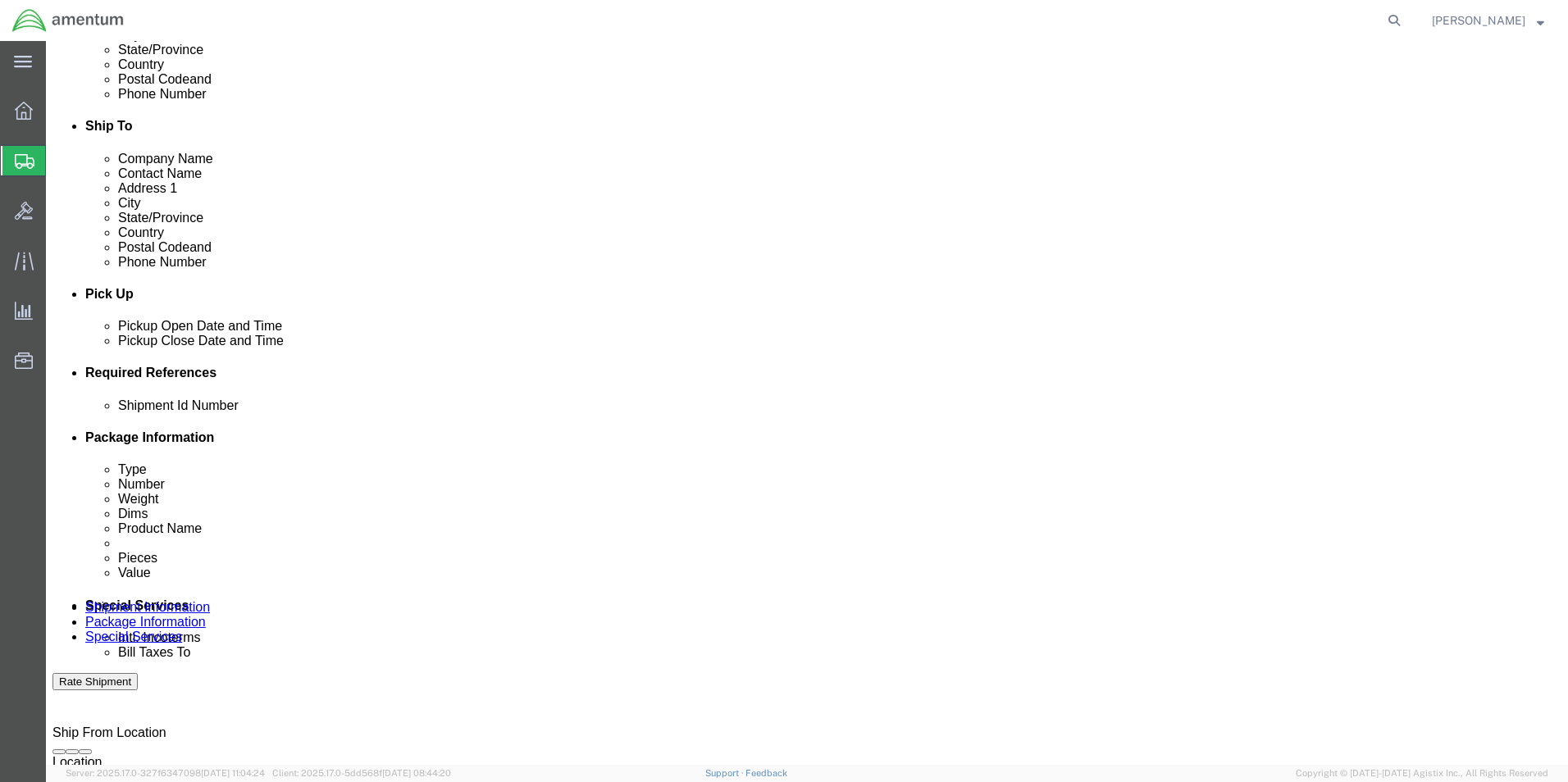
click input "text"
paste input "56541811"
type input "56541811"
click input "text"
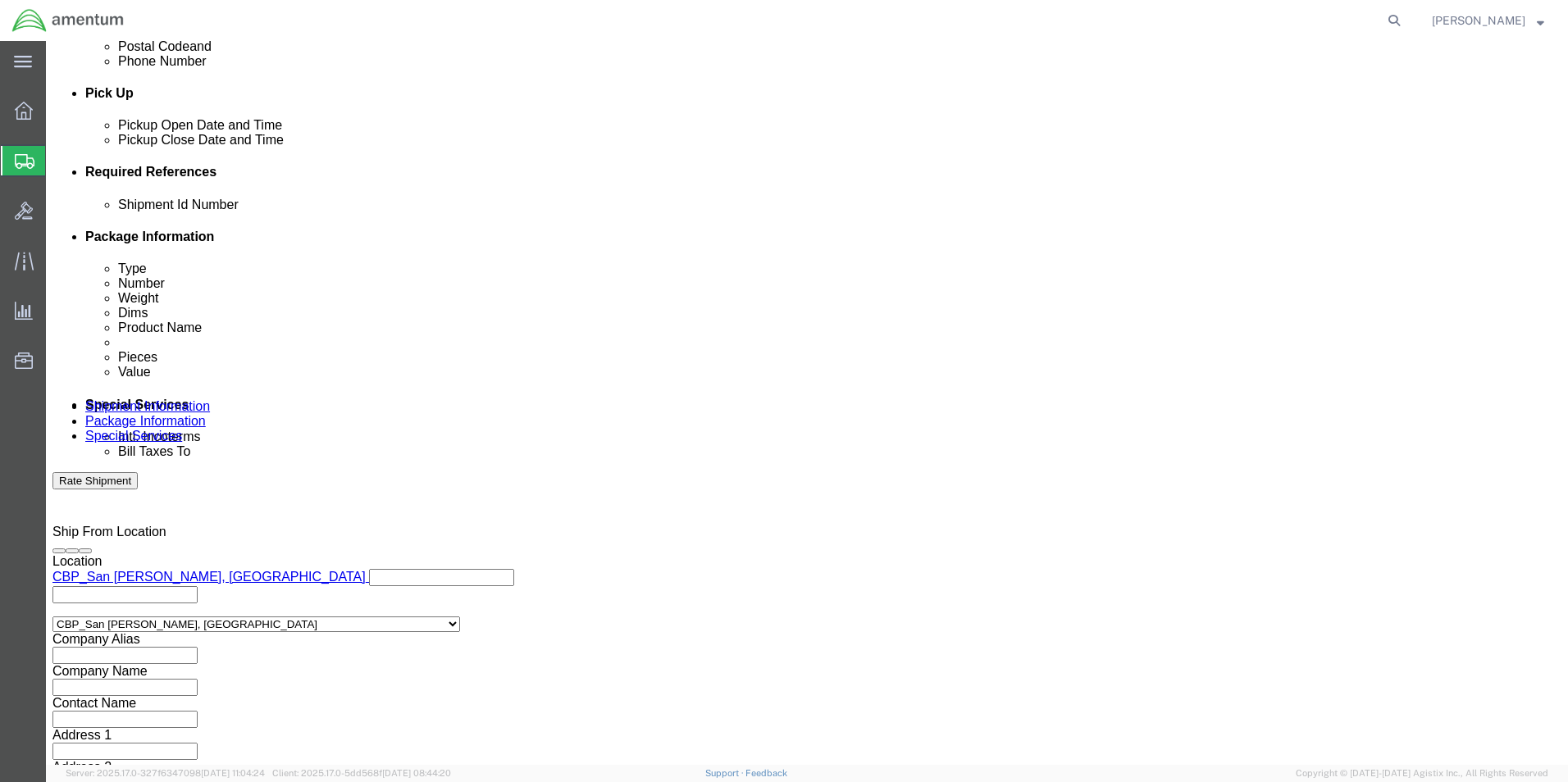
scroll to position [715, 0]
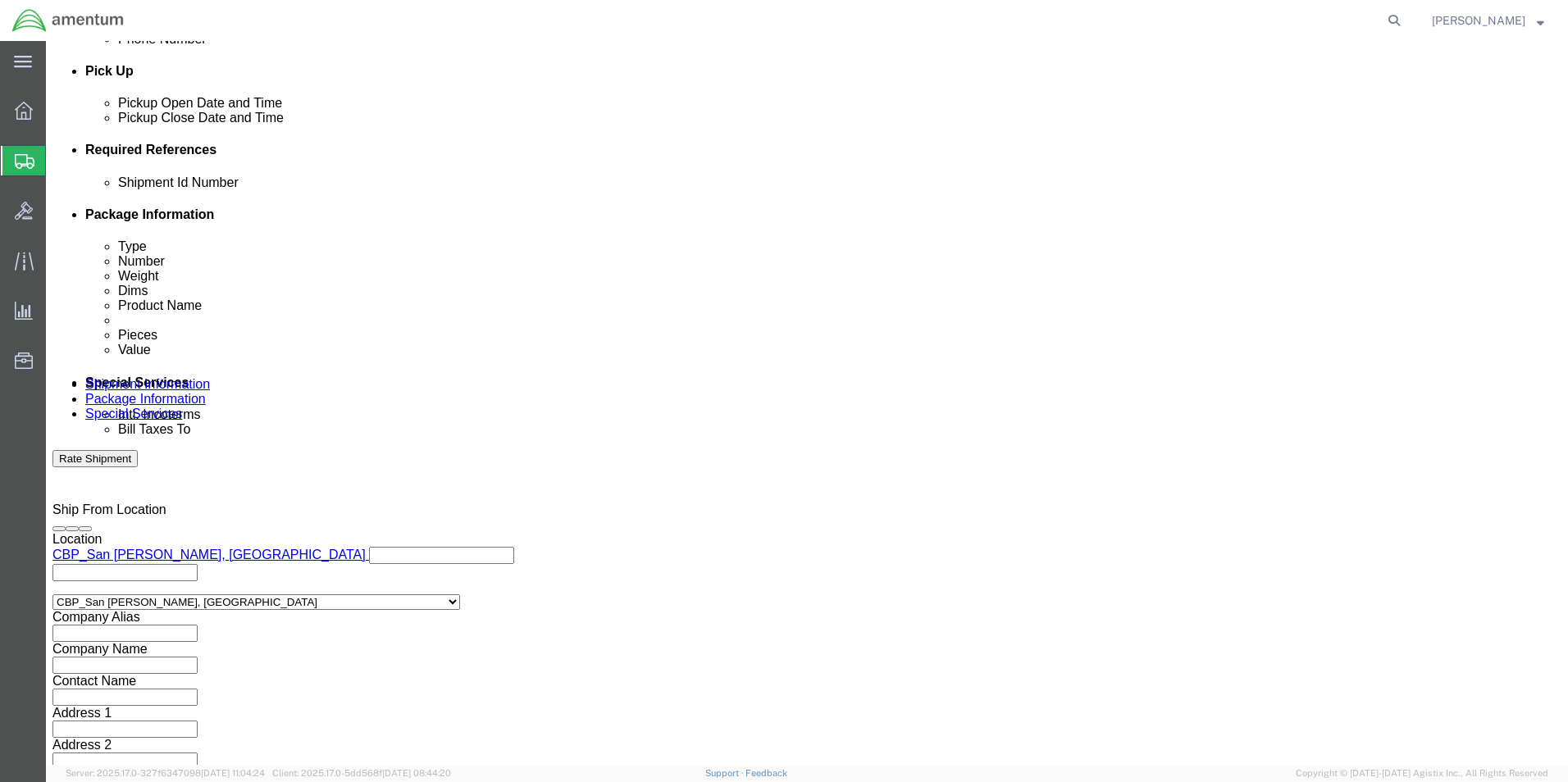
type input "6118.03.03.2219.000.WSA.0000"
click button "Continue"
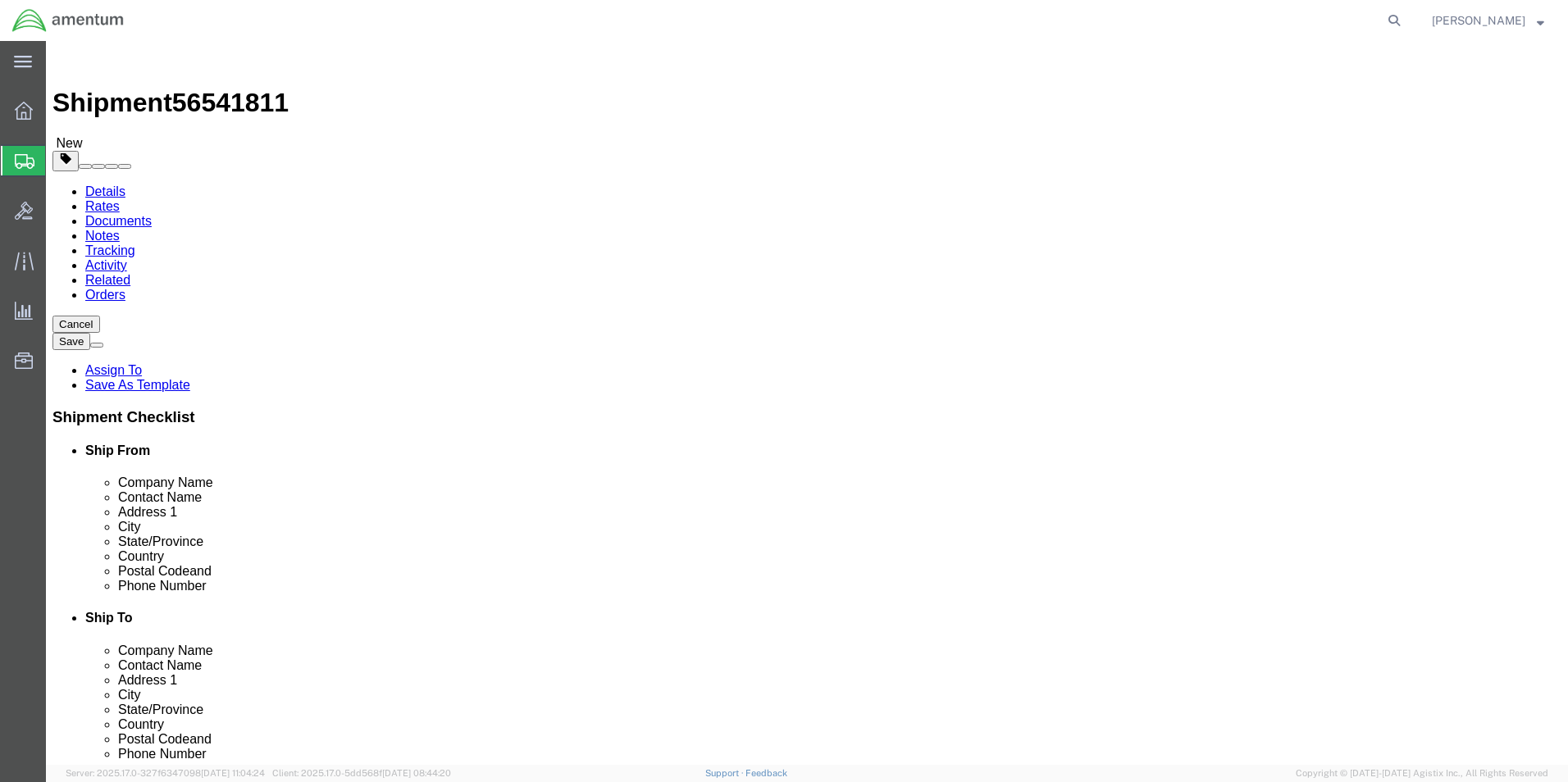
click input "text"
type input "23"
type input "13"
type input "11"
type input "13.00"
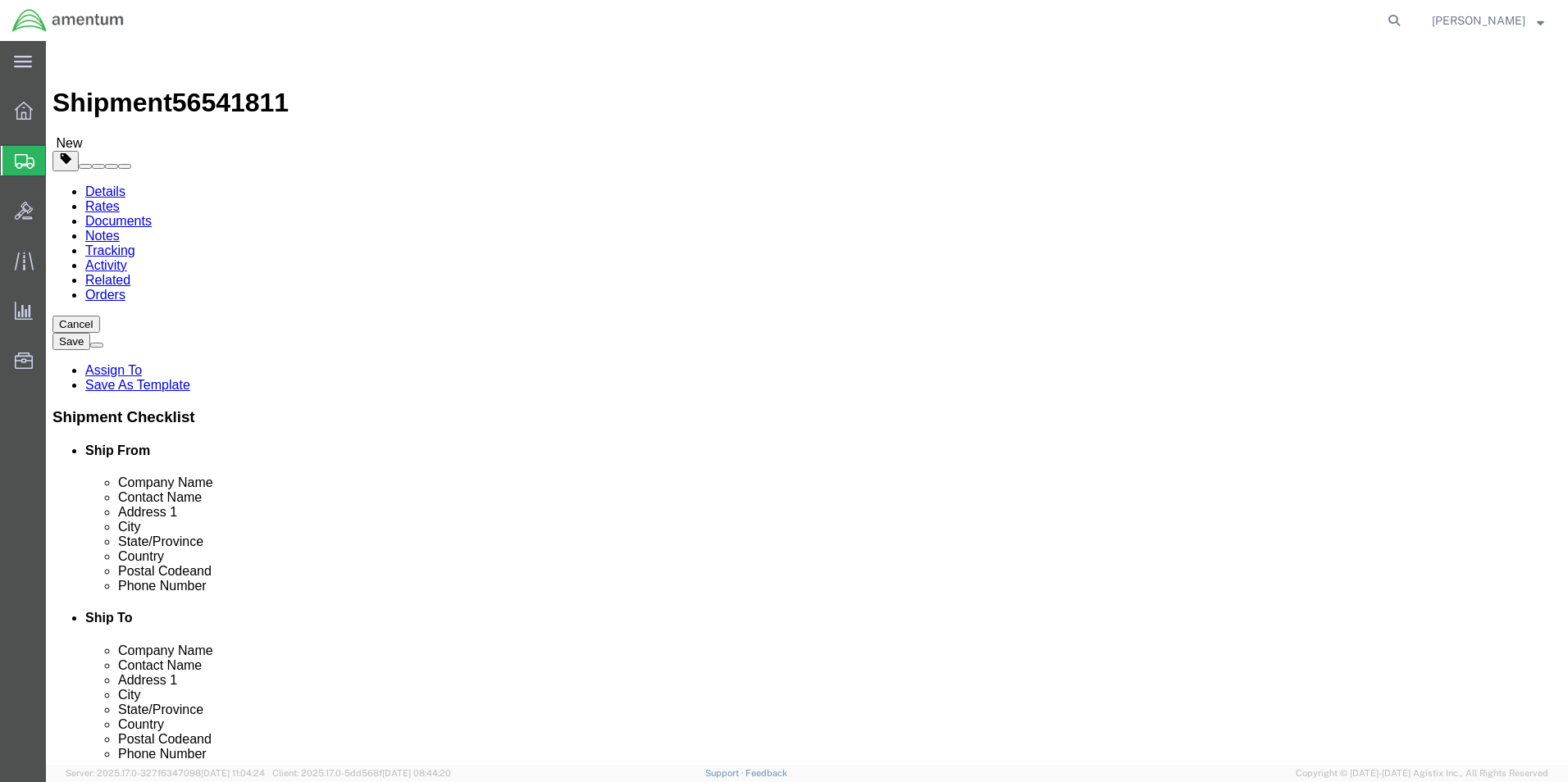
click div "Package Content # 1 x Package Type Select BCK Boxes Bale(s) Basket(s) Bolt(s) B…"
click span
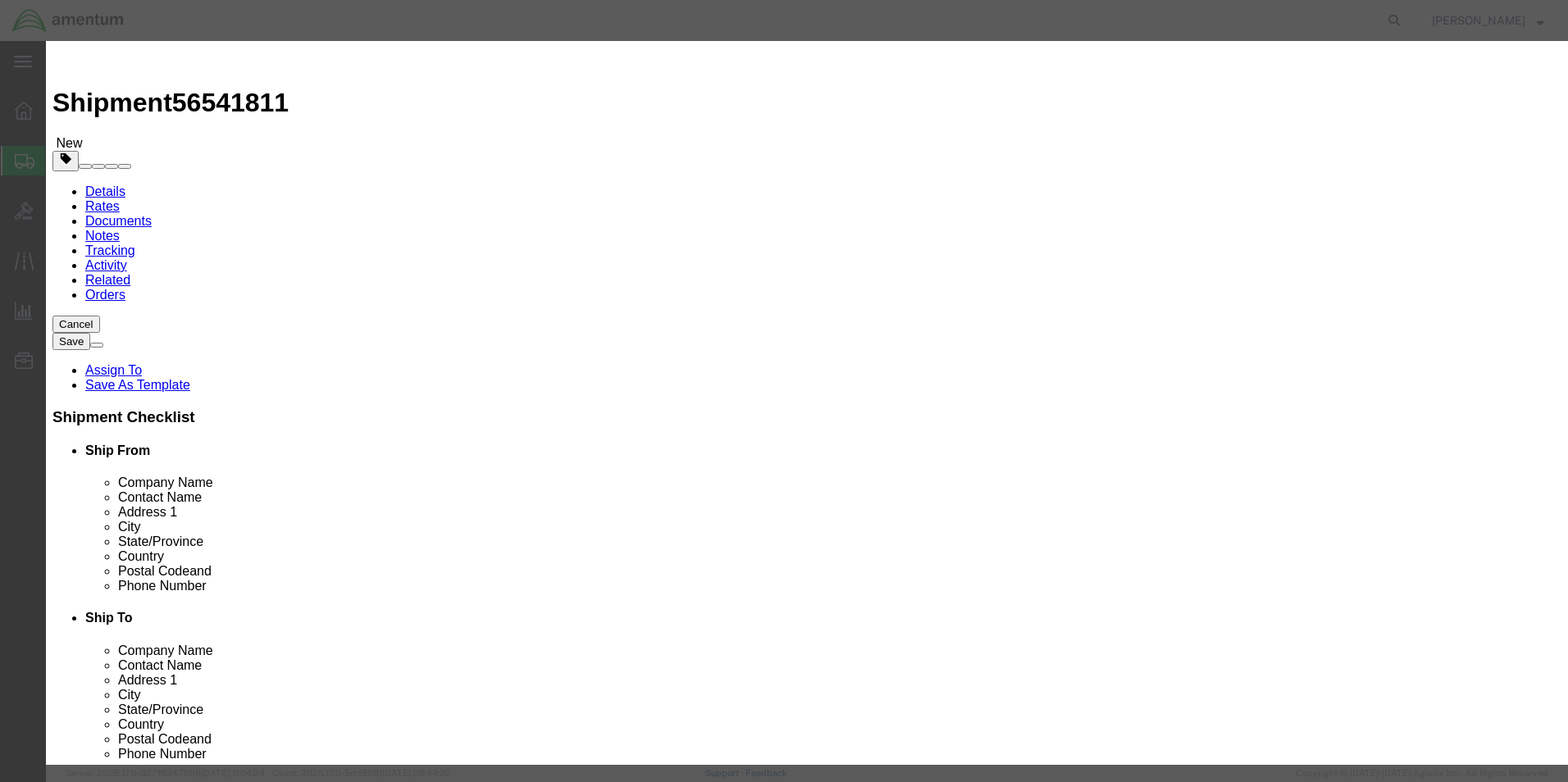
click input "text"
type input "[PHONE_NUMBER]"
drag, startPoint x: 490, startPoint y: 159, endPoint x: 463, endPoint y: 158, distance: 27.0
click div "0"
type input "1"
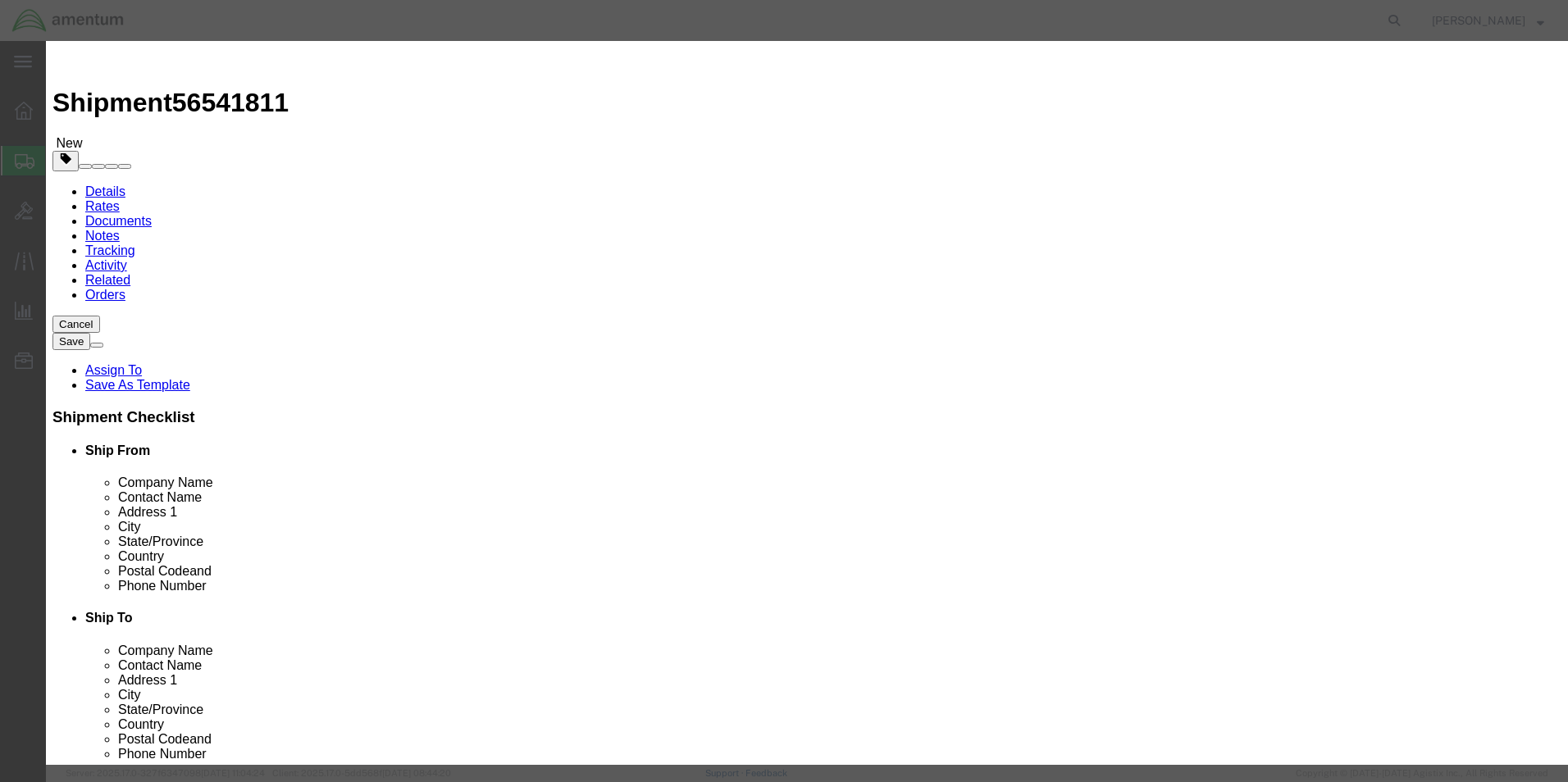
type input "10.00"
click button "Save & Close"
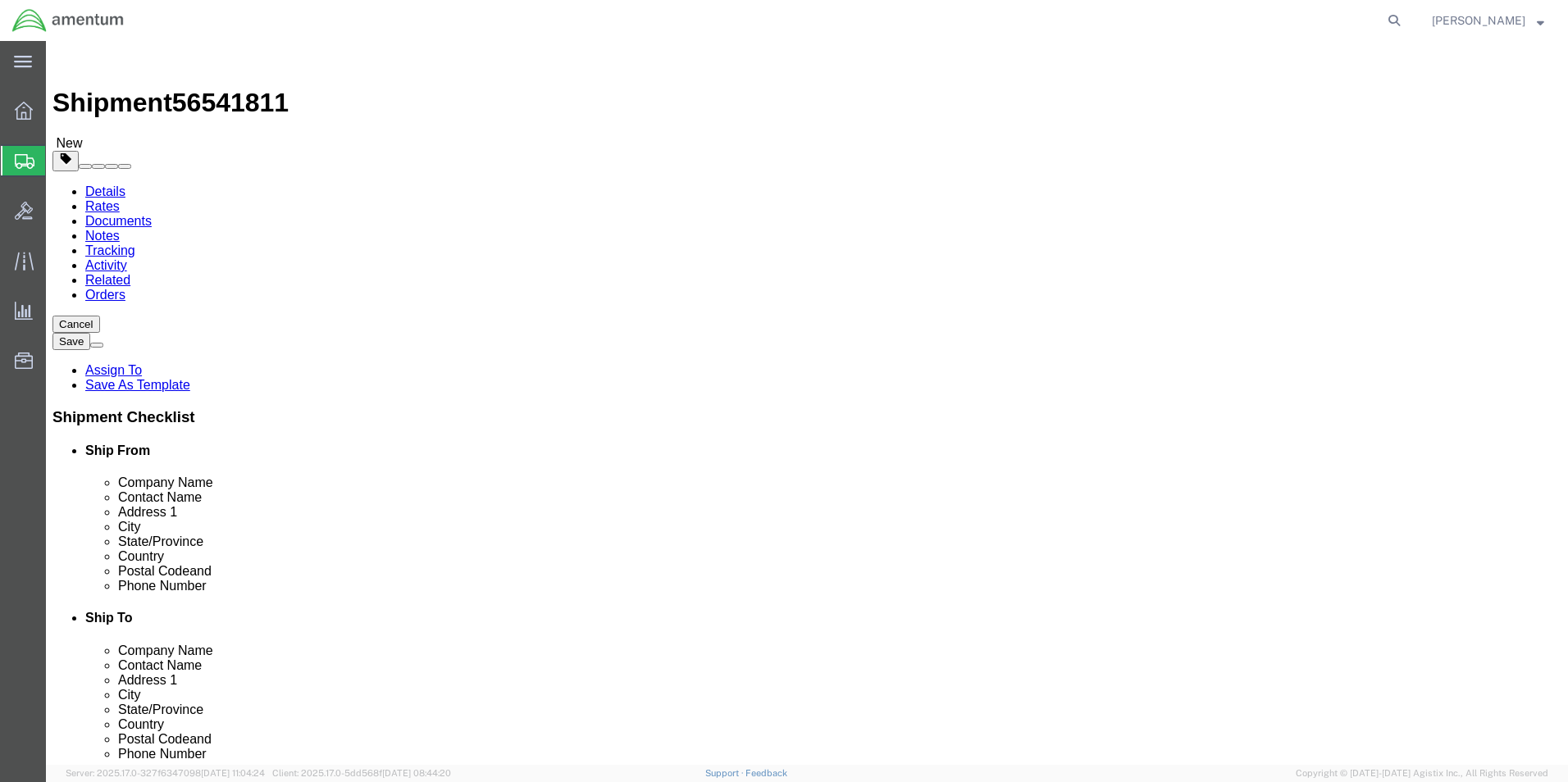
click button "Rate Shipment"
